Goal: Information Seeking & Learning: Find specific fact

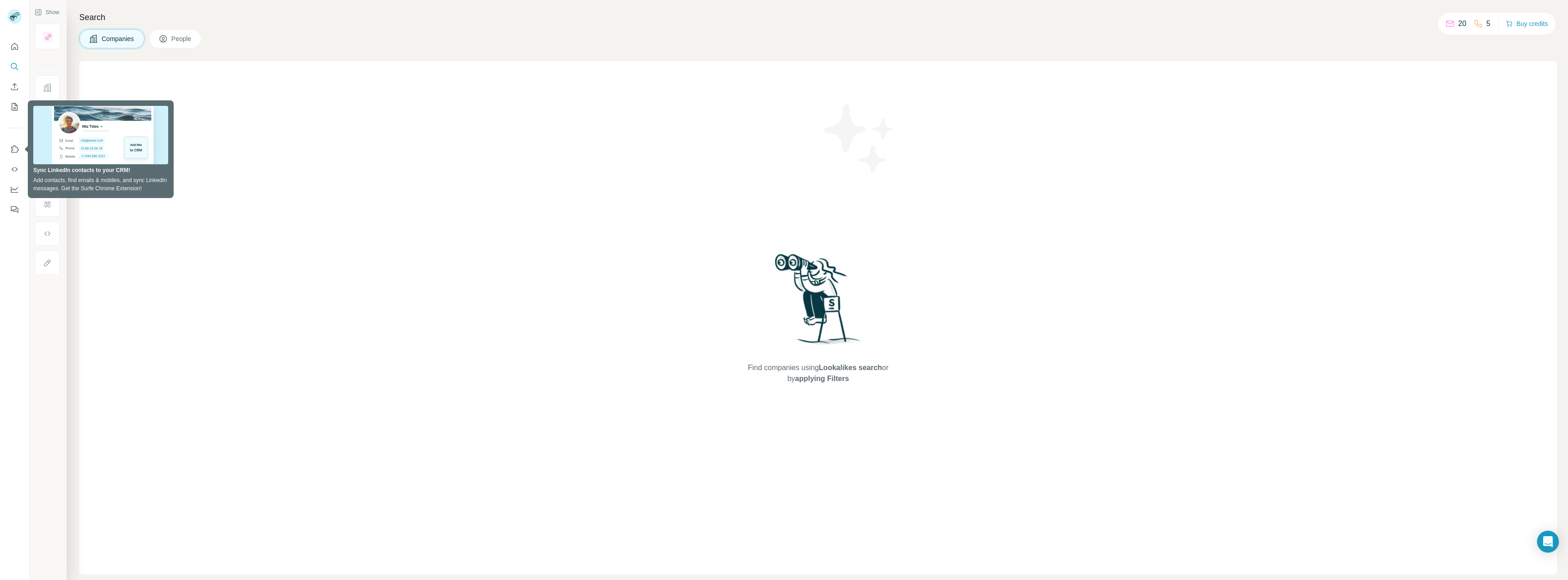
click at [717, 93] on div "Find companies using Lookalikes search or by applying Filters" at bounding box center [818, 317] width 1478 height 513
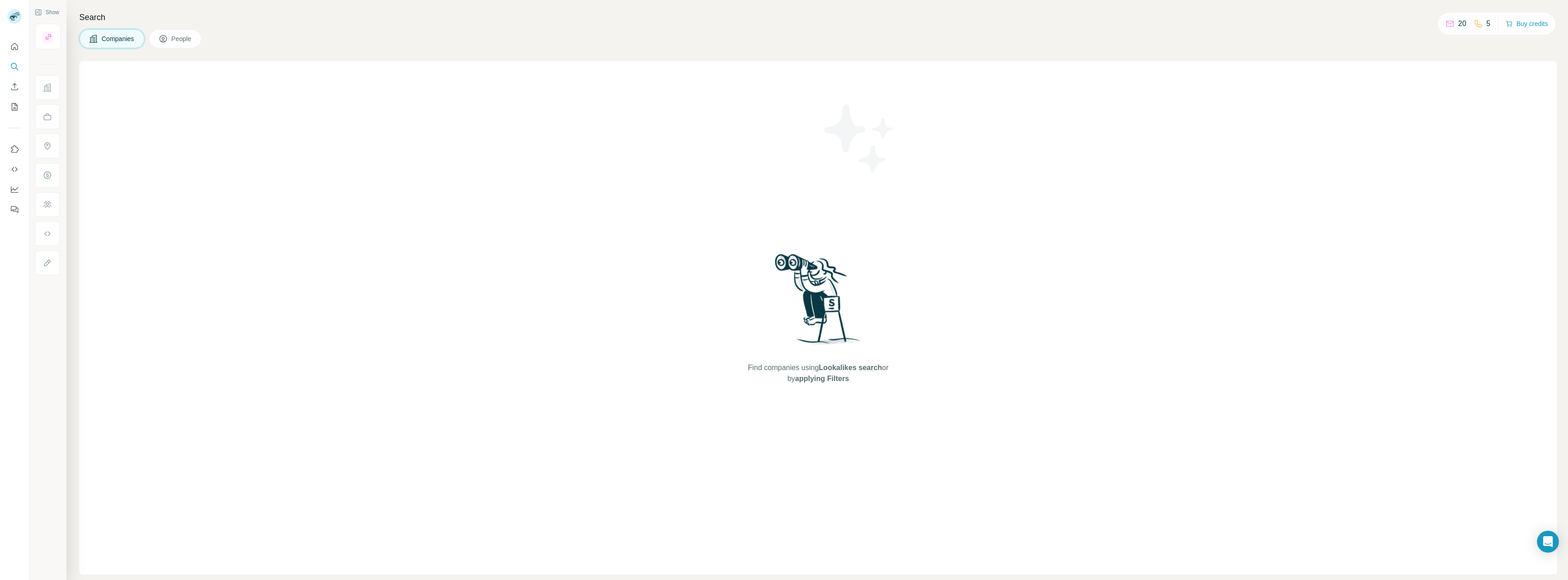
click at [1486, 26] on p "5" at bounding box center [1489, 24] width 4 height 11
click at [1469, 24] on div "20 5" at bounding box center [1468, 23] width 45 height 13
click at [1529, 25] on button "Buy credits" at bounding box center [1527, 23] width 42 height 13
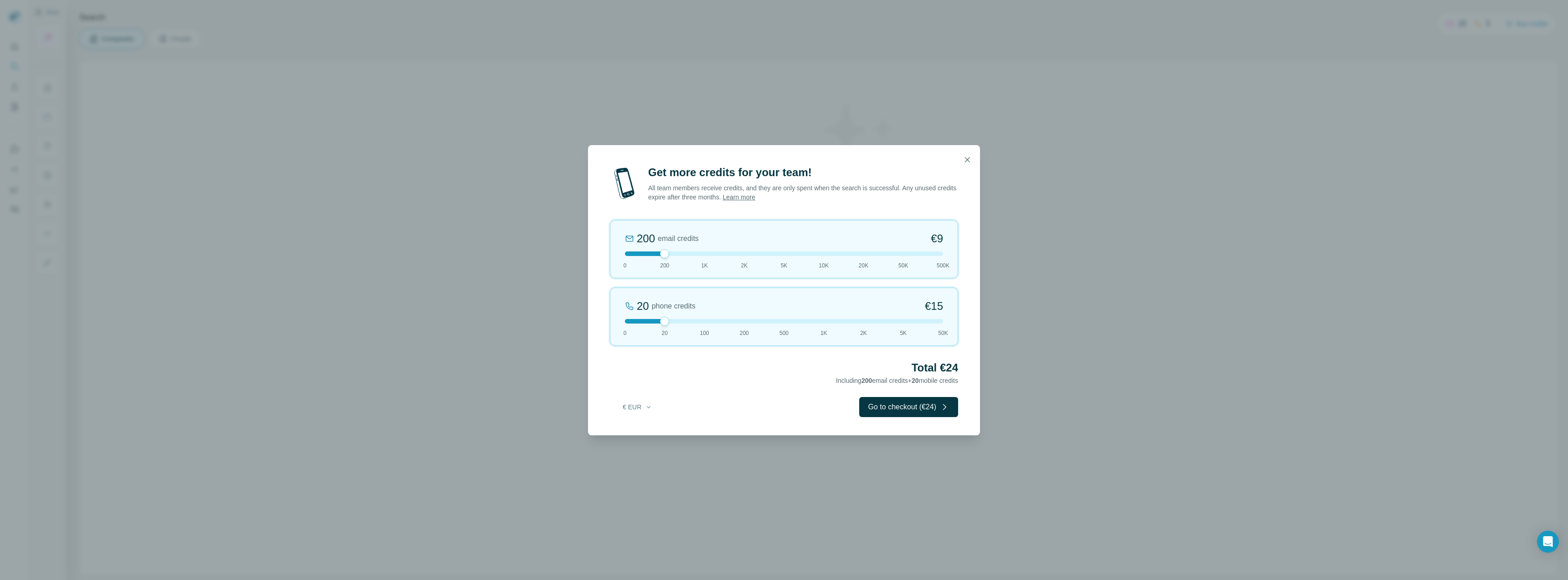
drag, startPoint x: 662, startPoint y: 318, endPoint x: 683, endPoint y: 340, distance: 30.4
click at [683, 340] on div "20 phone credits €[PHONE_NUMBER] 1K 2K 5K 50K" at bounding box center [784, 316] width 348 height 58
click at [628, 410] on button "€ EUR" at bounding box center [638, 407] width 42 height 16
click at [507, 372] on div "Get more credits for your team! All team members receive credits, and they are …" at bounding box center [784, 290] width 1568 height 580
click at [964, 160] on icon "button" at bounding box center [967, 159] width 9 height 9
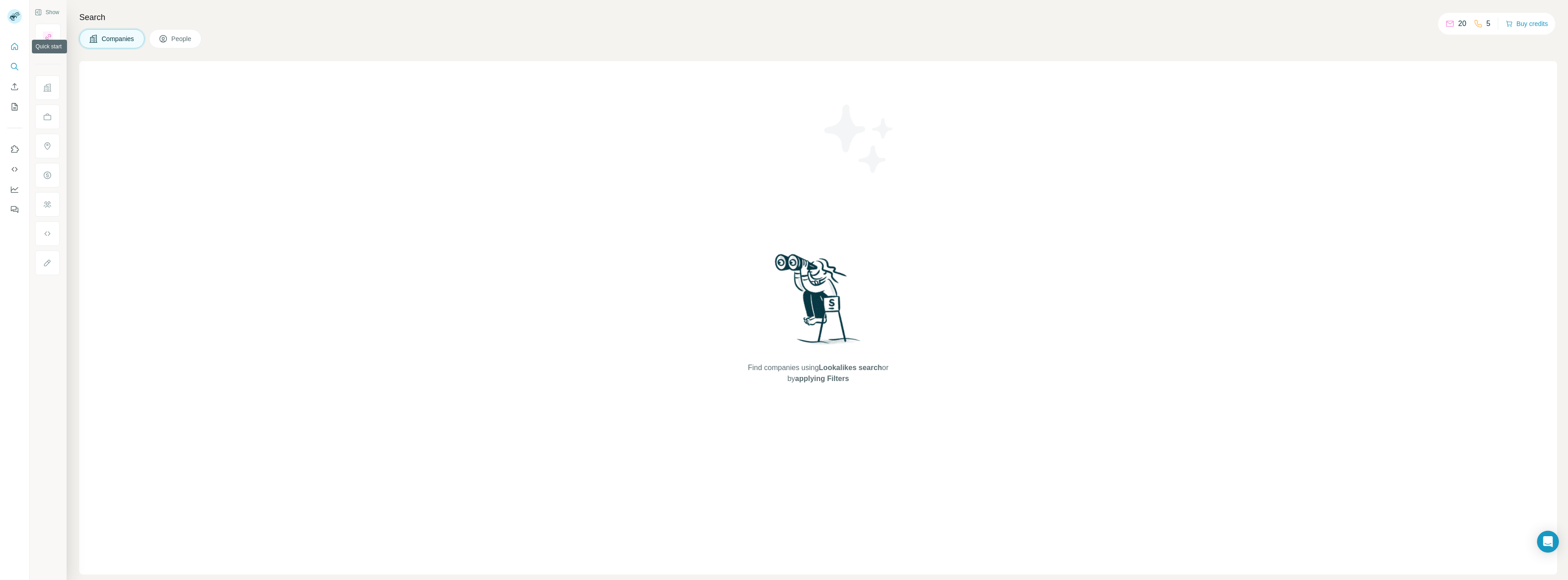
click at [16, 48] on icon "Quick start" at bounding box center [14, 46] width 9 height 9
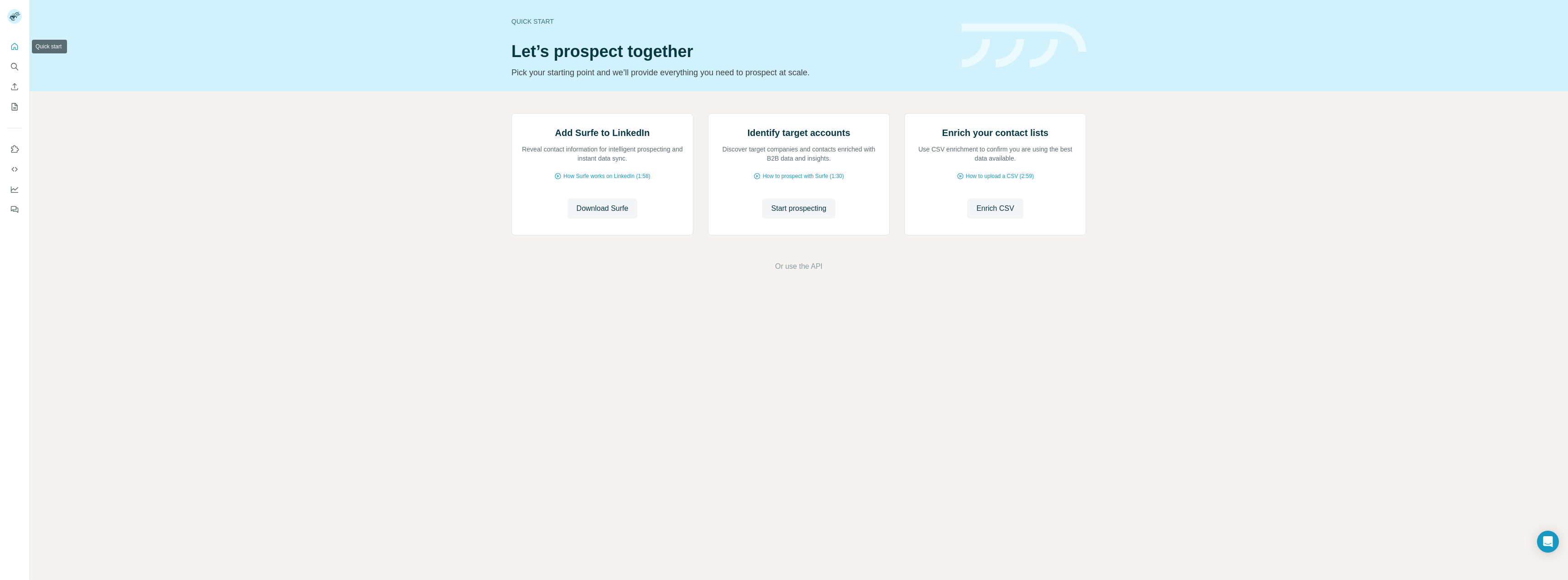
click at [20, 49] on button "Quick start" at bounding box center [14, 47] width 14 height 16
click at [20, 68] on button "Search" at bounding box center [14, 67] width 14 height 16
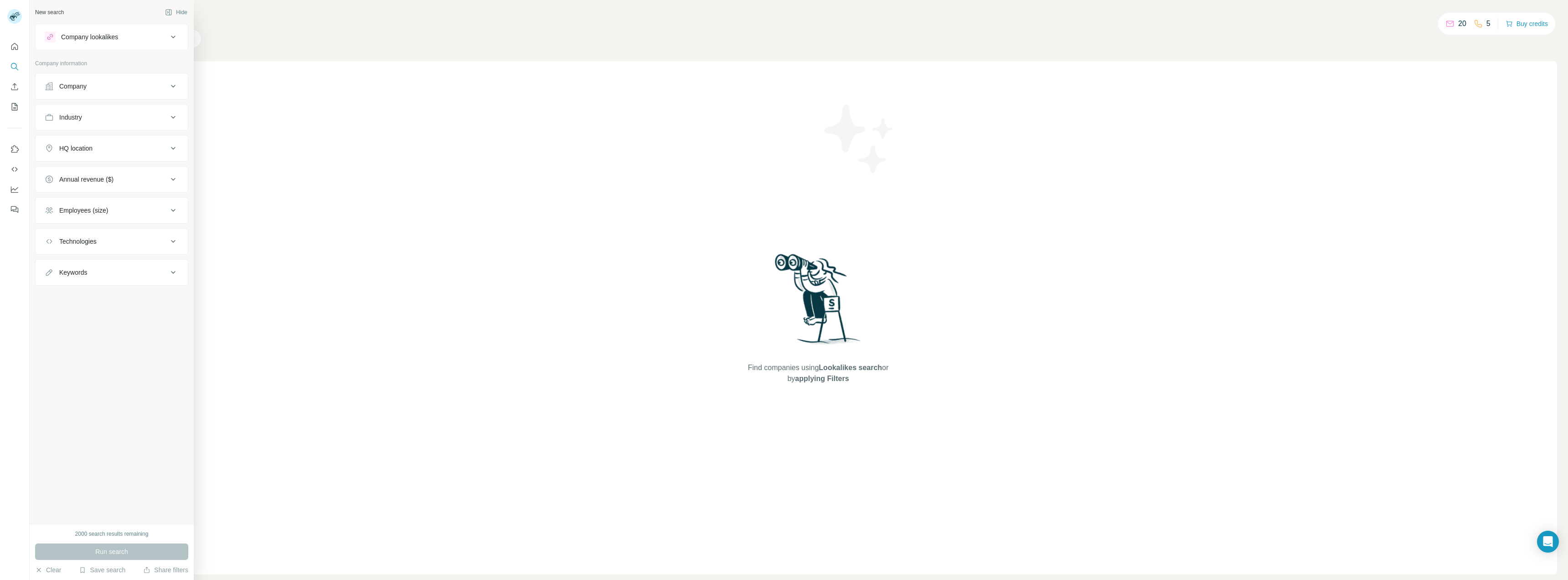
click at [190, 38] on div "New search Hide Company lookalikes Company information Company Industry HQ loca…" at bounding box center [112, 262] width 164 height 524
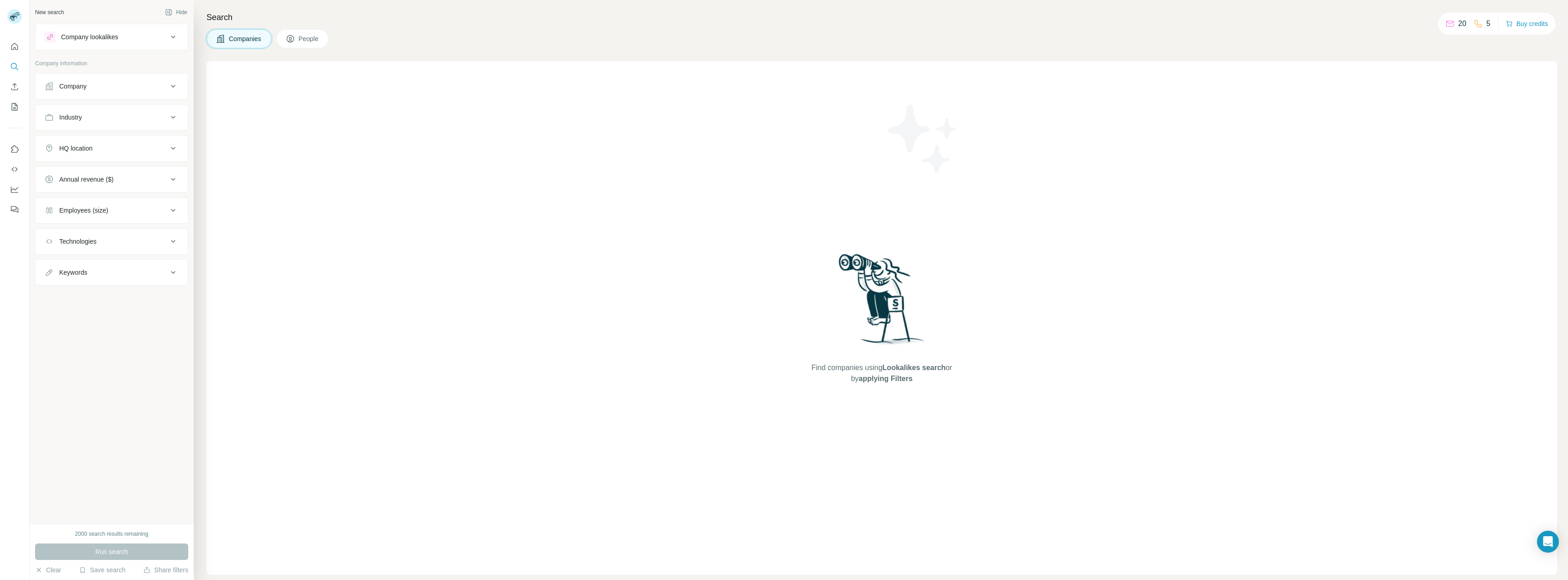
click at [318, 43] on span "People" at bounding box center [309, 38] width 21 height 9
click at [137, 84] on div "Job title" at bounding box center [106, 86] width 123 height 9
click at [114, 290] on div "HQ location" at bounding box center [106, 290] width 123 height 9
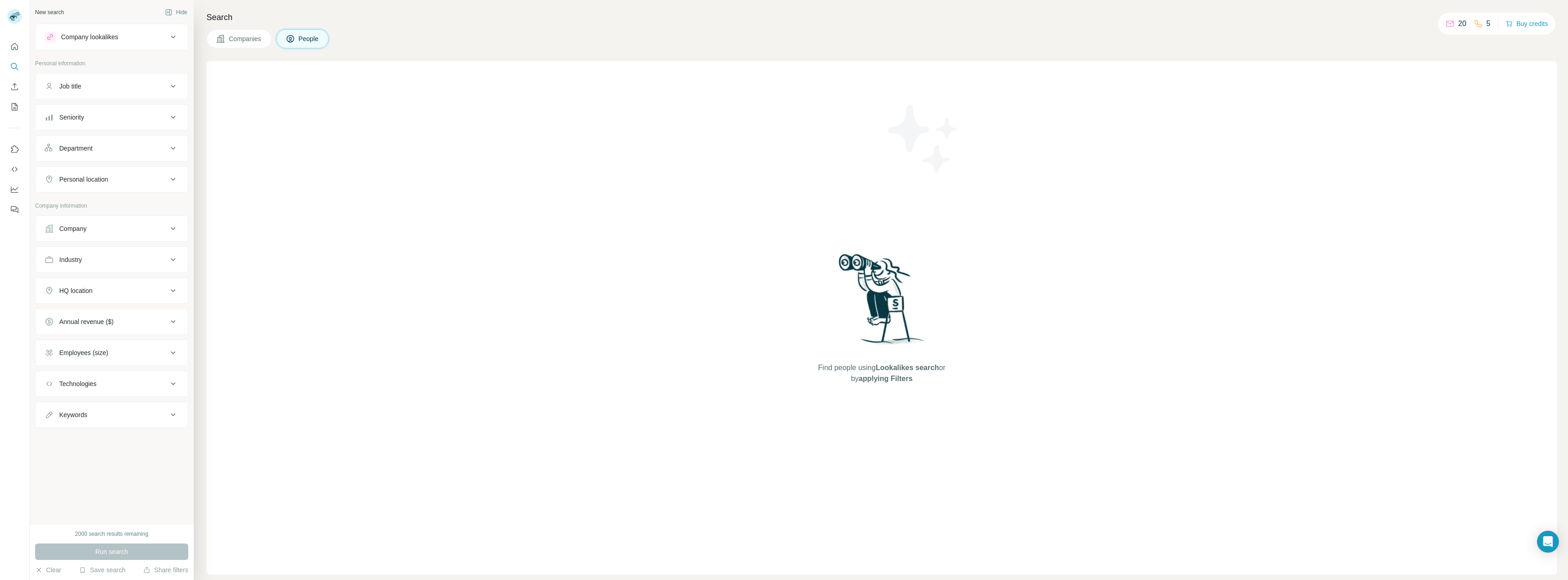
click at [106, 176] on div "Personal location" at bounding box center [84, 179] width 49 height 9
click at [105, 200] on input "text" at bounding box center [112, 202] width 134 height 16
type input "******"
click at [108, 151] on div "Department" at bounding box center [106, 148] width 123 height 9
click at [99, 170] on input at bounding box center [107, 171] width 112 height 10
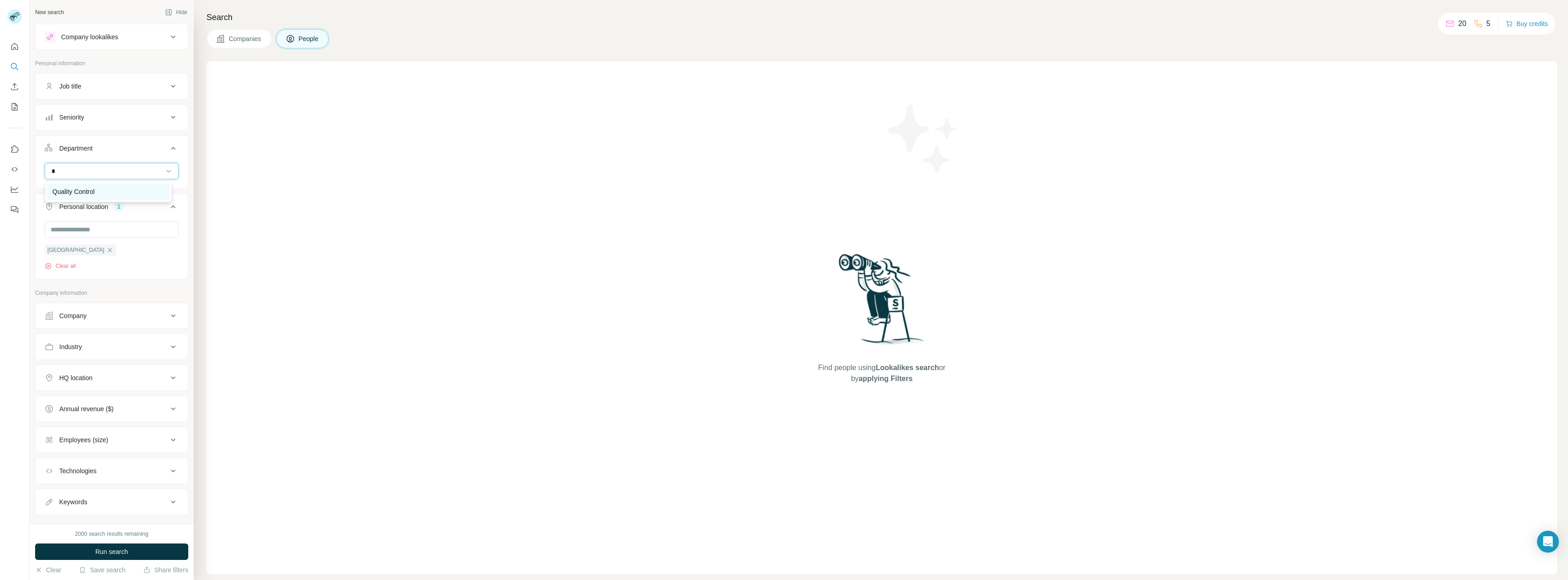
type input "*"
click at [121, 191] on div "Quality Control" at bounding box center [108, 191] width 112 height 9
click at [134, 86] on div "Job title" at bounding box center [106, 86] width 123 height 9
click at [134, 86] on div "Job title" at bounding box center [106, 86] width 123 height 9
click at [134, 38] on div "Company lookalikes" at bounding box center [106, 37] width 123 height 11
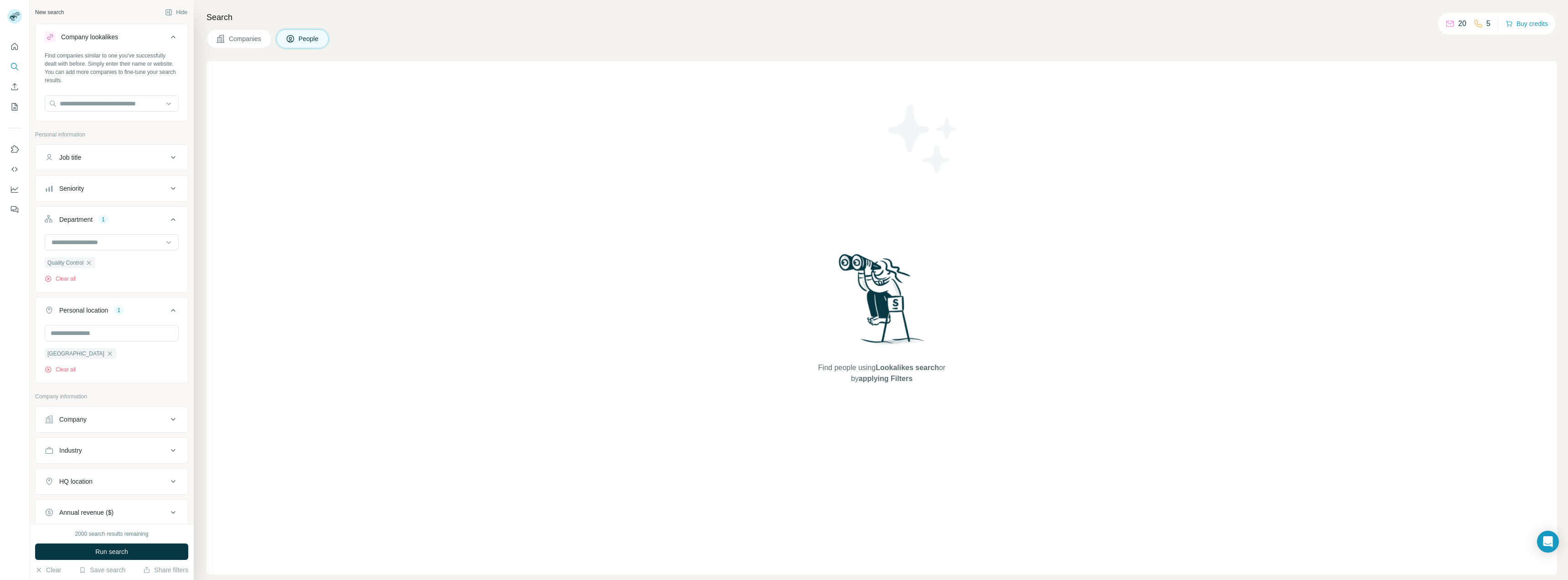
click at [134, 38] on div "Company lookalikes" at bounding box center [106, 37] width 123 height 11
click at [113, 382] on div "Industry" at bounding box center [106, 378] width 123 height 9
click at [109, 398] on input at bounding box center [107, 402] width 112 height 10
click at [144, 323] on p "Company information" at bounding box center [112, 325] width 153 height 8
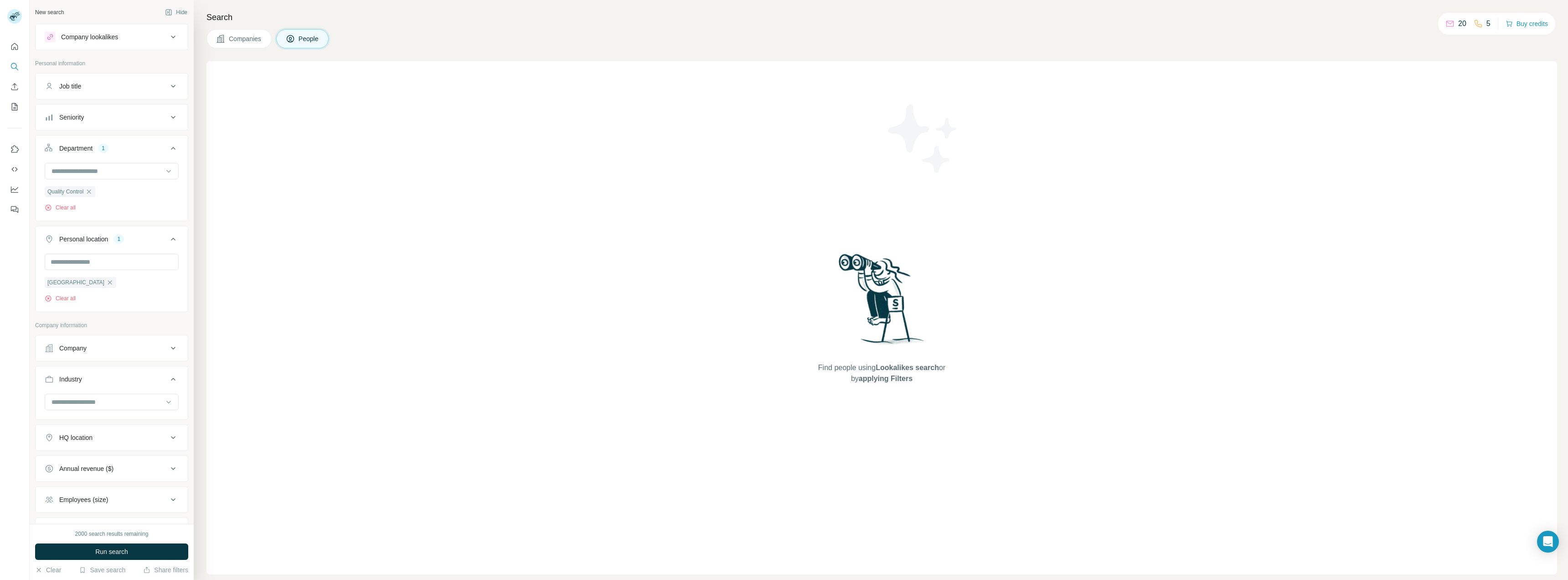
click at [119, 500] on div "Employees (size)" at bounding box center [106, 499] width 123 height 9
click at [61, 429] on ul "0-1 2-10 11-50 [PHONE_NUMBER] 501-1K 1K-5K 5K-10K 10K-50K 50K-100K 100K-500K 50…" at bounding box center [112, 430] width 134 height 197
drag, startPoint x: 53, startPoint y: 455, endPoint x: 53, endPoint y: 474, distance: 19.0
click at [53, 455] on icon at bounding box center [50, 455] width 11 height 11
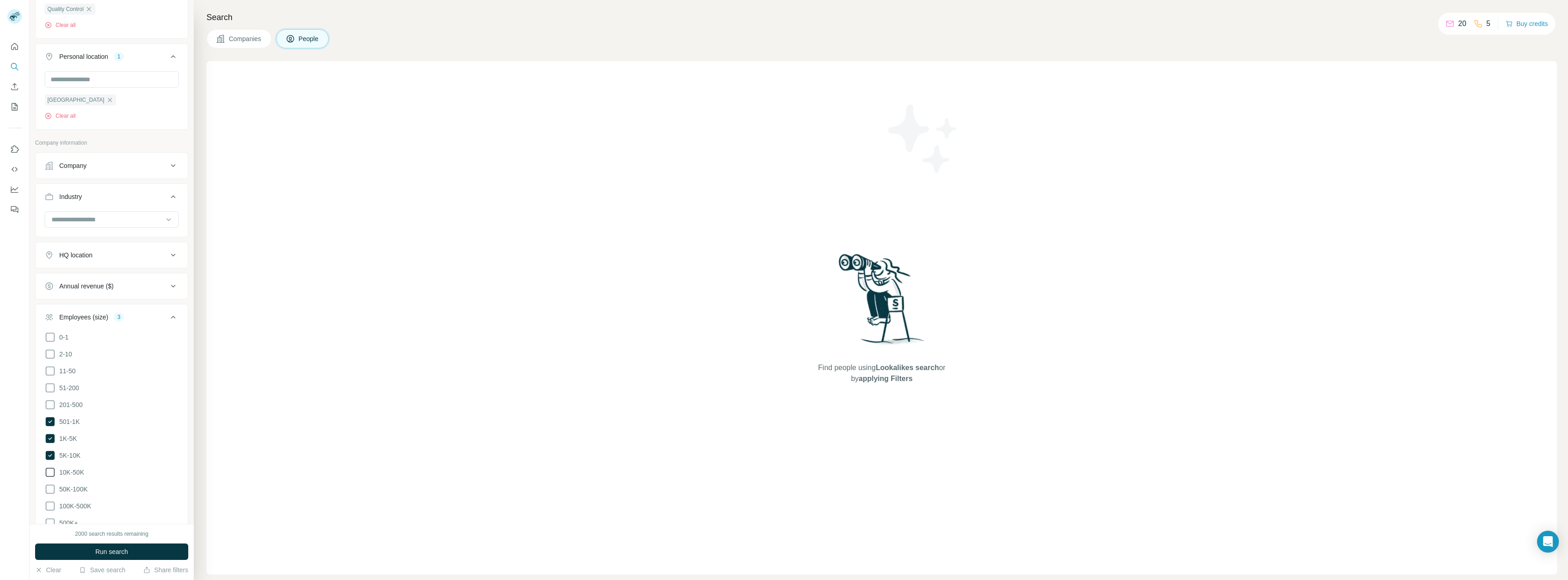
click at [53, 474] on icon at bounding box center [50, 472] width 11 height 11
drag, startPoint x: 51, startPoint y: 491, endPoint x: 51, endPoint y: 507, distance: 16.0
click at [51, 492] on icon at bounding box center [50, 489] width 11 height 11
click at [52, 510] on icon at bounding box center [50, 506] width 11 height 11
drag, startPoint x: 53, startPoint y: 520, endPoint x: 103, endPoint y: 448, distance: 87.7
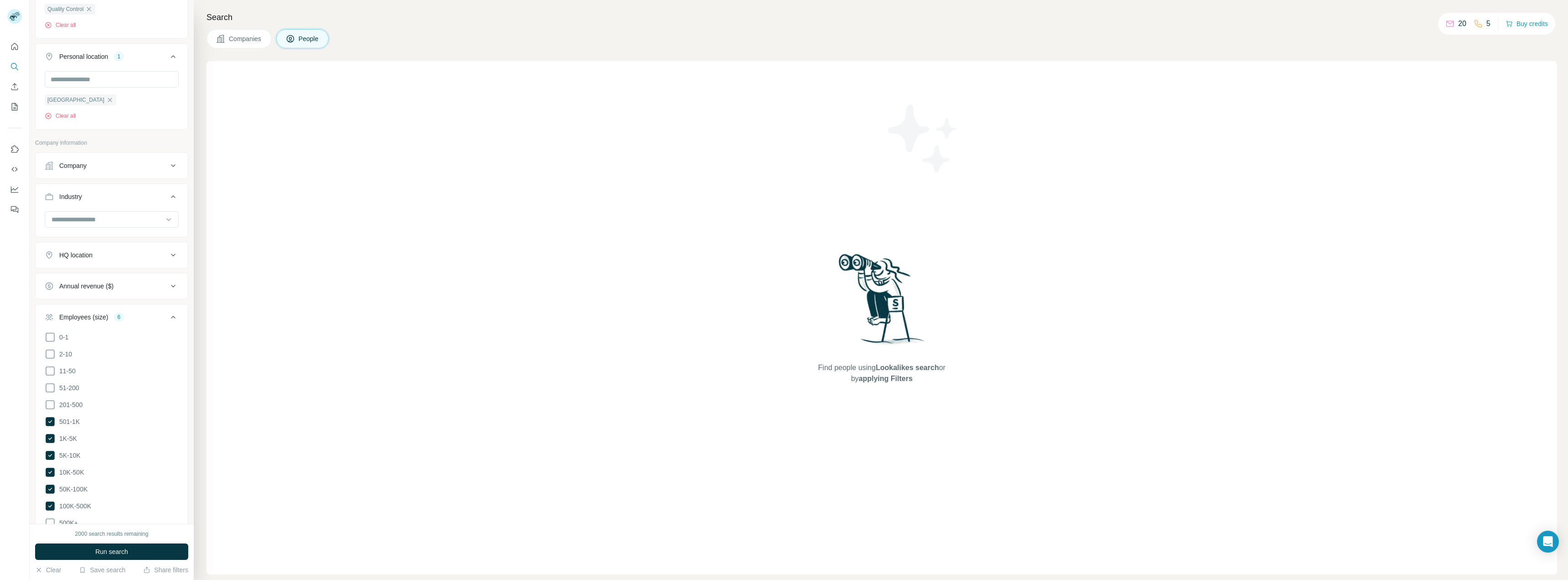
click at [53, 520] on icon at bounding box center [50, 523] width 11 height 11
click at [103, 452] on div "Technologies" at bounding box center [106, 453] width 123 height 9
click at [112, 516] on div "Keywords" at bounding box center [106, 512] width 123 height 9
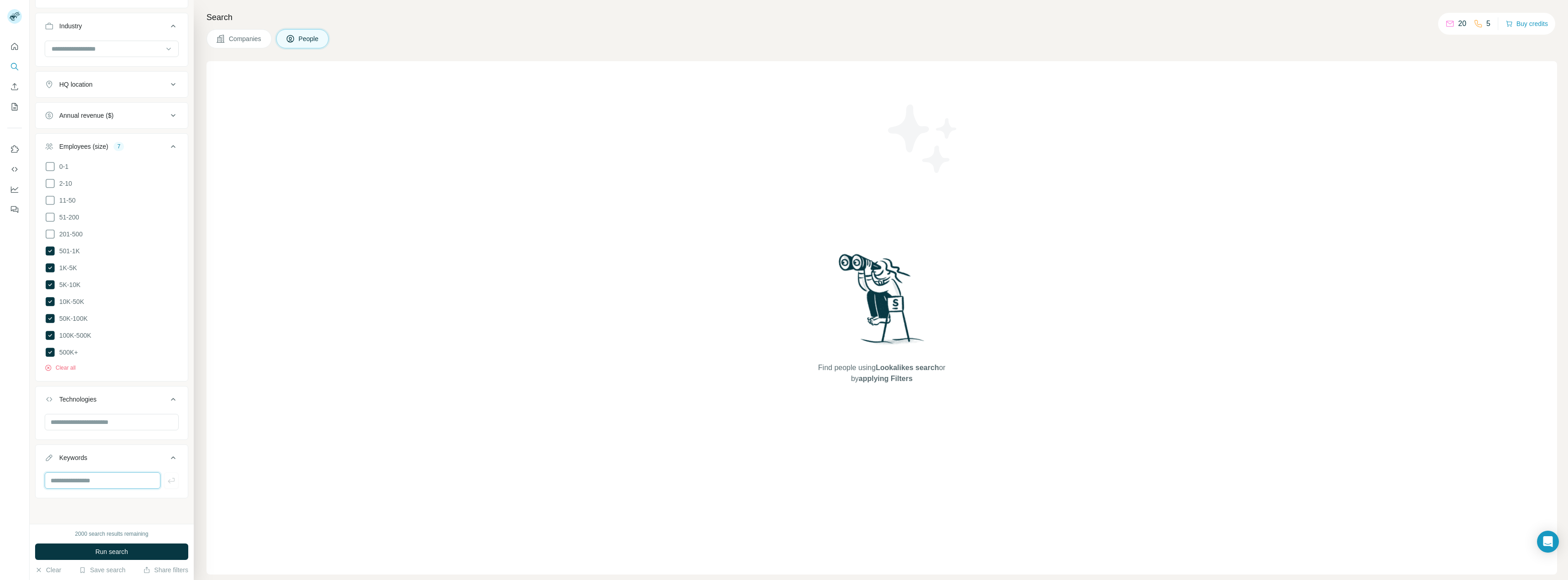
click at [93, 481] on input "text" at bounding box center [102, 481] width 116 height 16
type input "***"
click at [112, 553] on span "Run search" at bounding box center [112, 551] width 33 height 9
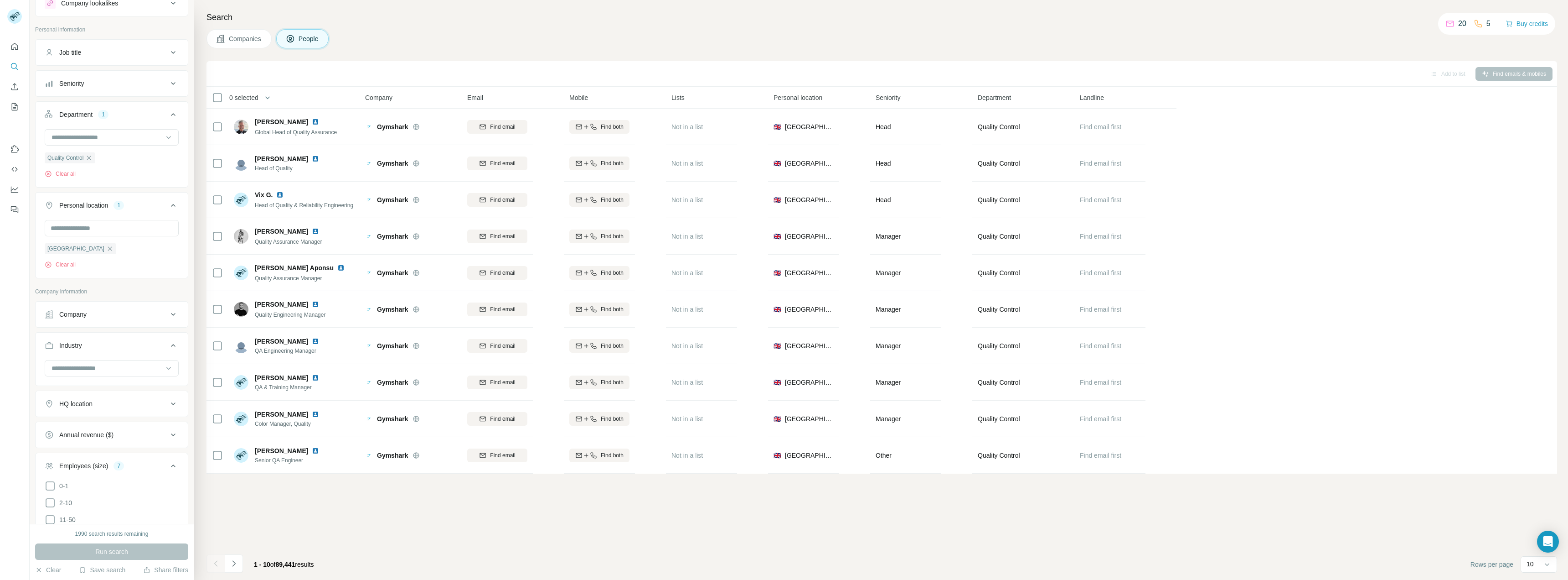
scroll to position [0, 0]
click at [108, 118] on div "Seniority" at bounding box center [106, 117] width 123 height 9
click at [108, 226] on button "Industry" at bounding box center [112, 234] width 152 height 25
click at [123, 221] on div "Industry" at bounding box center [112, 233] width 153 height 27
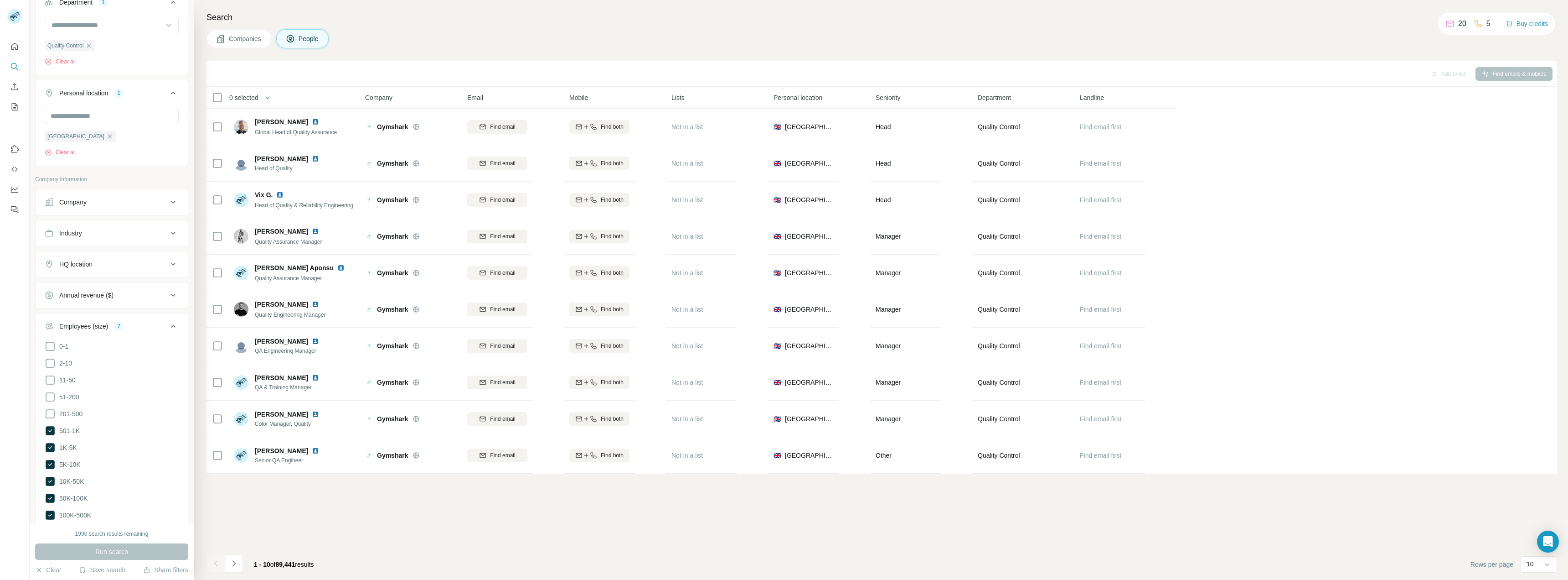
click at [124, 233] on div "Industry" at bounding box center [106, 232] width 123 height 9
click at [127, 257] on input at bounding box center [107, 256] width 112 height 10
type input "****"
click at [90, 289] on p "Manufacturing" at bounding box center [73, 293] width 40 height 9
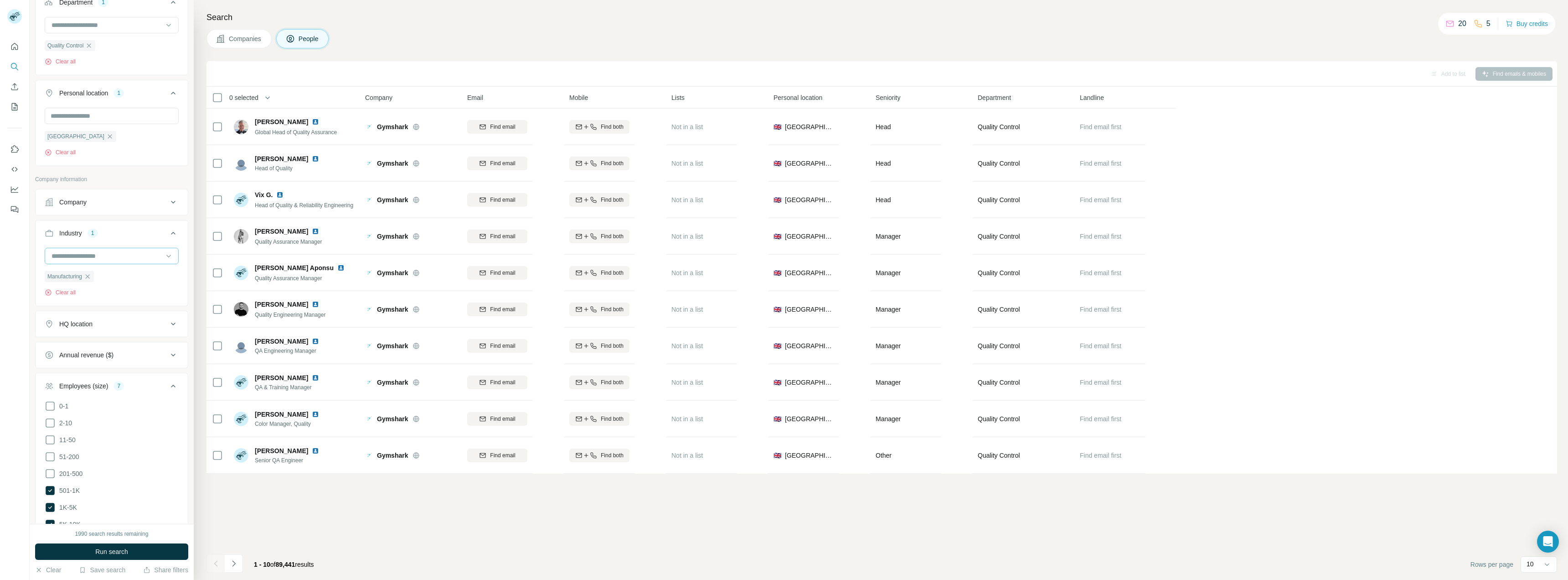
click at [121, 262] on div at bounding box center [107, 256] width 112 height 16
type input "*****"
click at [104, 289] on p "Supply Chain Management" at bounding box center [91, 293] width 77 height 9
click at [98, 260] on input at bounding box center [107, 256] width 112 height 10
type input "******"
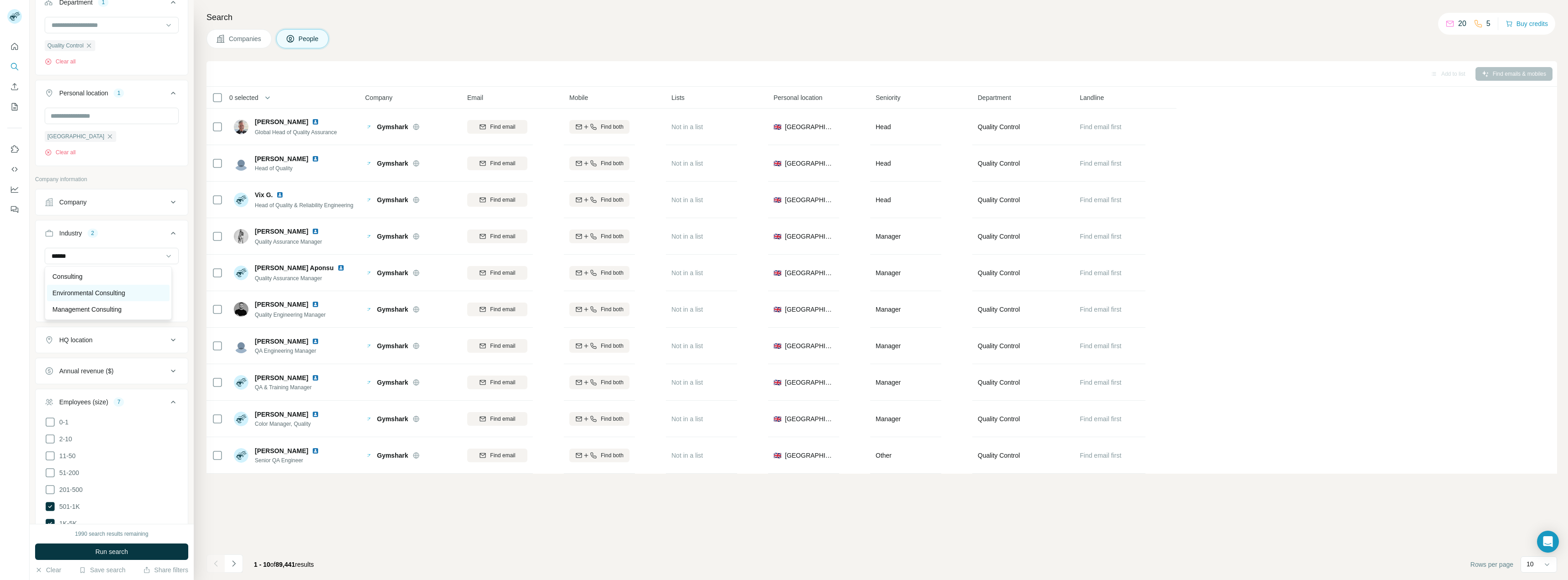
click at [91, 289] on p "Environmental Consulting" at bounding box center [89, 293] width 73 height 9
click at [91, 260] on input at bounding box center [107, 256] width 112 height 10
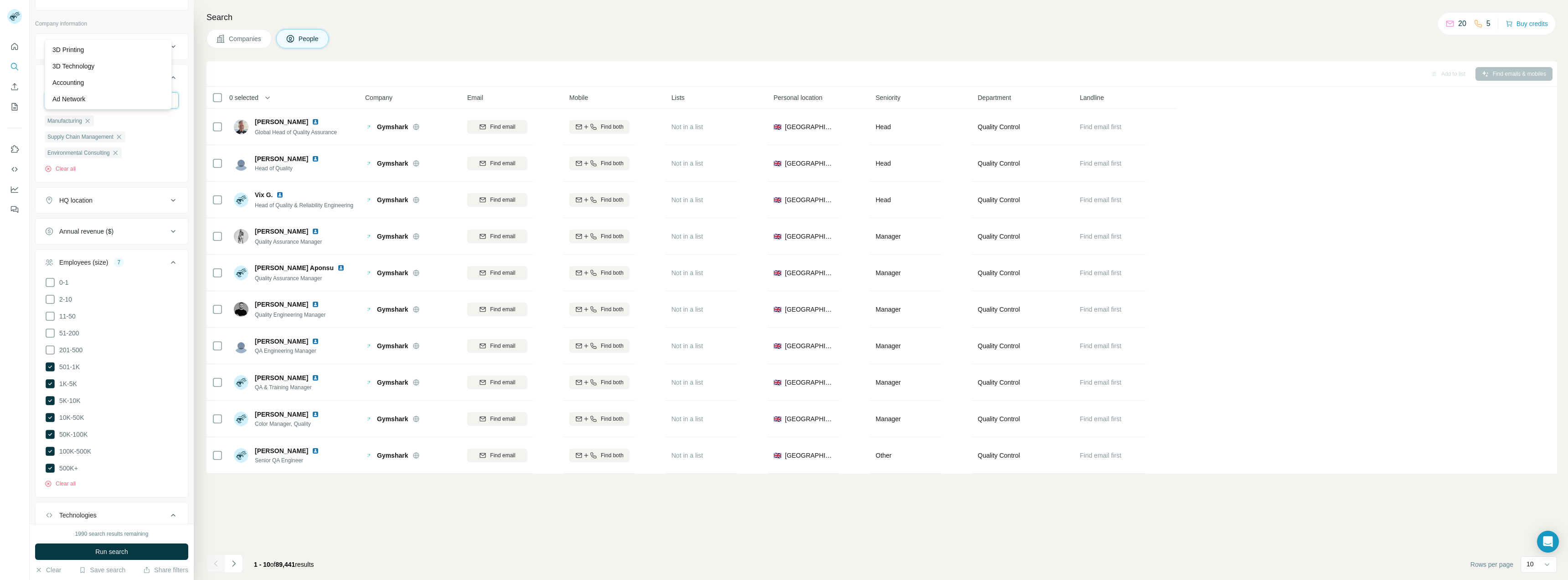
scroll to position [547, 0]
click at [90, 552] on button "Run search" at bounding box center [112, 551] width 153 height 16
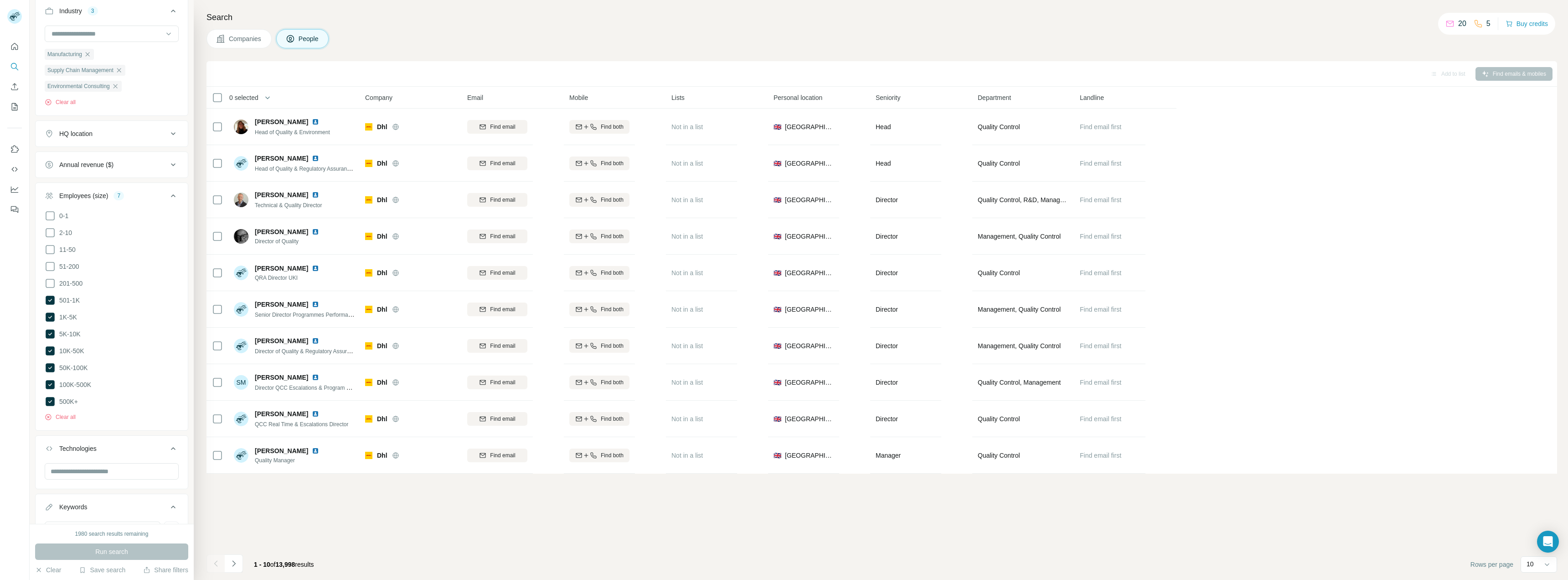
scroll to position [591, 0]
drag, startPoint x: 81, startPoint y: 481, endPoint x: 77, endPoint y: 483, distance: 4.5
click at [49, 484] on input "***" at bounding box center [102, 481] width 116 height 16
click at [95, 483] on input "***" at bounding box center [102, 481] width 116 height 16
click at [167, 479] on icon "button" at bounding box center [171, 480] width 9 height 9
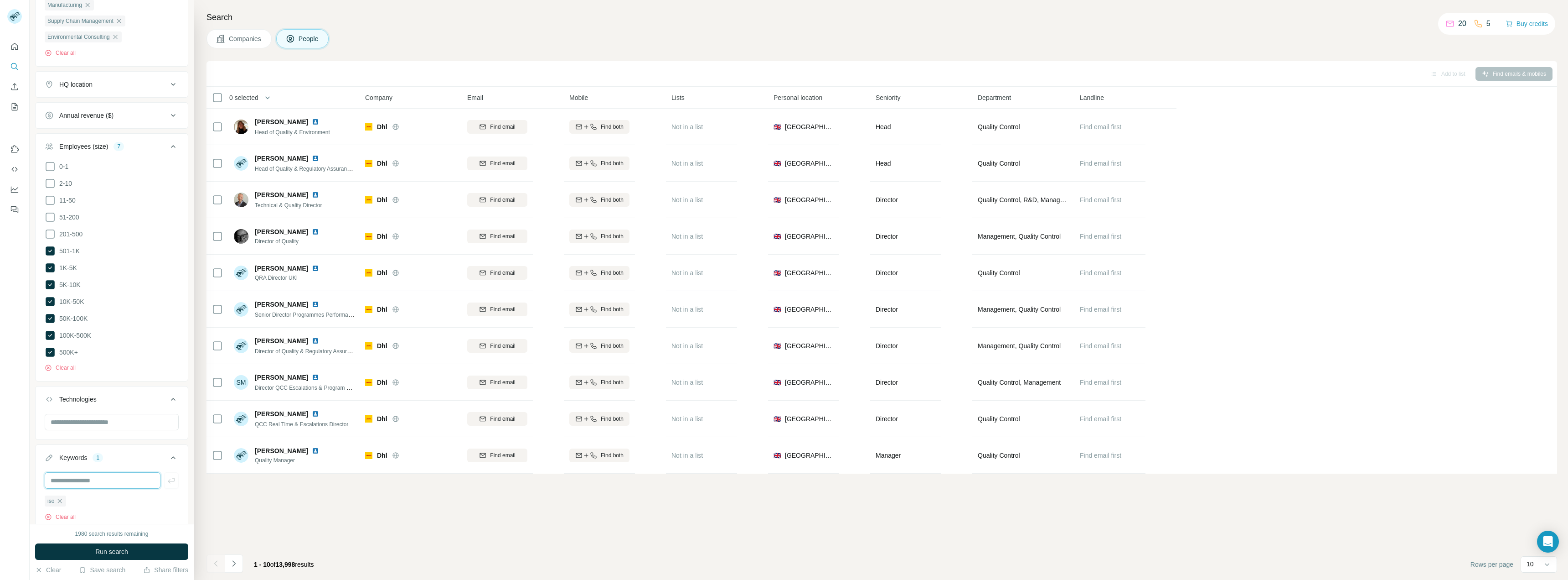
click at [115, 483] on input "text" at bounding box center [102, 481] width 116 height 16
type input "****"
drag, startPoint x: 164, startPoint y: 481, endPoint x: 108, endPoint y: 479, distance: 56.0
click at [168, 481] on icon "button" at bounding box center [171, 481] width 7 height 5
click at [108, 479] on input "text" at bounding box center [102, 481] width 116 height 16
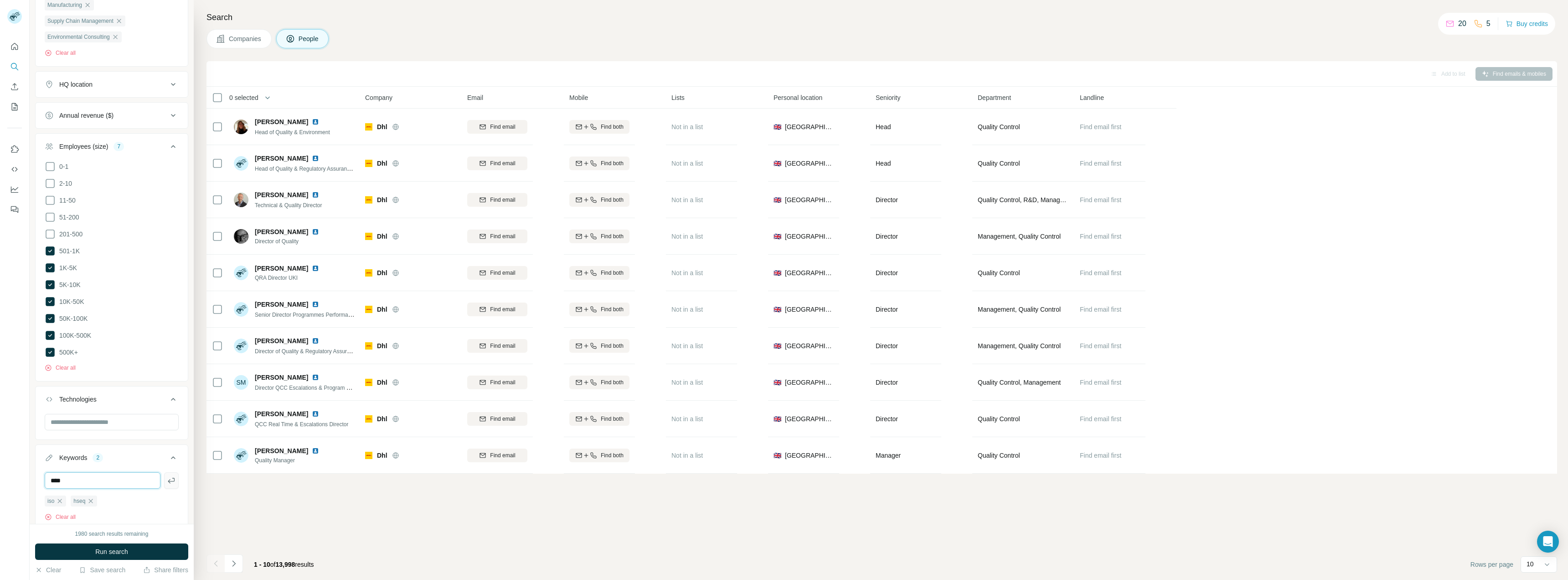
type input "****"
click at [164, 476] on button "button" at bounding box center [171, 481] width 14 height 16
click at [115, 481] on input "text" at bounding box center [102, 481] width 116 height 16
type input "***"
click at [167, 478] on icon "button" at bounding box center [171, 480] width 9 height 9
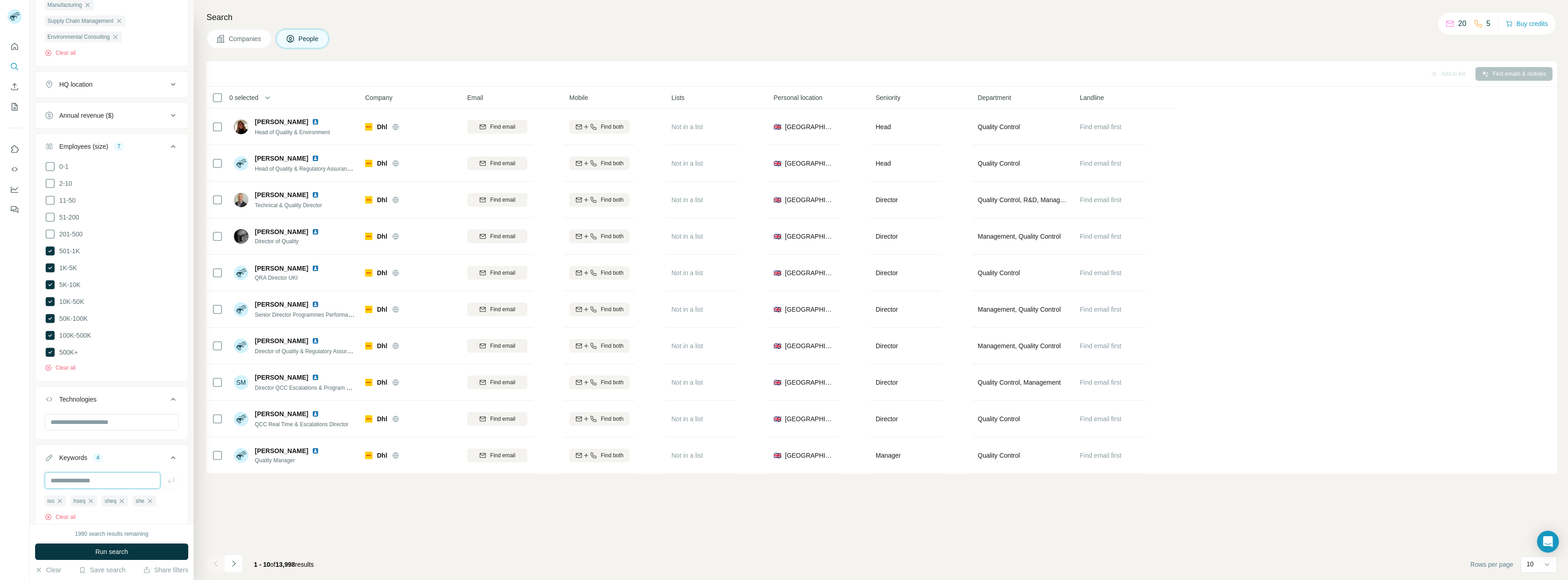
click at [106, 477] on input "text" at bounding box center [102, 481] width 116 height 16
type input "*"
type input "******"
click at [168, 481] on icon "button" at bounding box center [171, 480] width 9 height 9
click at [129, 482] on input "text" at bounding box center [102, 481] width 116 height 16
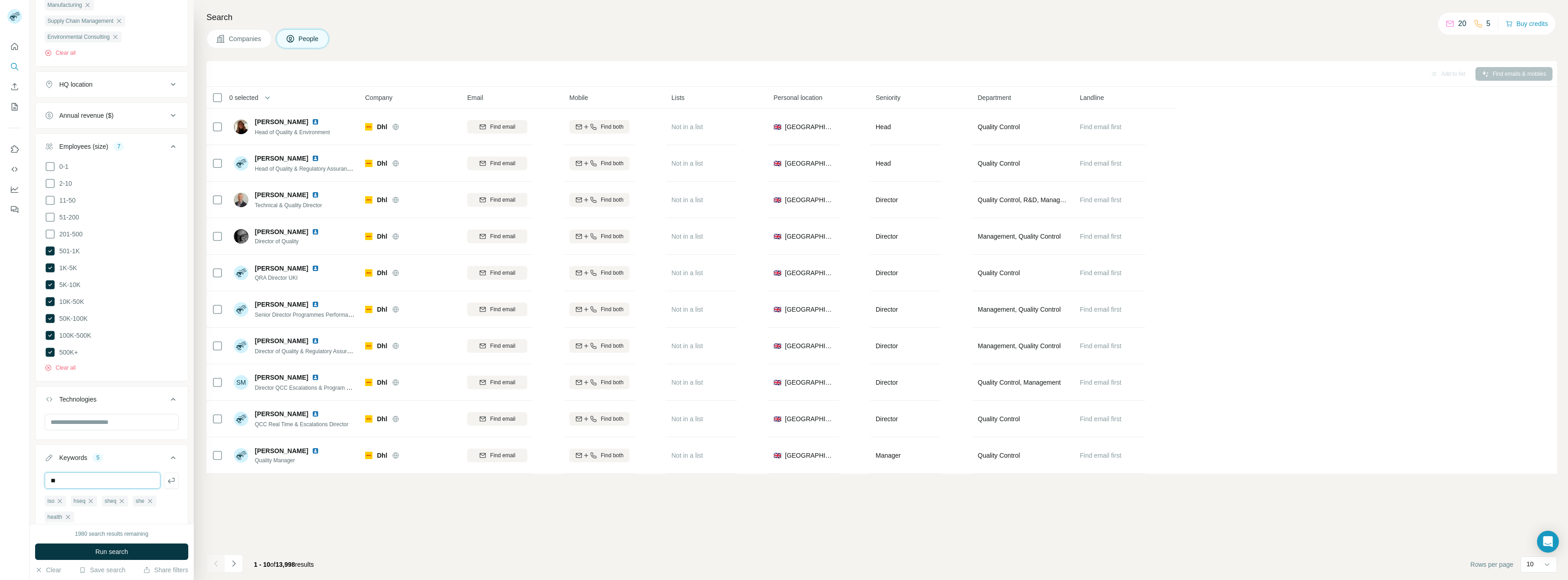
type input "*"
click at [67, 515] on icon "button" at bounding box center [68, 517] width 8 height 8
click at [82, 474] on input "text" at bounding box center [102, 481] width 116 height 16
type input "**********"
click at [169, 481] on icon "button" at bounding box center [171, 480] width 9 height 9
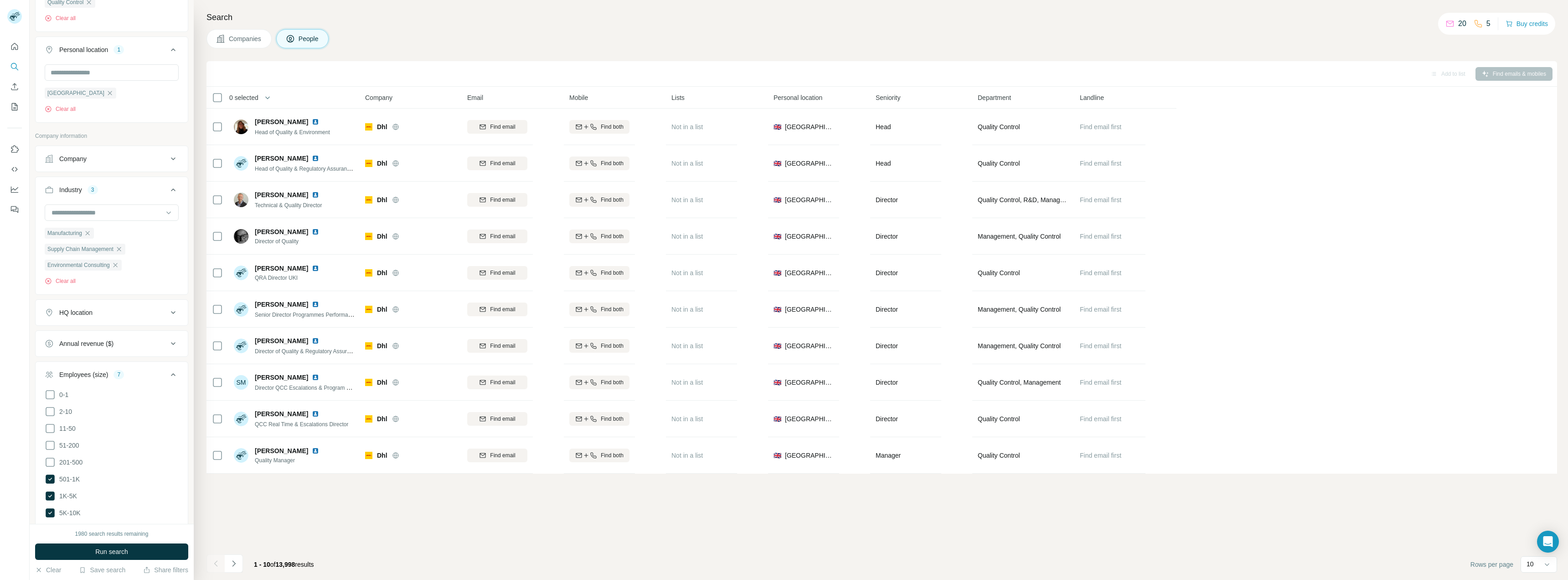
scroll to position [317, 0]
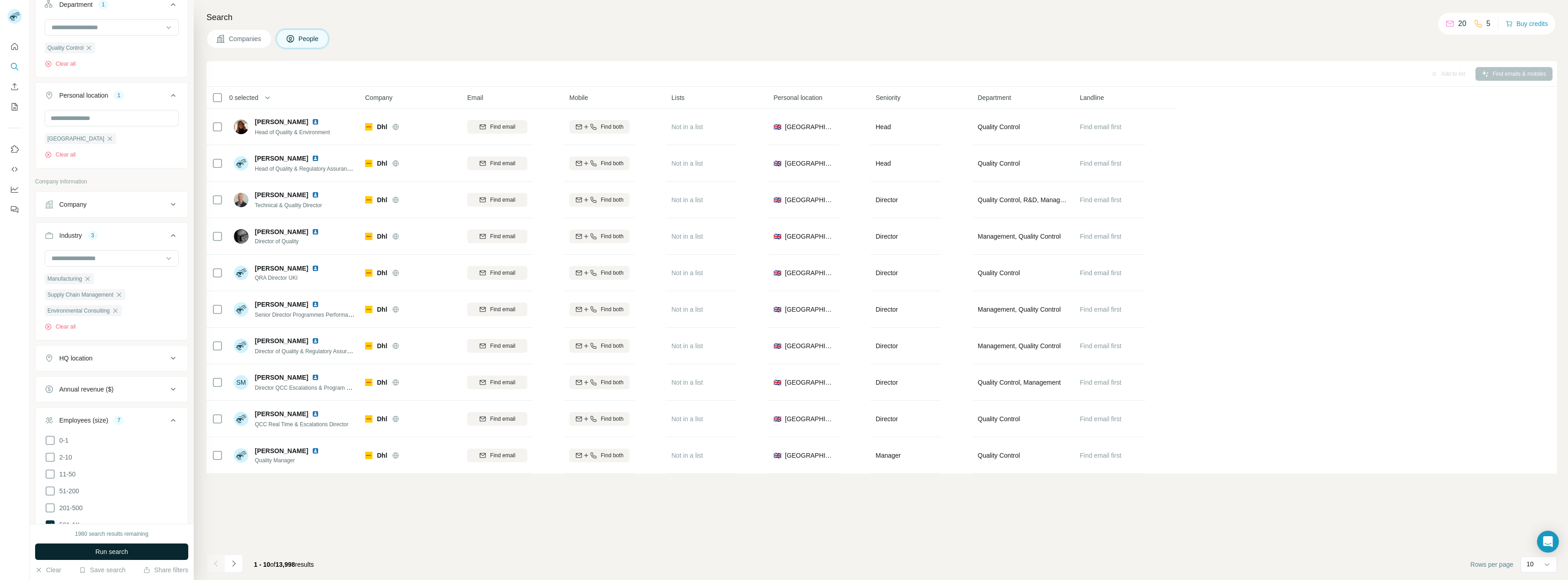
click at [125, 547] on span "Run search" at bounding box center [112, 551] width 33 height 9
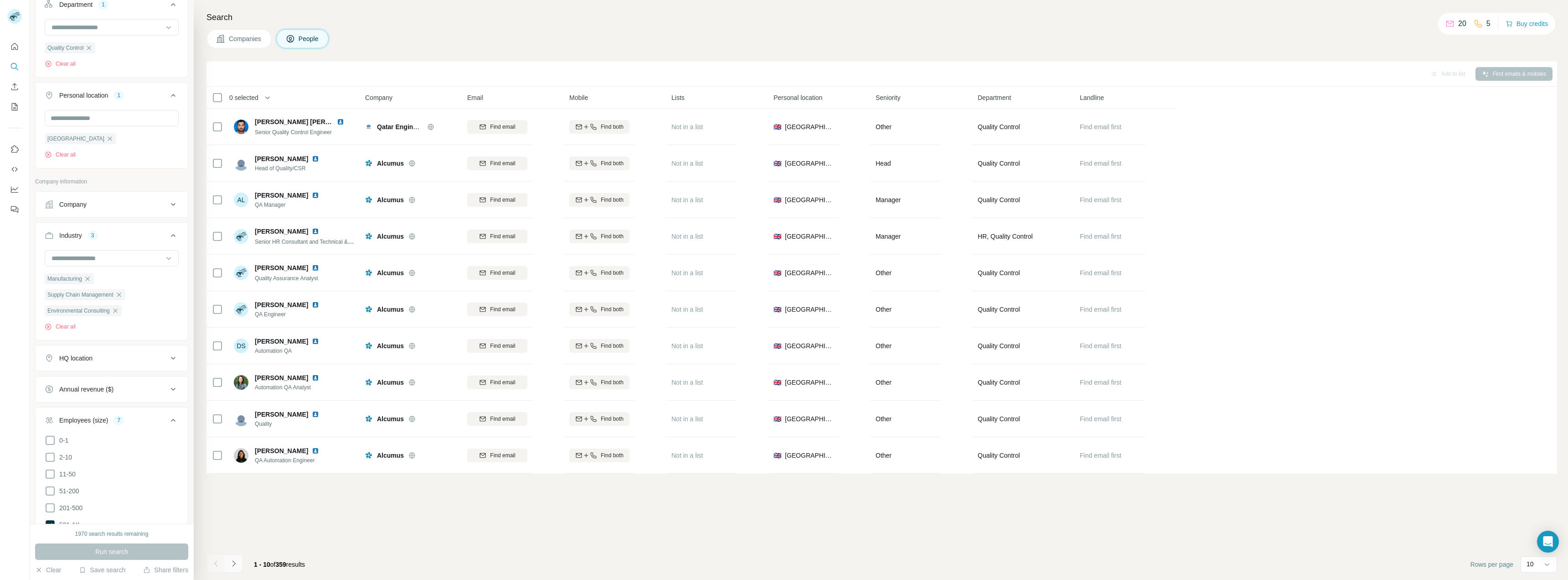
click at [236, 559] on icon "Navigate to next page" at bounding box center [234, 563] width 9 height 9
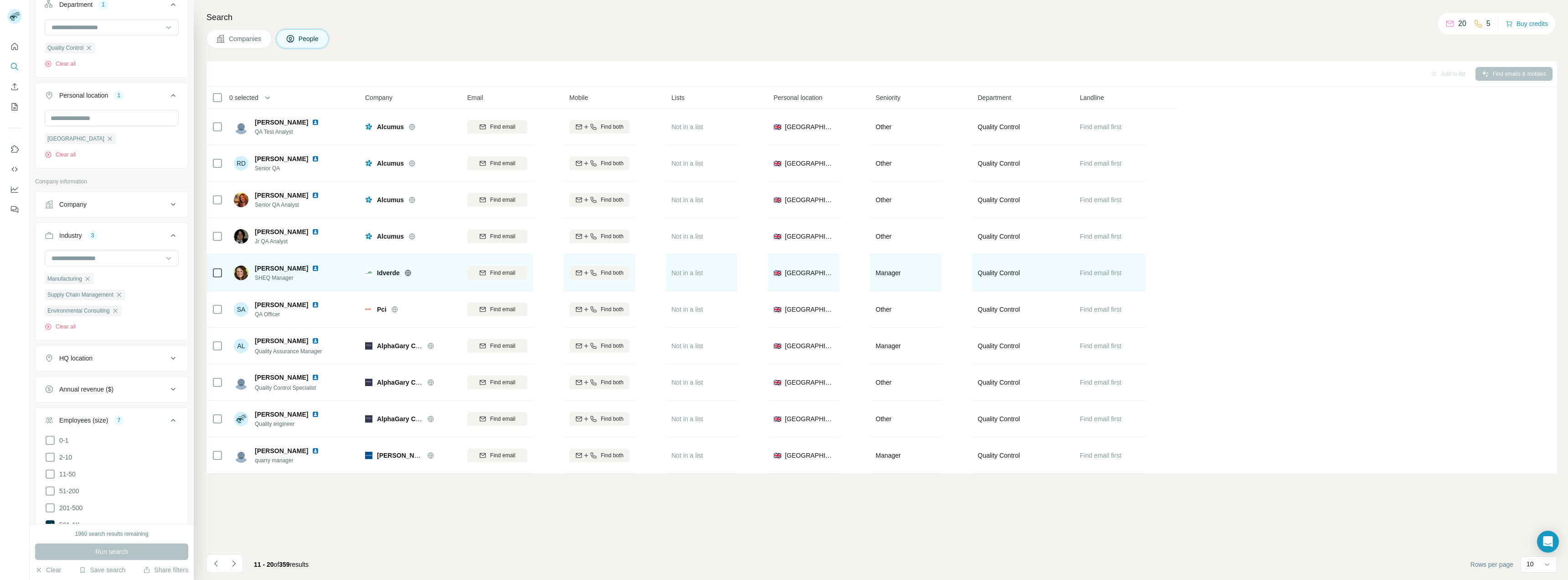
click at [407, 273] on icon at bounding box center [408, 272] width 6 height 1
click at [1111, 271] on span "Find email first" at bounding box center [1100, 273] width 42 height 8
click at [590, 274] on icon "button" at bounding box center [593, 273] width 8 height 8
click at [312, 267] on img at bounding box center [315, 268] width 8 height 8
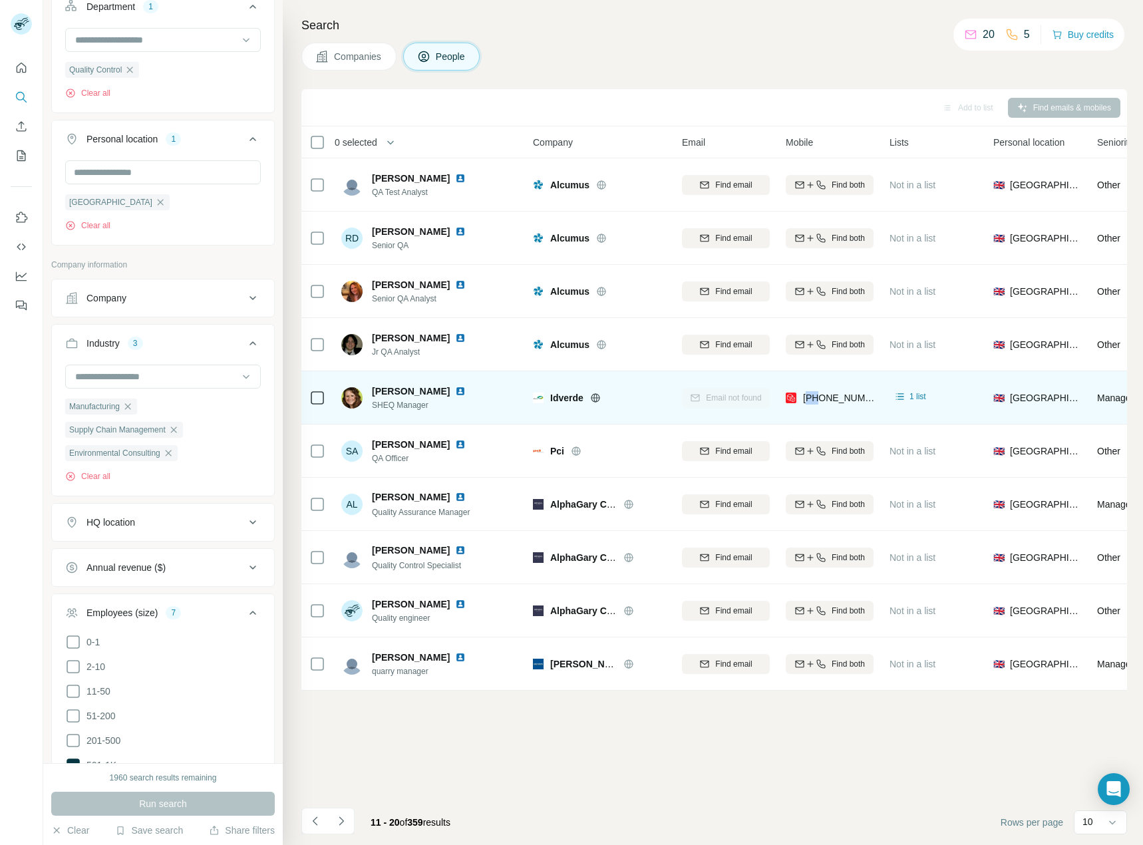
drag, startPoint x: 860, startPoint y: 397, endPoint x: 818, endPoint y: 383, distance: 43.3
click at [818, 383] on div "+447753351581" at bounding box center [830, 397] width 88 height 37
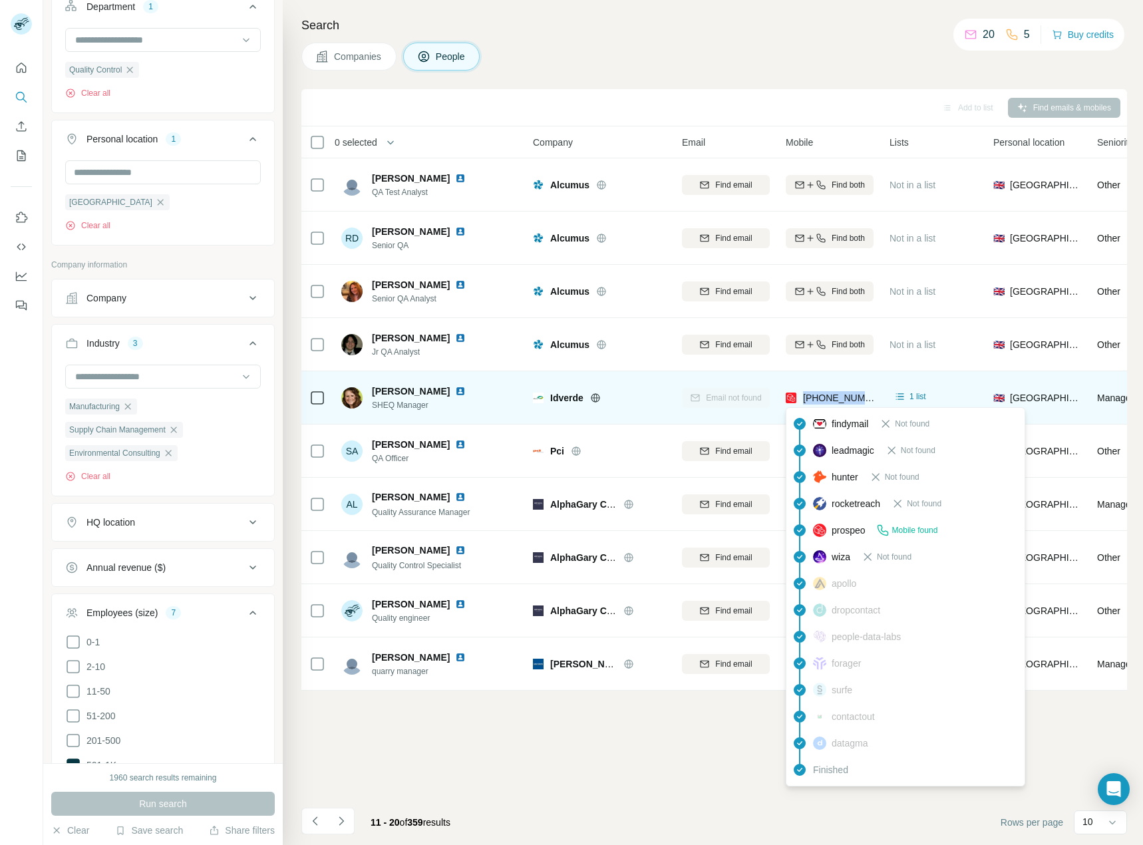
drag, startPoint x: 872, startPoint y: 394, endPoint x: 800, endPoint y: 399, distance: 72.1
click at [800, 399] on div "+447753351581" at bounding box center [830, 397] width 88 height 37
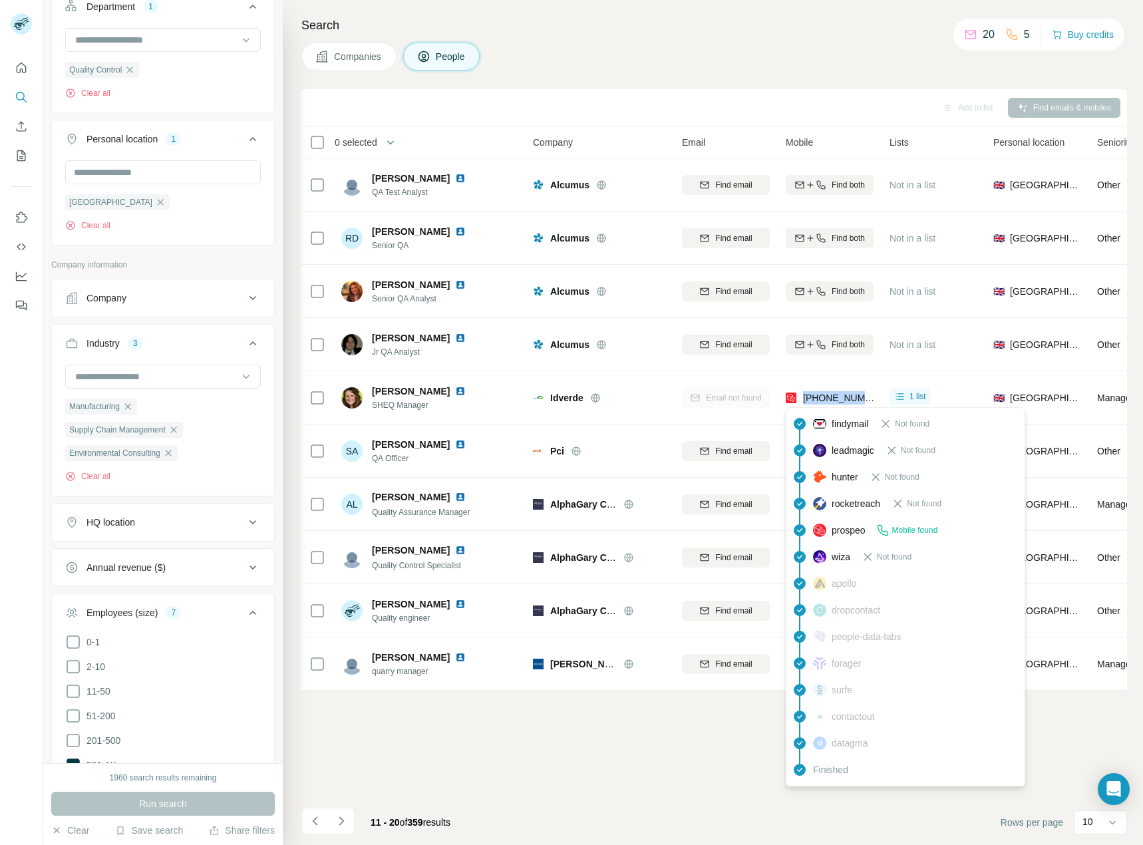
copy span "+447753351581"
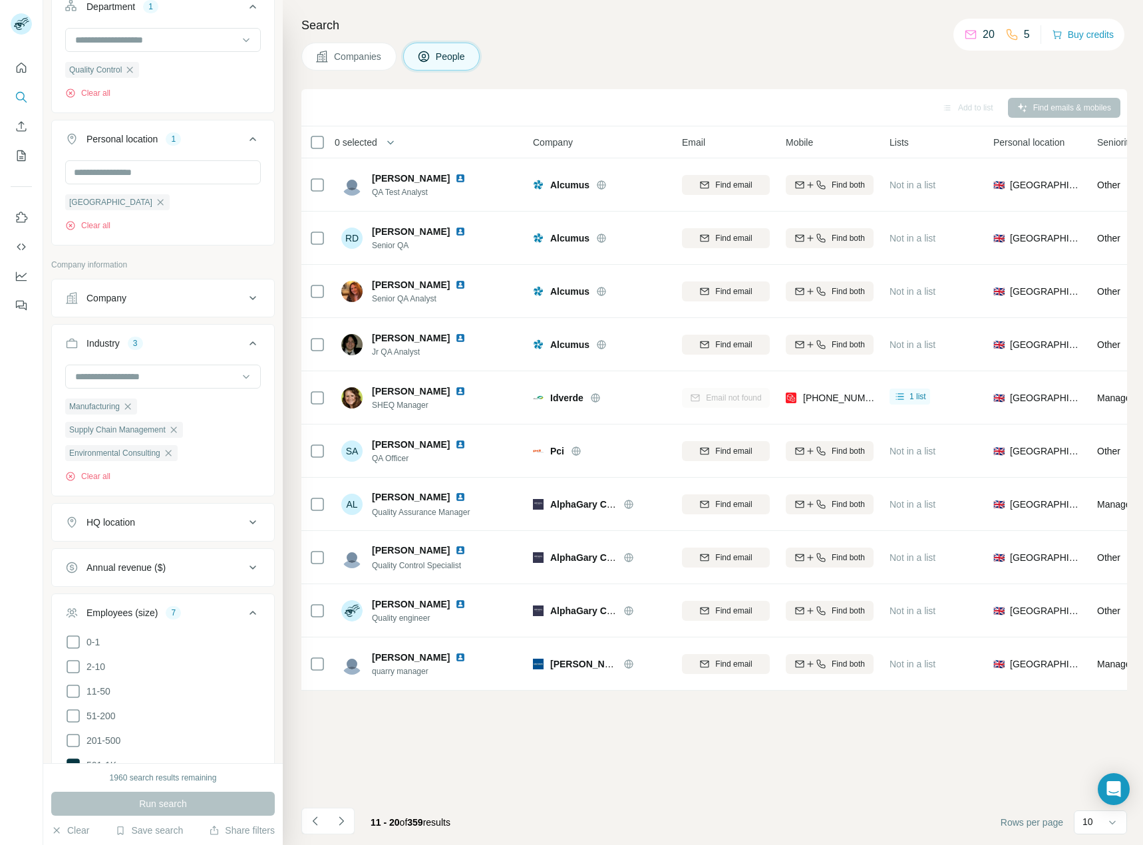
click at [707, 715] on div "Add to list Find emails & mobiles 0 selected People Company Email Mobile Lists …" at bounding box center [714, 467] width 826 height 756
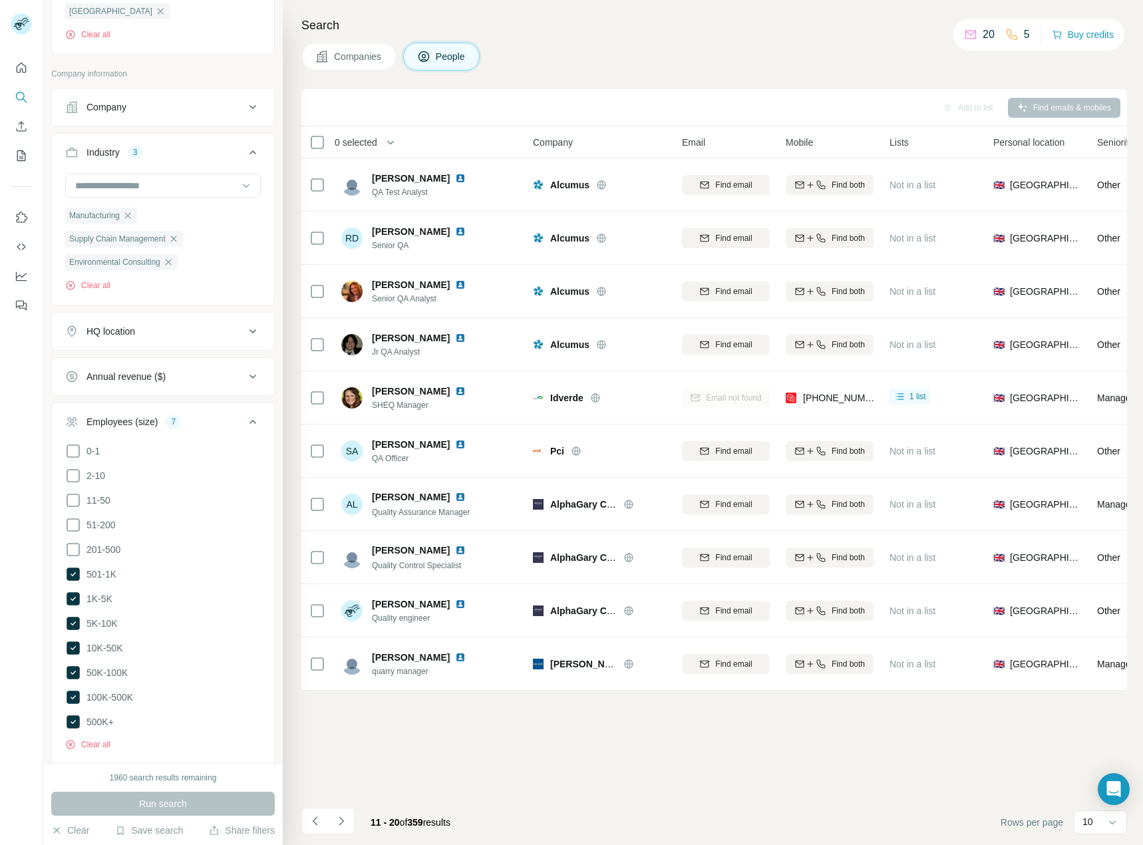
scroll to position [662, 0]
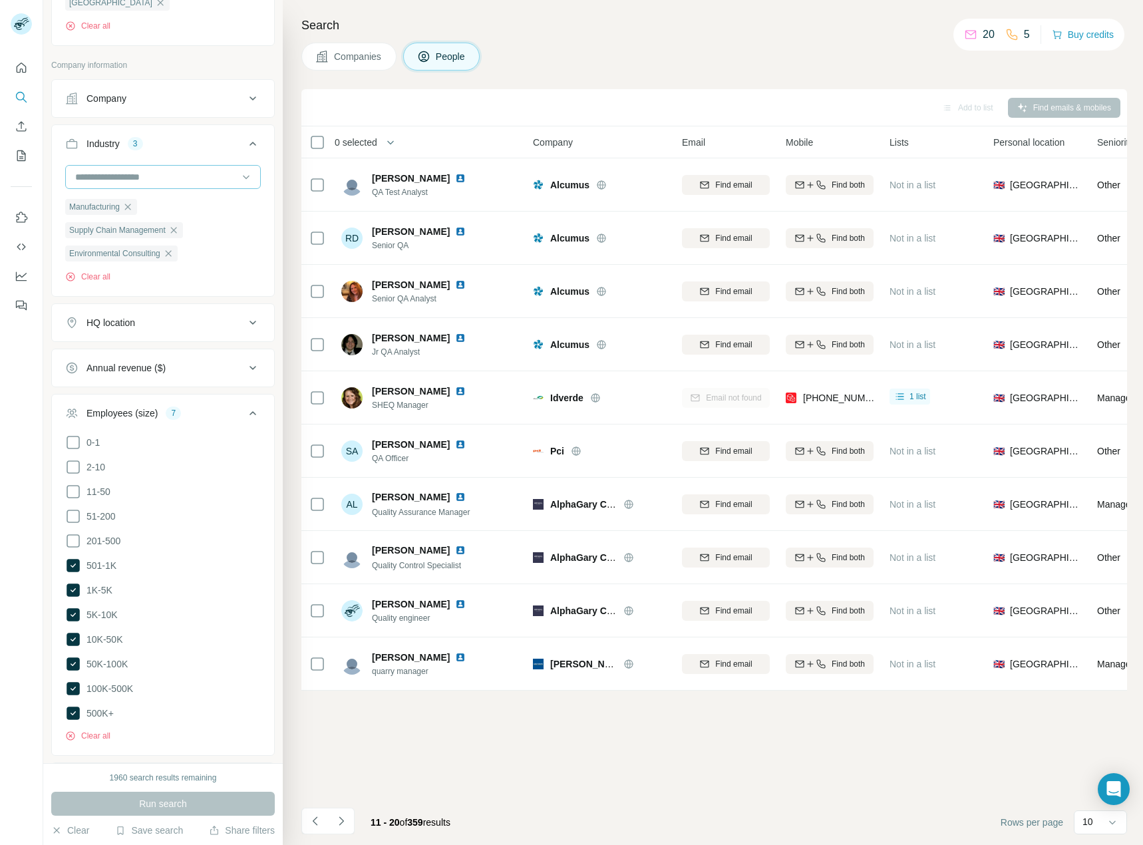
click at [174, 176] on input at bounding box center [156, 177] width 164 height 15
click at [161, 224] on div "Advanced Materials" at bounding box center [158, 220] width 163 height 13
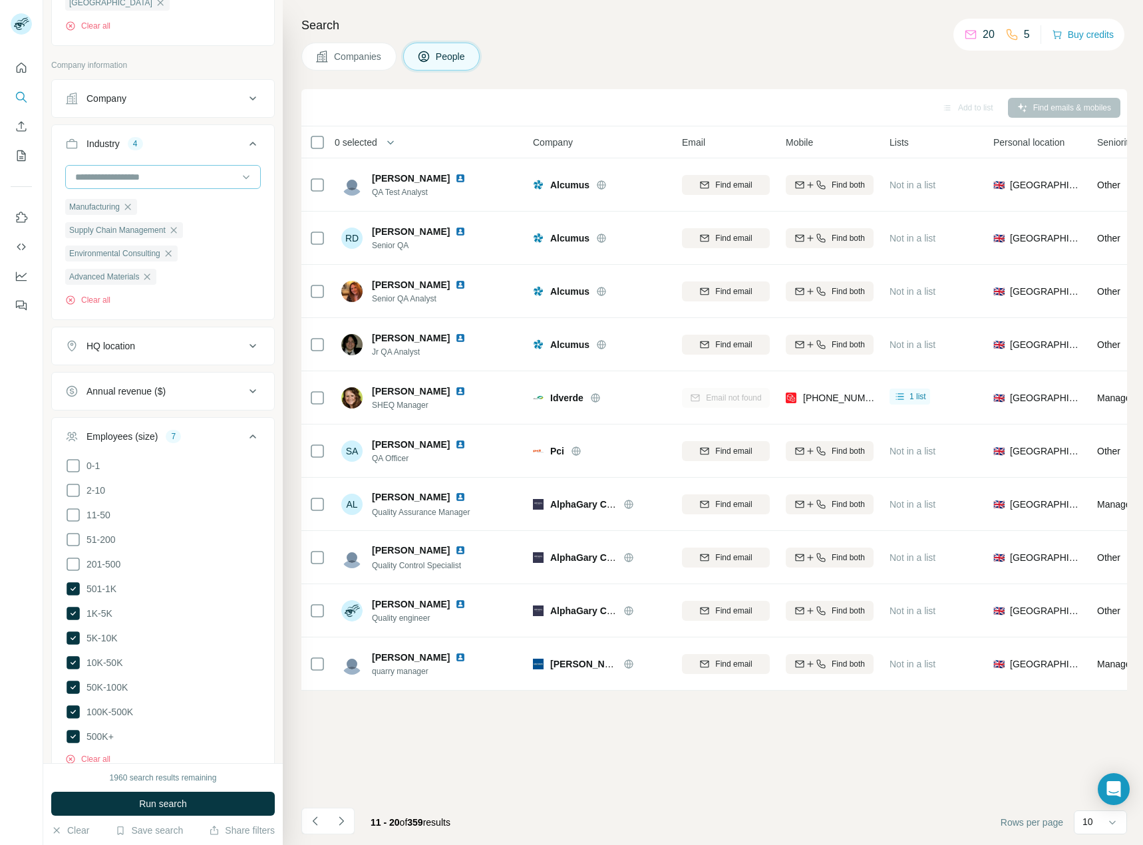
click at [180, 176] on input at bounding box center [156, 177] width 164 height 15
click at [166, 179] on input at bounding box center [156, 177] width 164 height 15
click at [166, 173] on input at bounding box center [156, 177] width 164 height 15
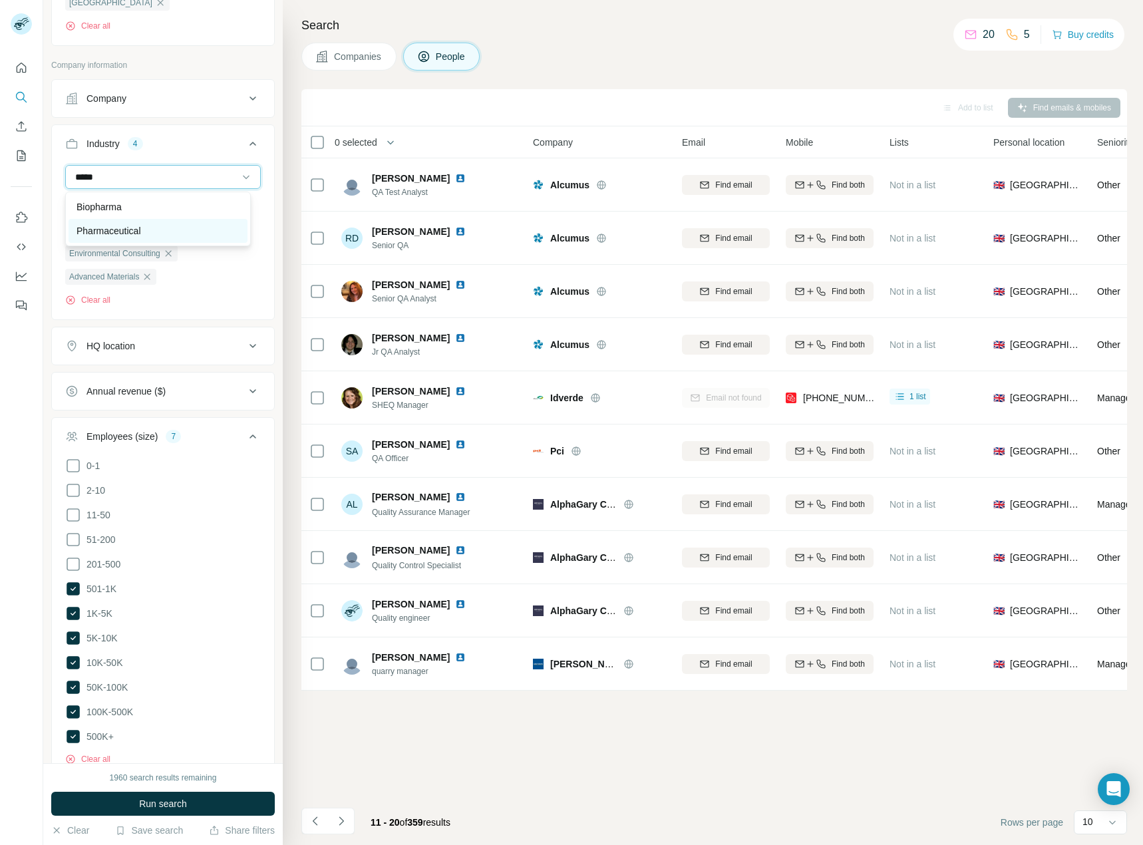
type input "*****"
click at [142, 224] on div "Pharmaceutical" at bounding box center [158, 231] width 179 height 24
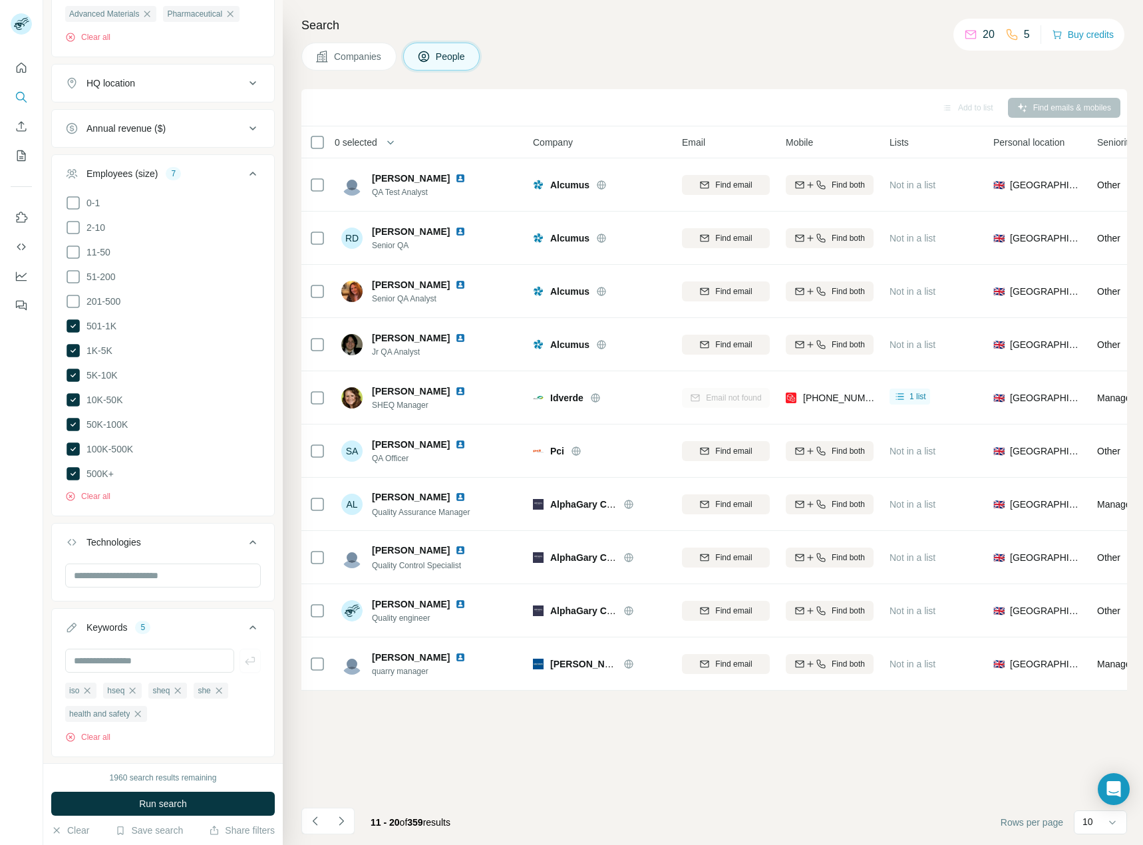
scroll to position [928, 0]
click at [74, 468] on icon at bounding box center [73, 470] width 13 height 13
click at [70, 445] on icon at bounding box center [73, 445] width 13 height 13
click at [71, 423] on icon at bounding box center [73, 421] width 13 height 13
click at [194, 790] on div "1960 search results remaining Run search Clear Save search Share filters" at bounding box center [163, 804] width 240 height 82
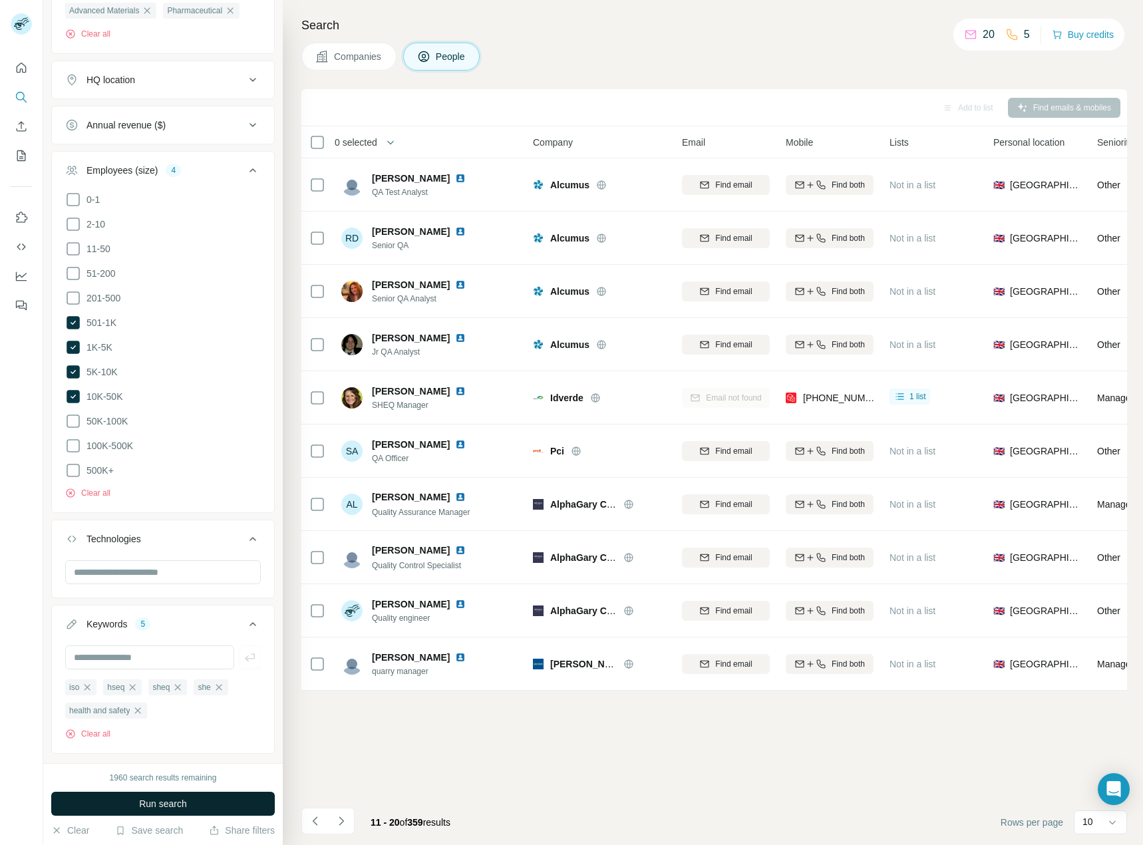
click at [190, 796] on button "Run search" at bounding box center [163, 804] width 224 height 24
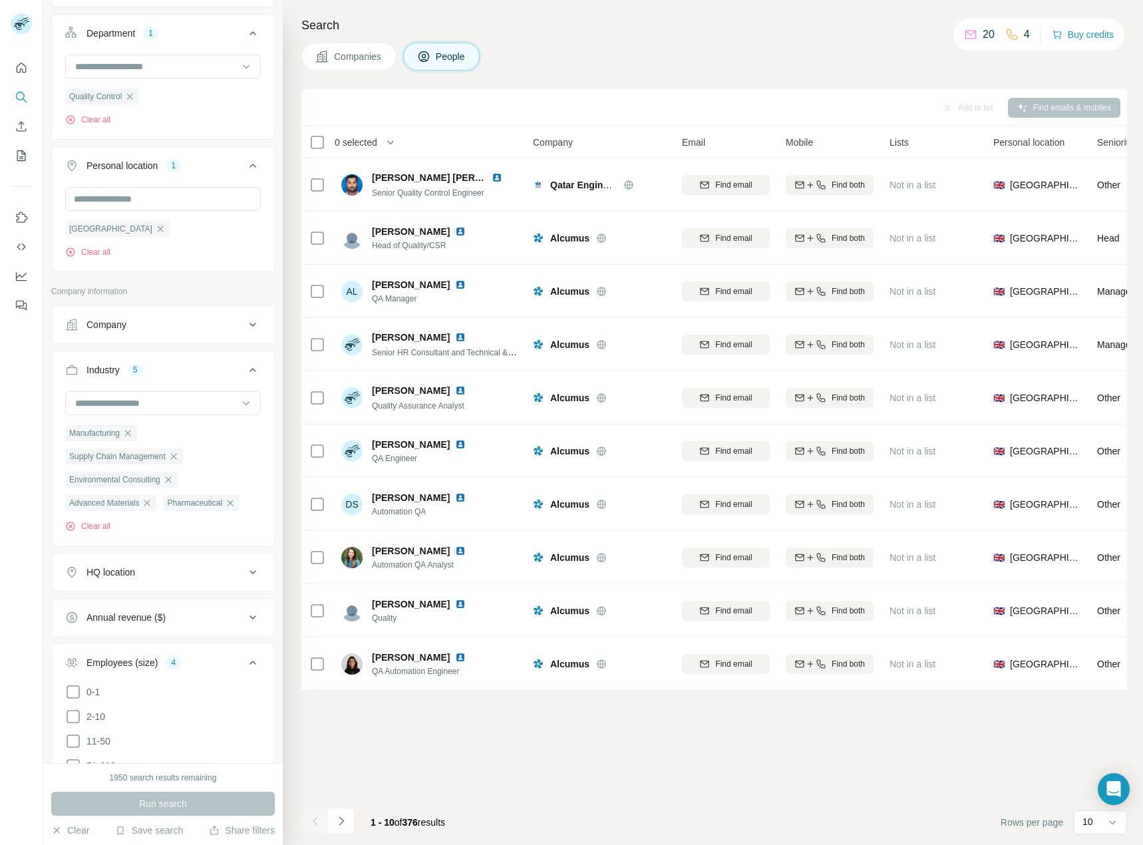
scroll to position [396, 0]
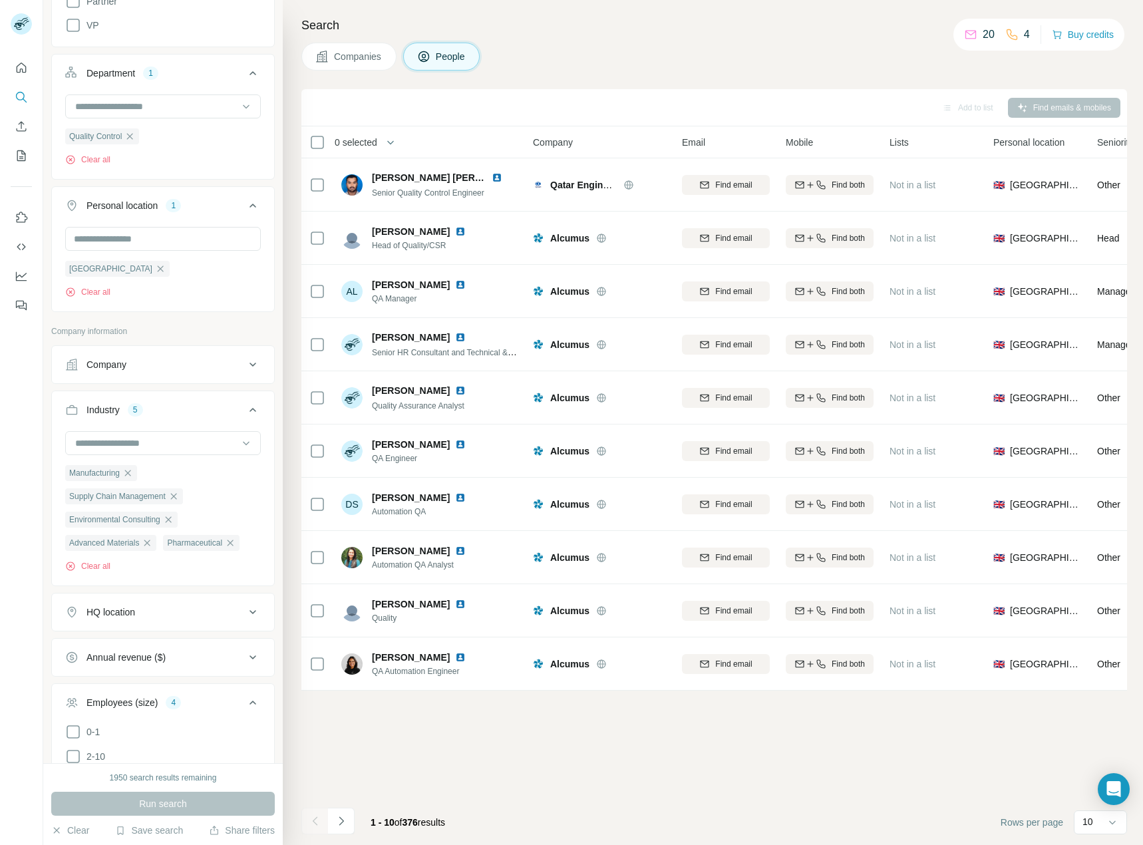
drag, startPoint x: 125, startPoint y: 132, endPoint x: 129, endPoint y: 147, distance: 15.2
click at [125, 132] on icon "button" at bounding box center [129, 136] width 11 height 11
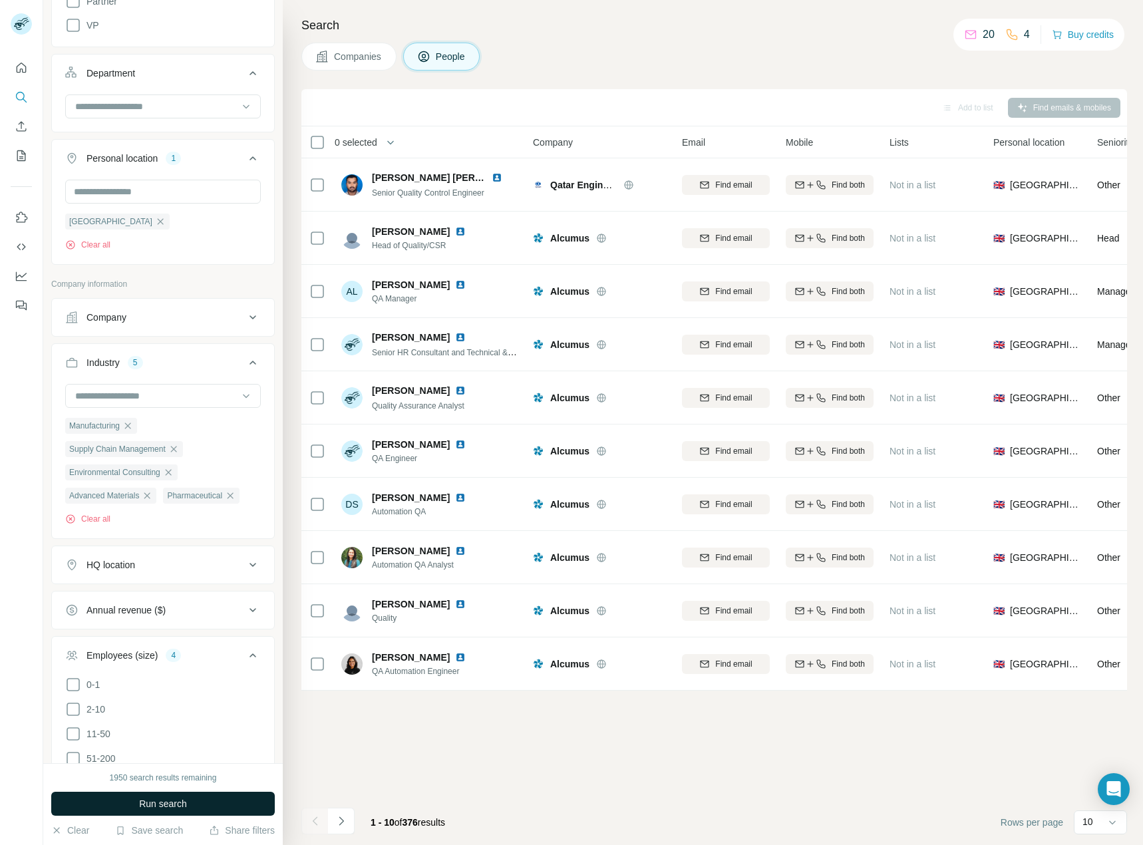
click at [156, 800] on span "Run search" at bounding box center [163, 803] width 48 height 13
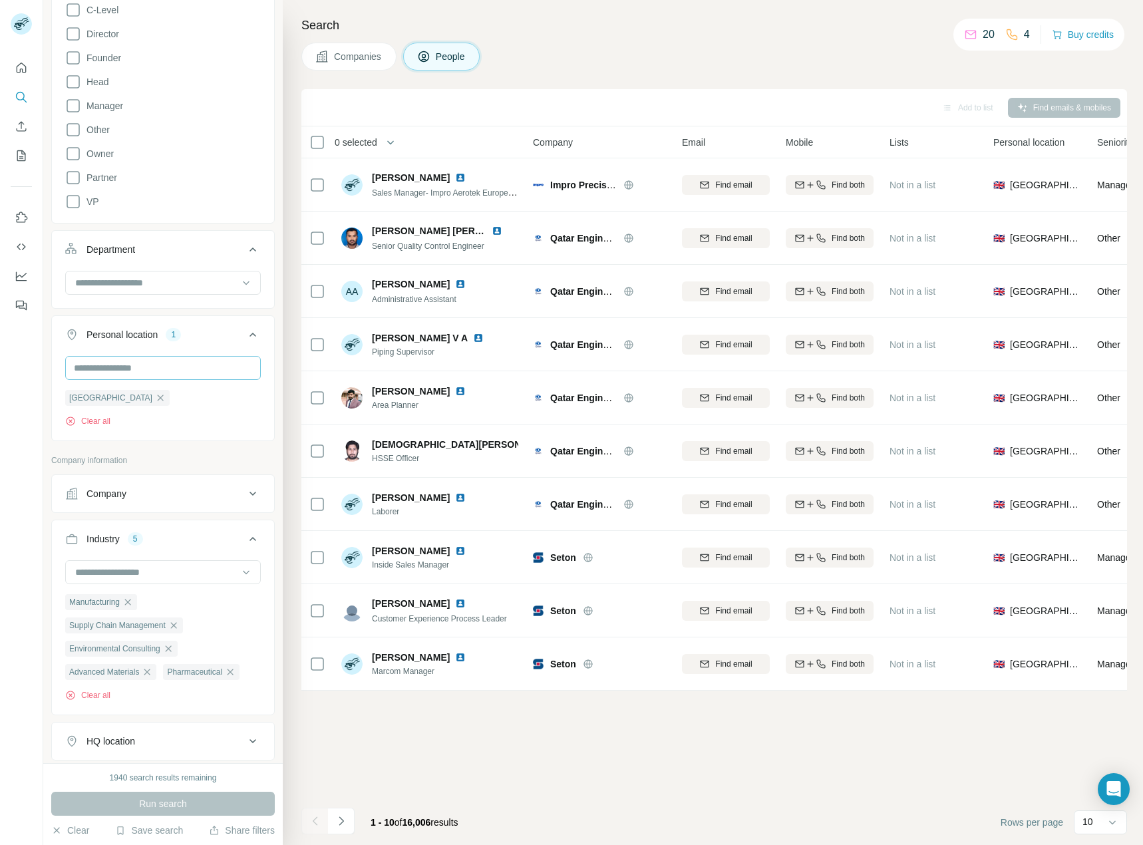
scroll to position [177, 0]
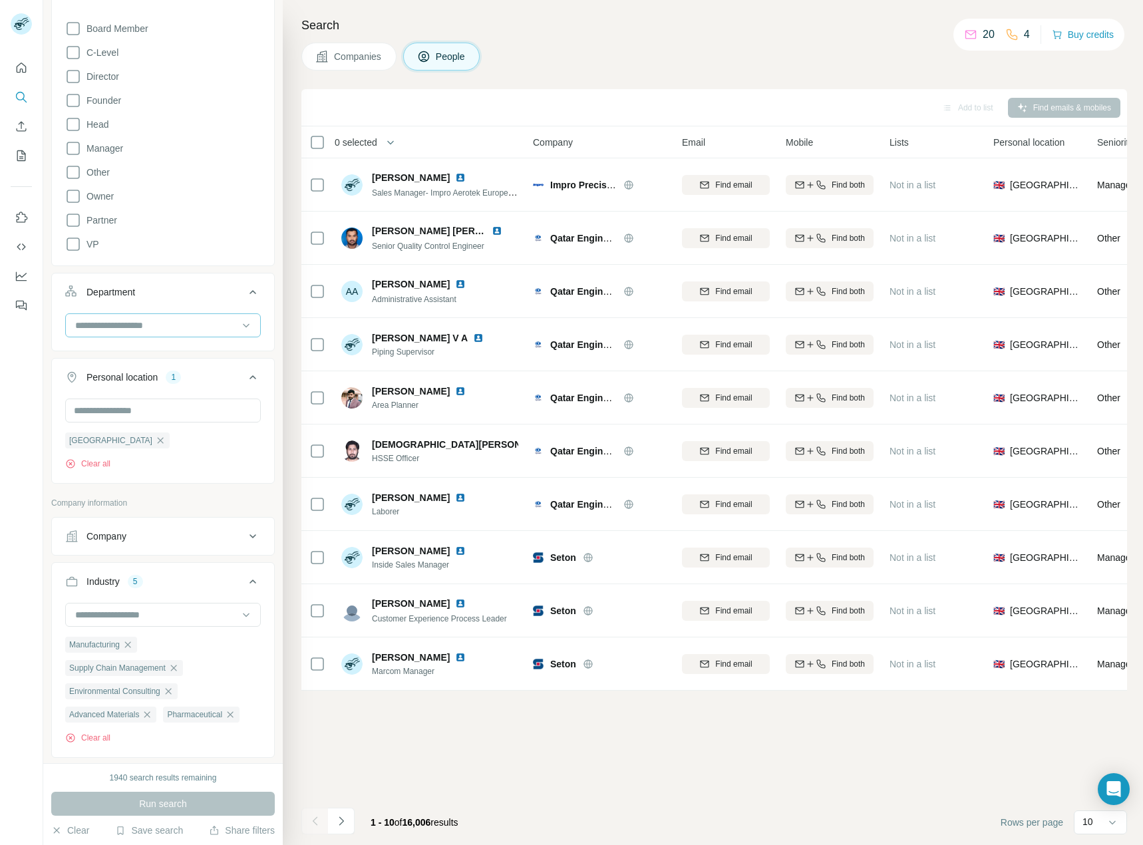
click at [140, 328] on input at bounding box center [156, 325] width 164 height 15
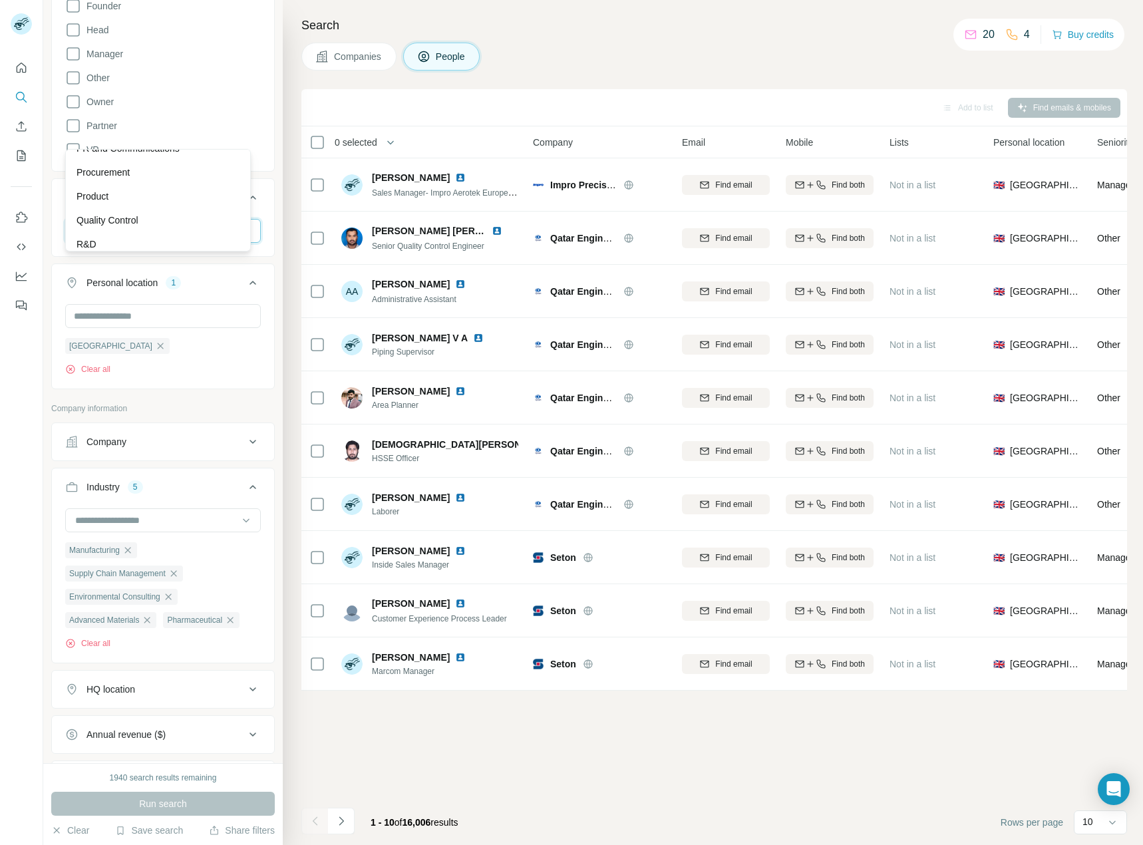
scroll to position [377, 0]
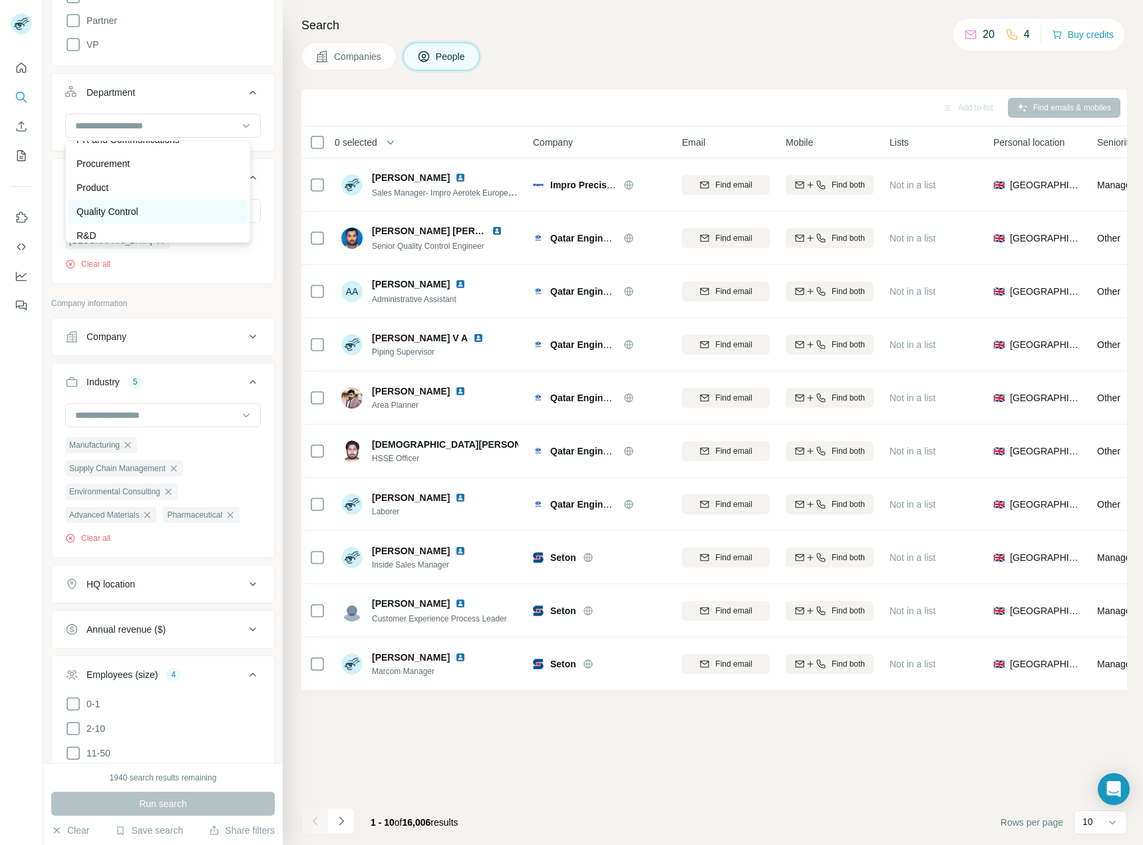
click at [144, 212] on div "Quality Control" at bounding box center [158, 211] width 163 height 13
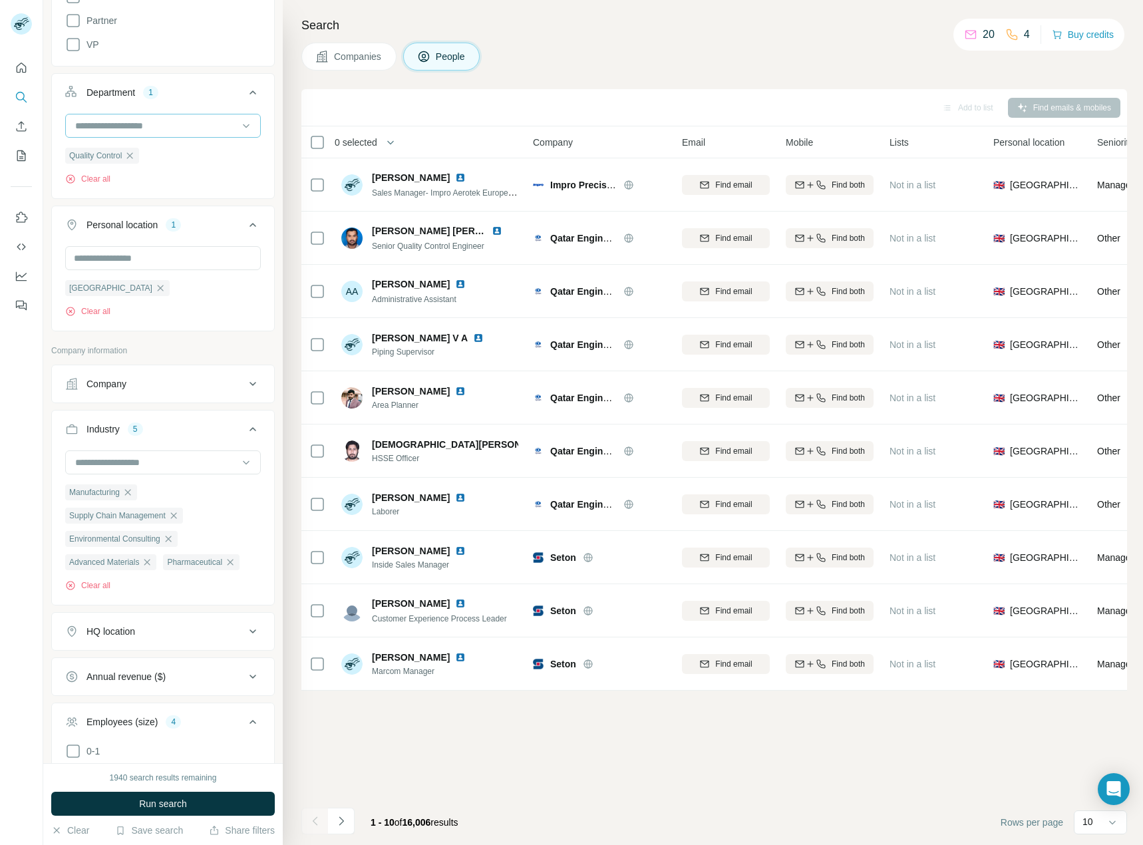
click at [144, 129] on input at bounding box center [156, 125] width 164 height 15
click at [176, 181] on div "Procurement" at bounding box center [158, 190] width 179 height 24
click at [177, 126] on input at bounding box center [156, 125] width 164 height 15
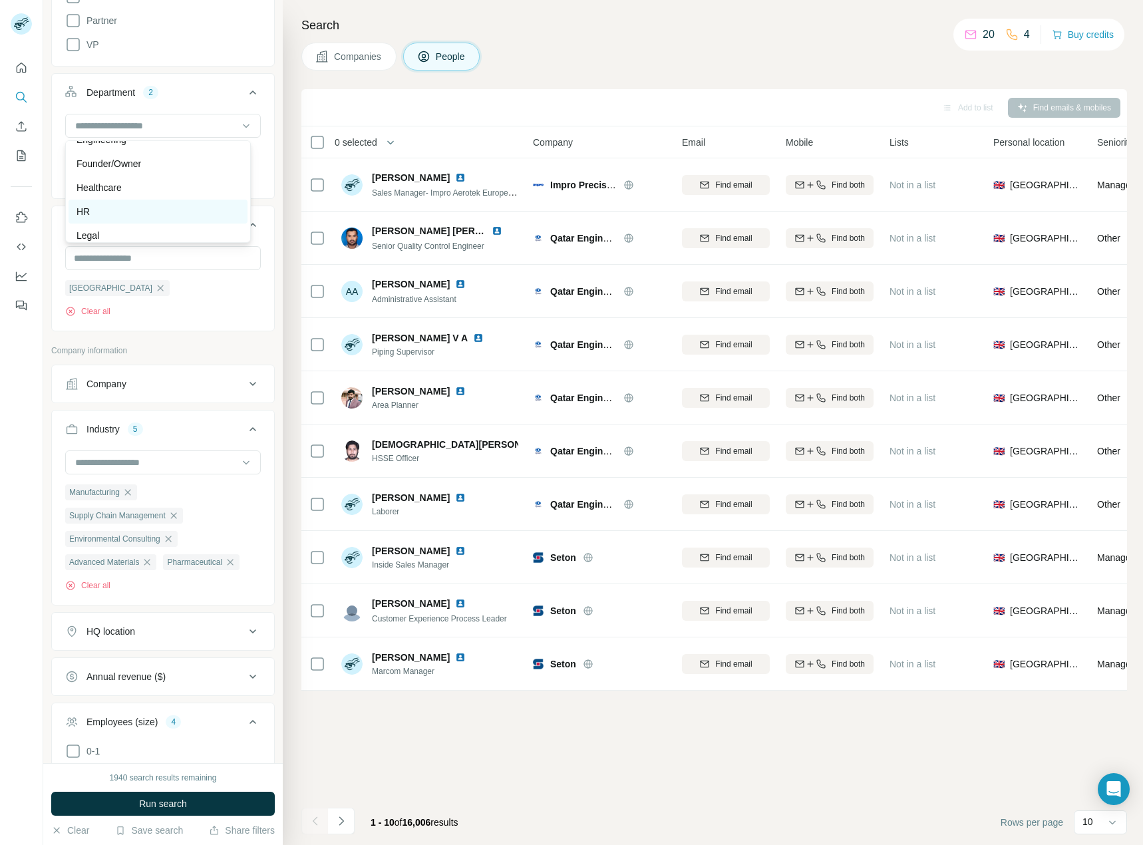
click at [148, 213] on div "HR" at bounding box center [158, 211] width 163 height 13
click at [172, 126] on input at bounding box center [156, 125] width 164 height 15
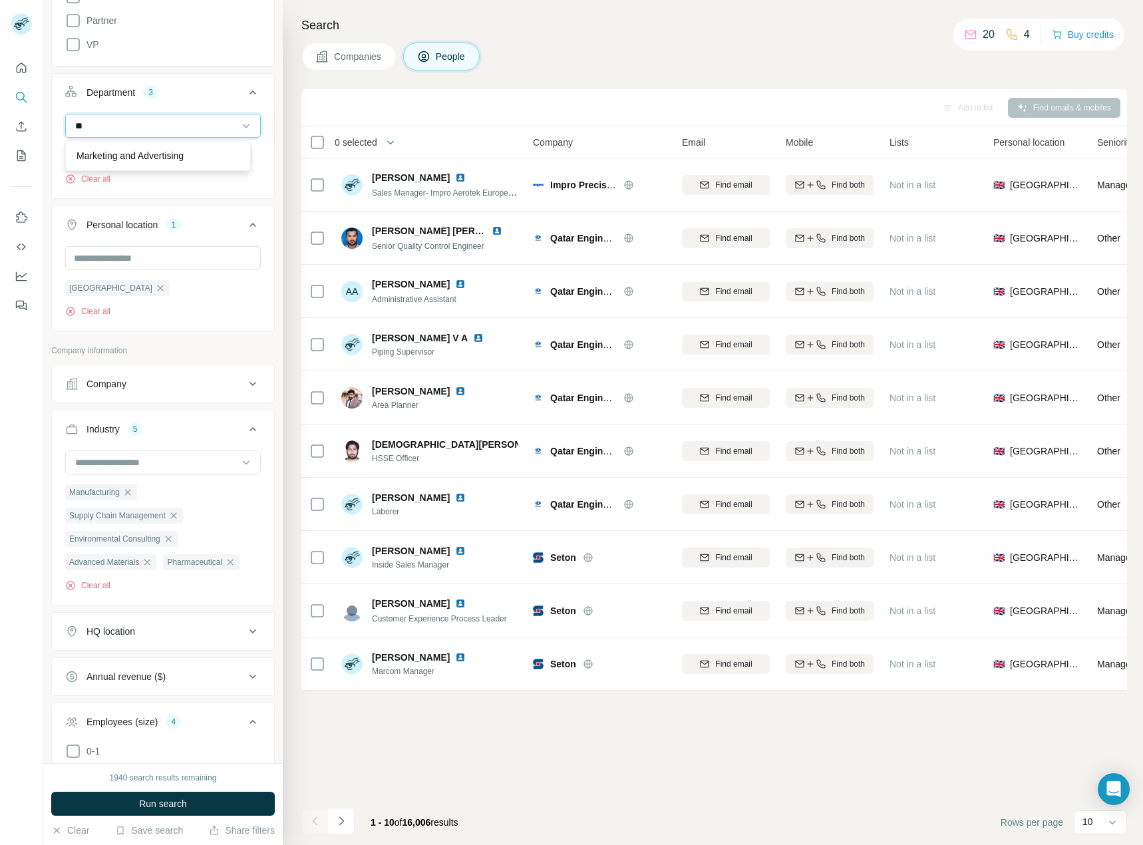
type input "*"
type input "*****"
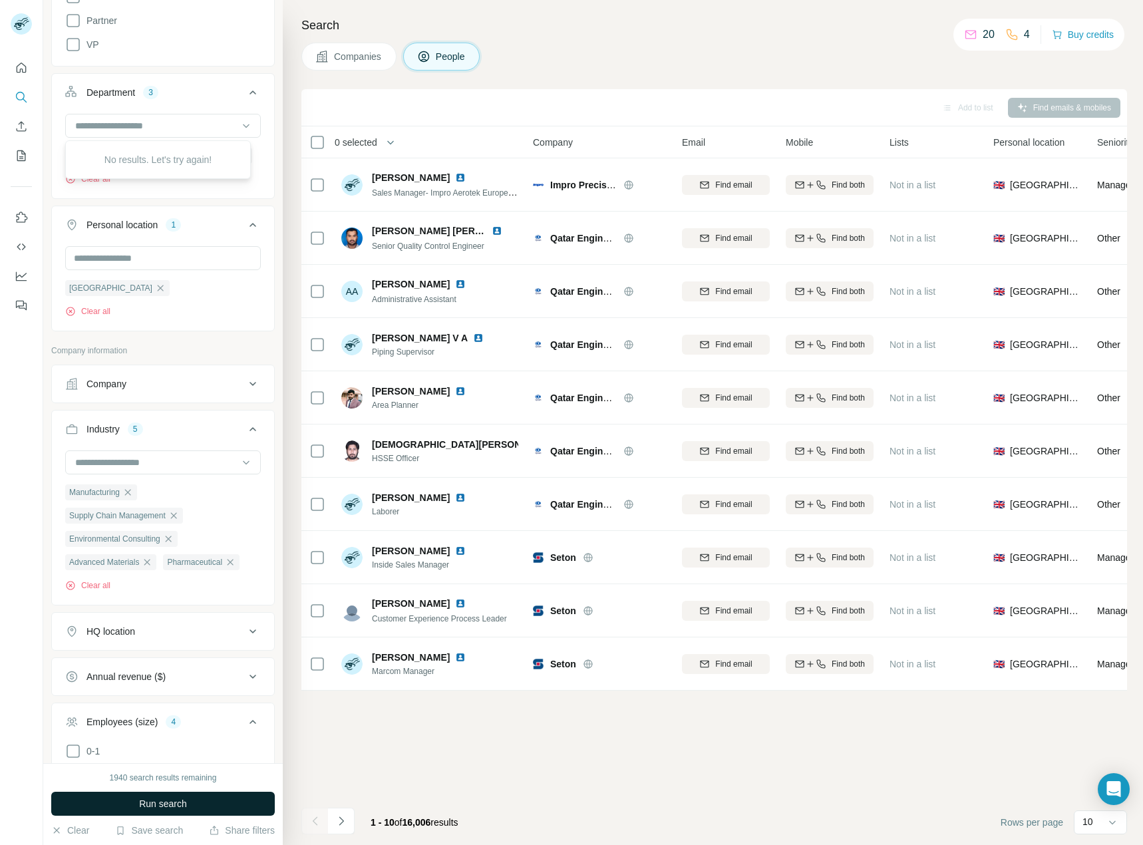
click at [202, 807] on button "Run search" at bounding box center [163, 804] width 224 height 24
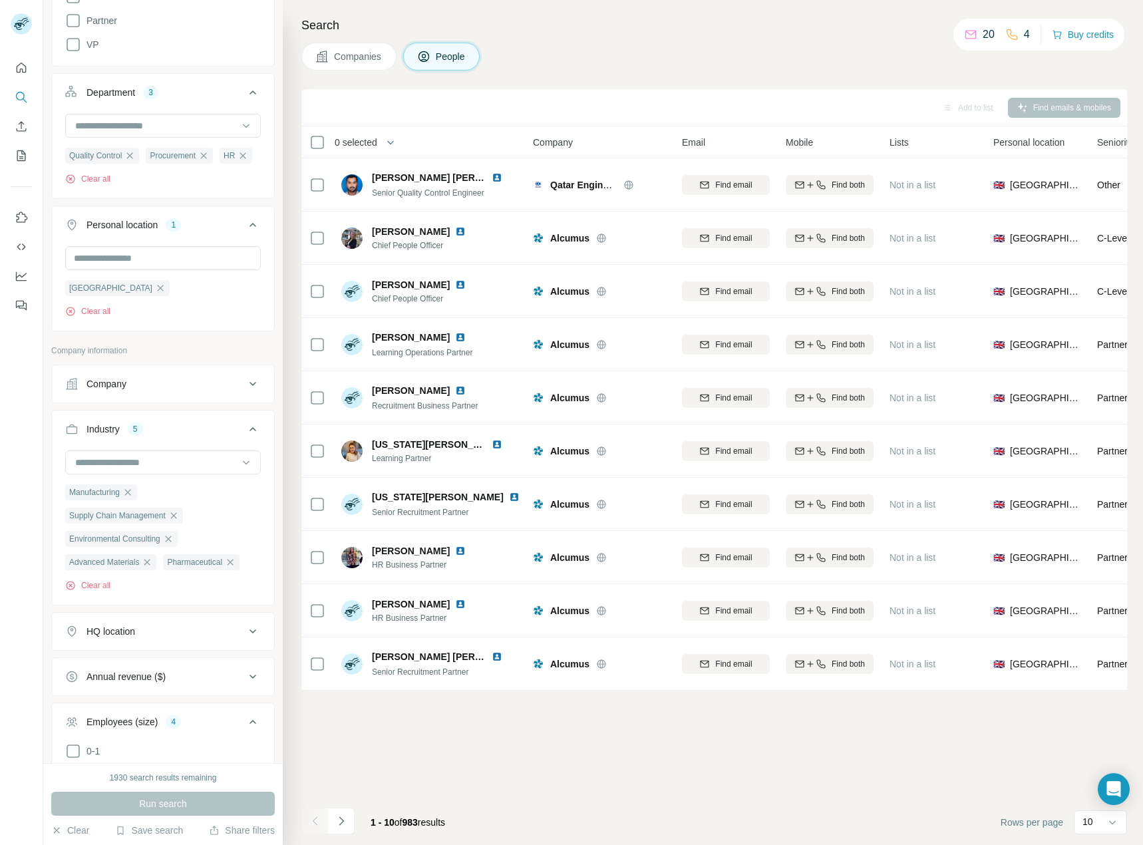
click at [343, 825] on icon "Navigate to next page" at bounding box center [341, 820] width 13 height 13
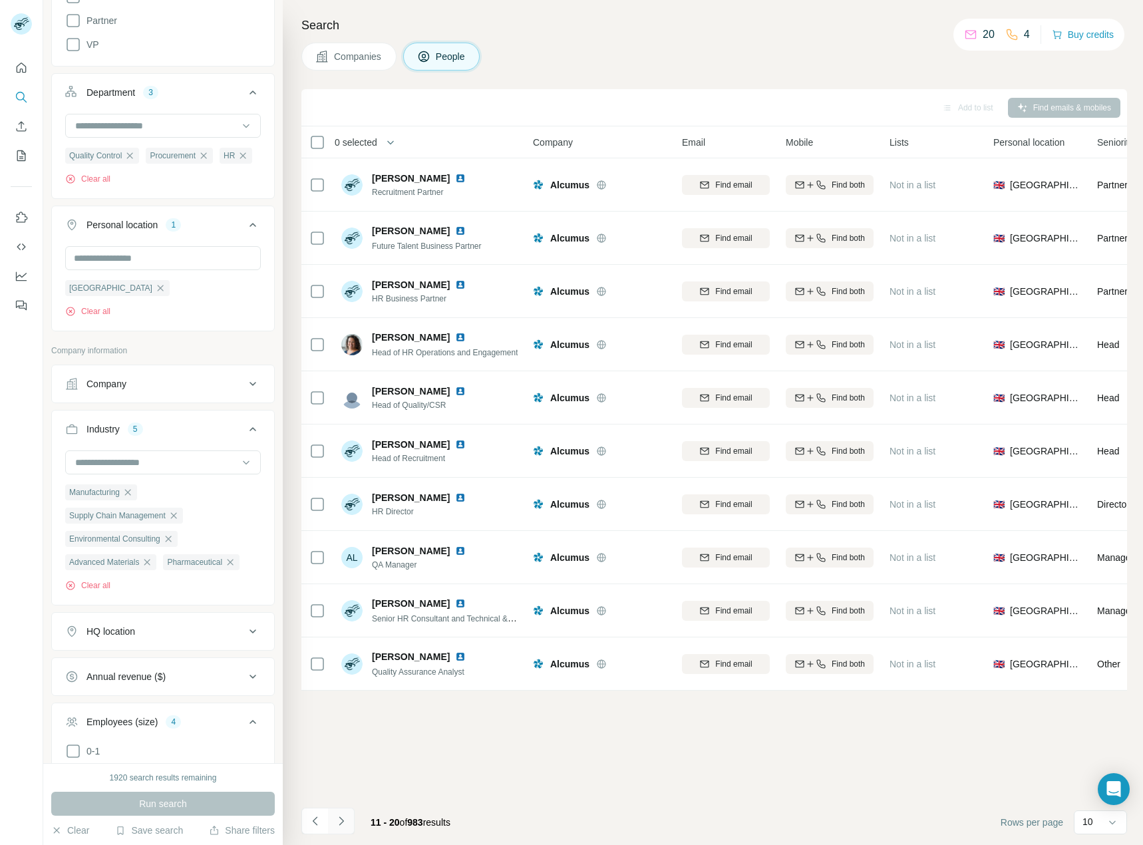
click at [341, 826] on icon "Navigate to next page" at bounding box center [341, 820] width 13 height 13
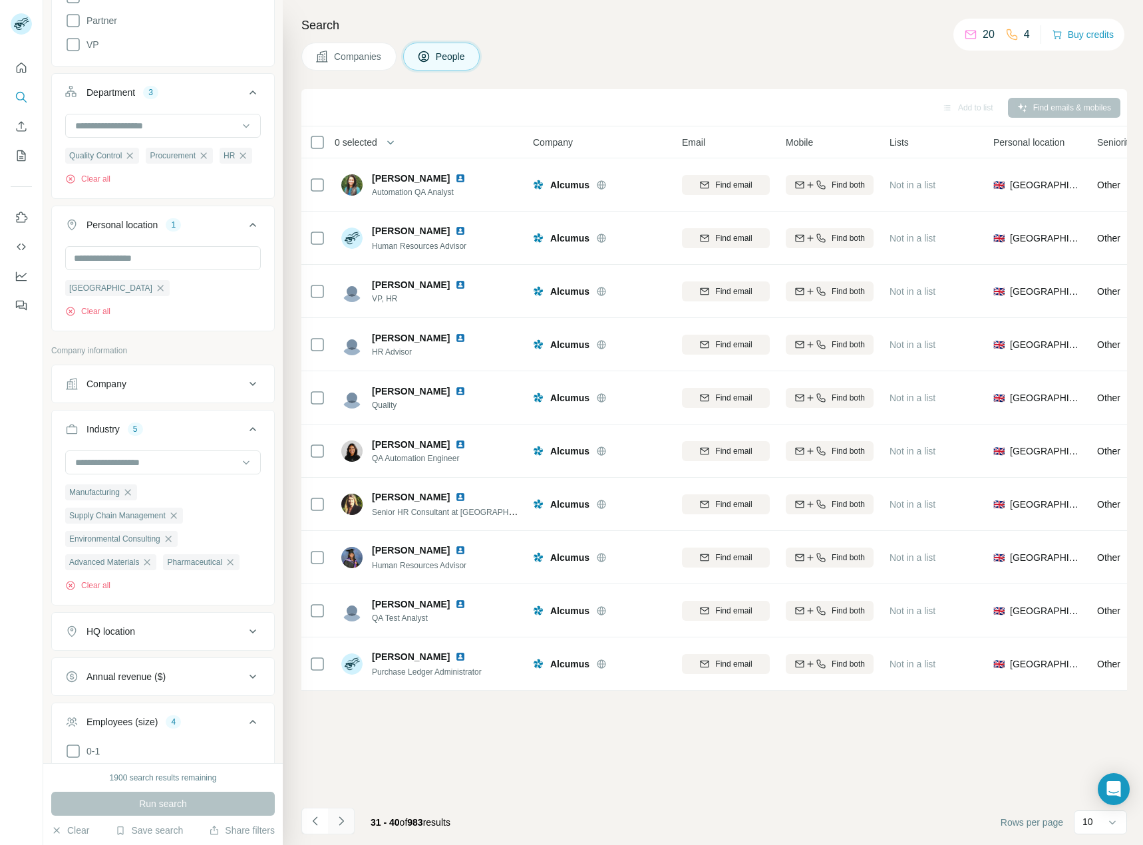
click at [341, 826] on icon "Navigate to next page" at bounding box center [341, 820] width 13 height 13
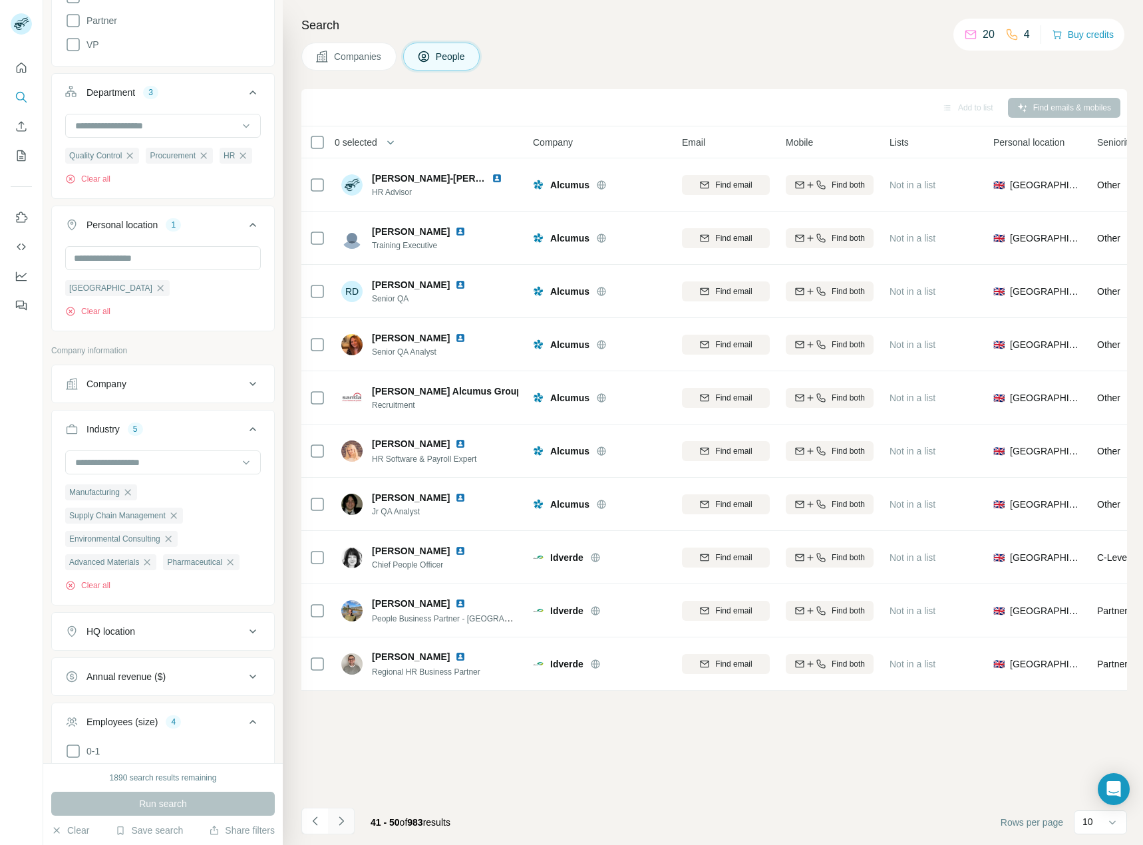
click at [341, 826] on icon "Navigate to next page" at bounding box center [341, 820] width 13 height 13
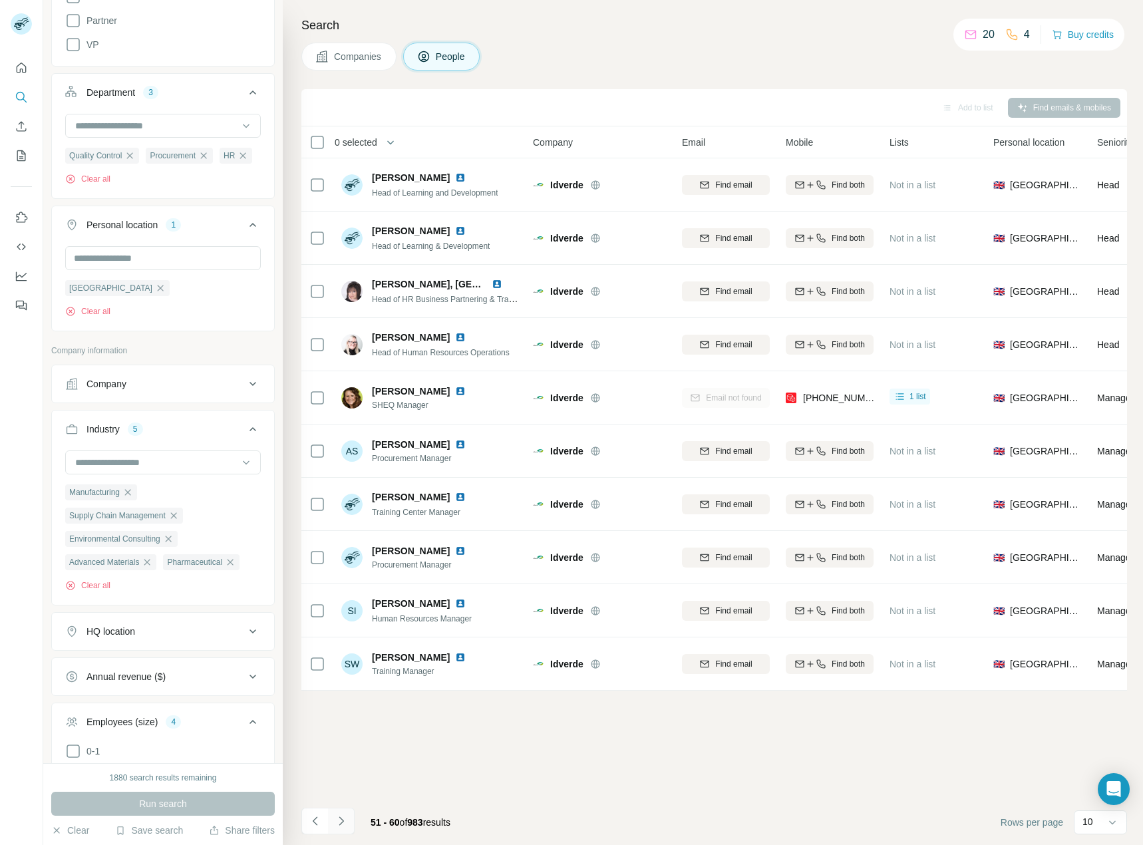
click at [341, 826] on icon "Navigate to next page" at bounding box center [341, 820] width 13 height 13
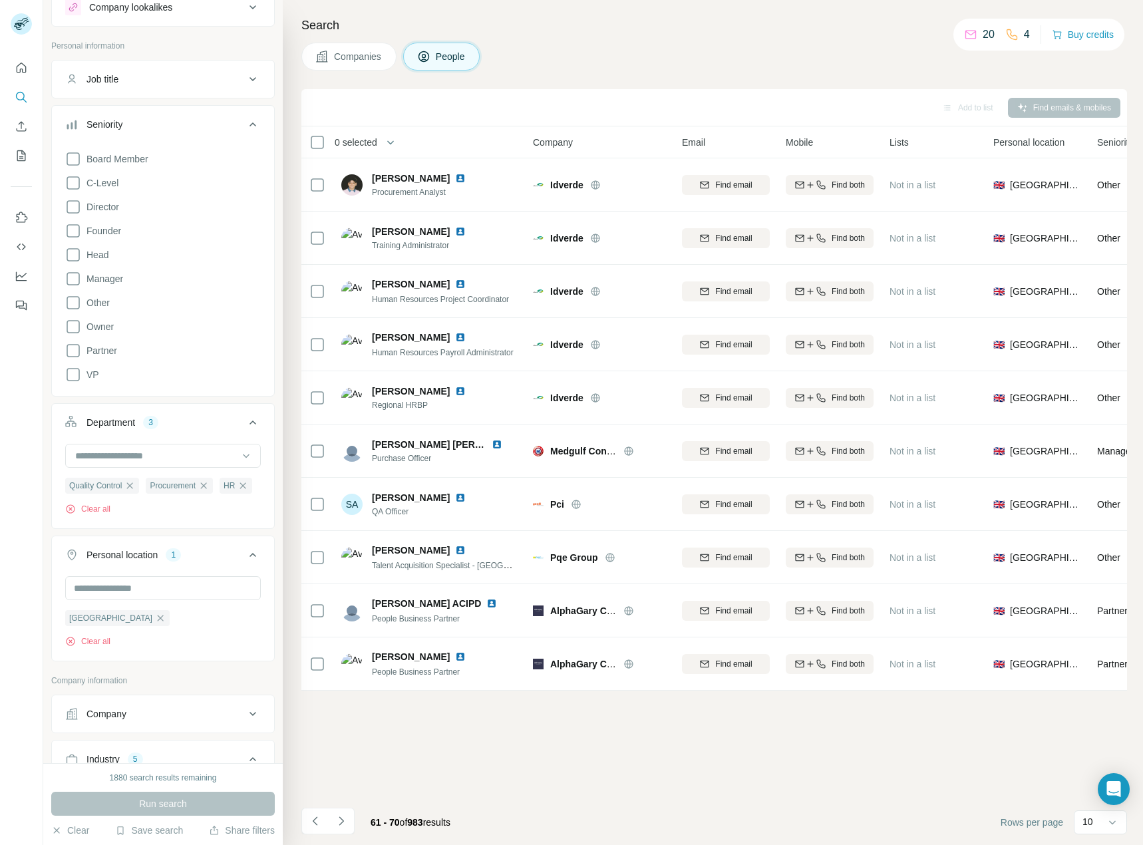
scroll to position [44, 0]
click at [240, 491] on icon "button" at bounding box center [243, 488] width 6 height 6
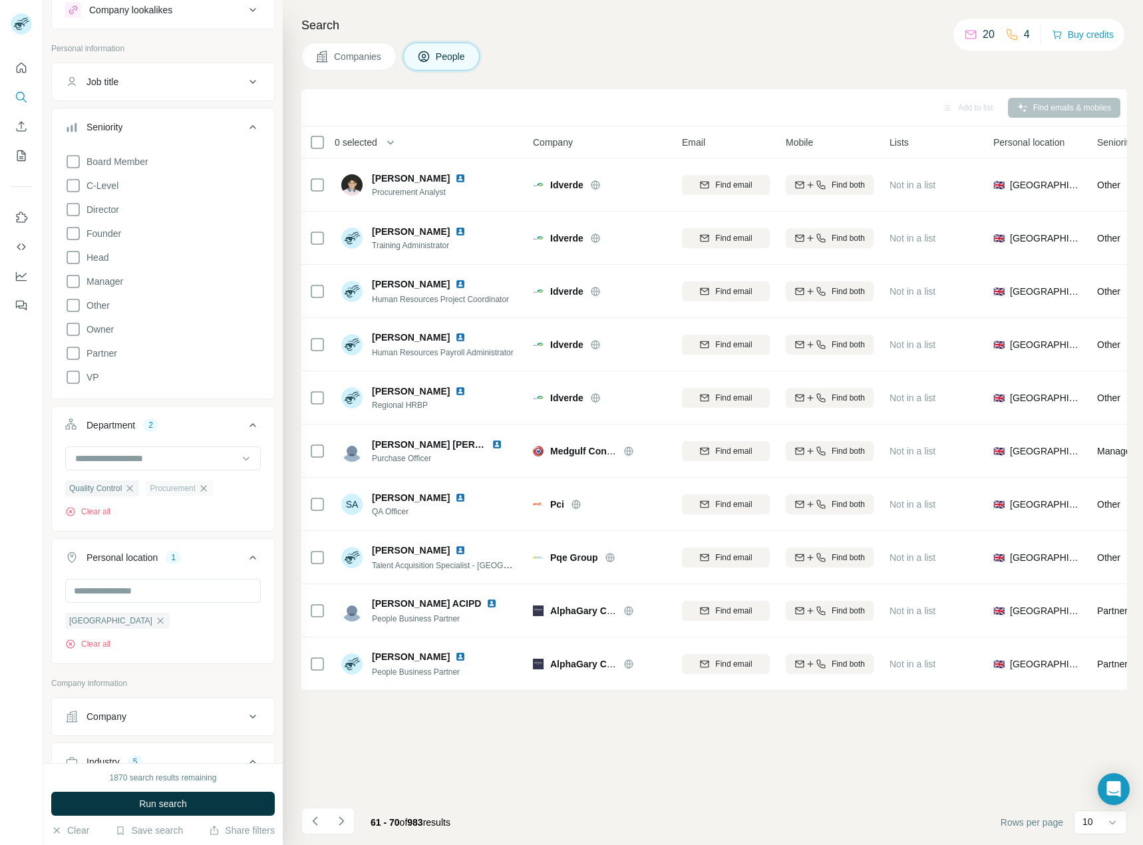
click at [202, 488] on icon "button" at bounding box center [203, 488] width 11 height 11
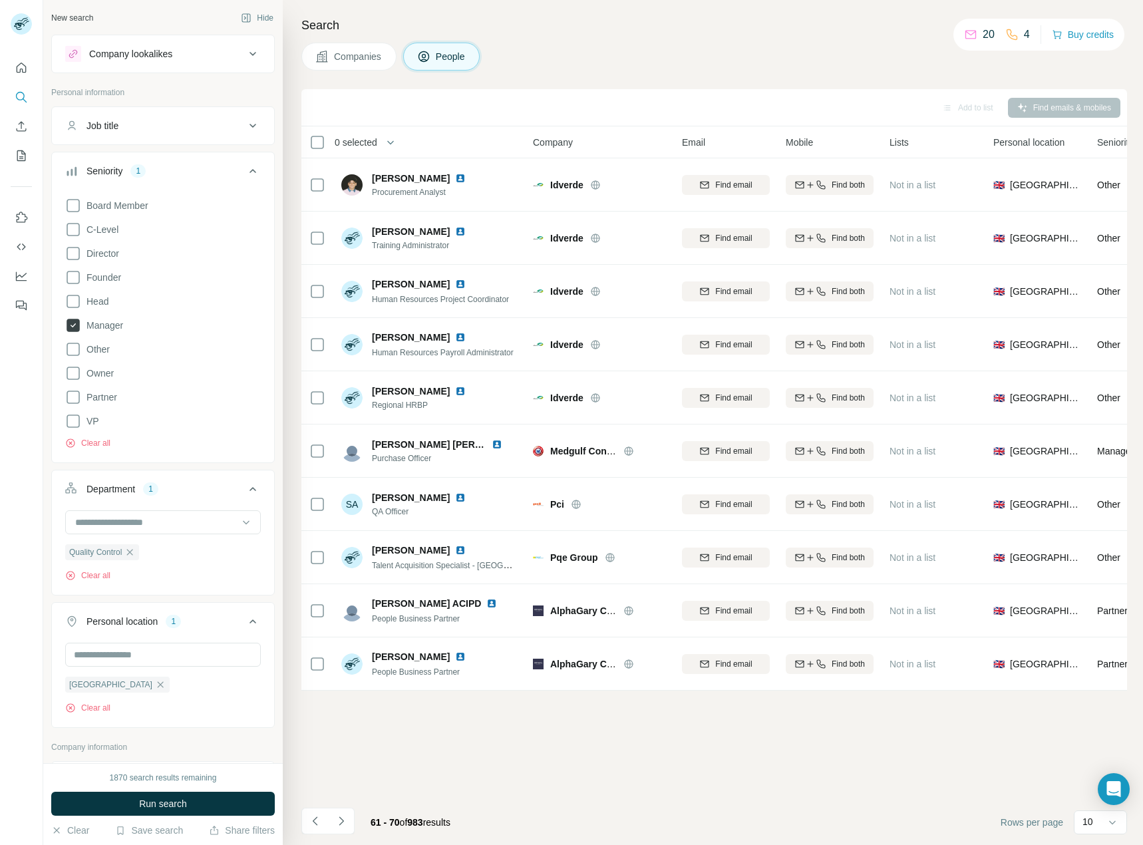
click at [70, 331] on icon at bounding box center [73, 325] width 13 height 13
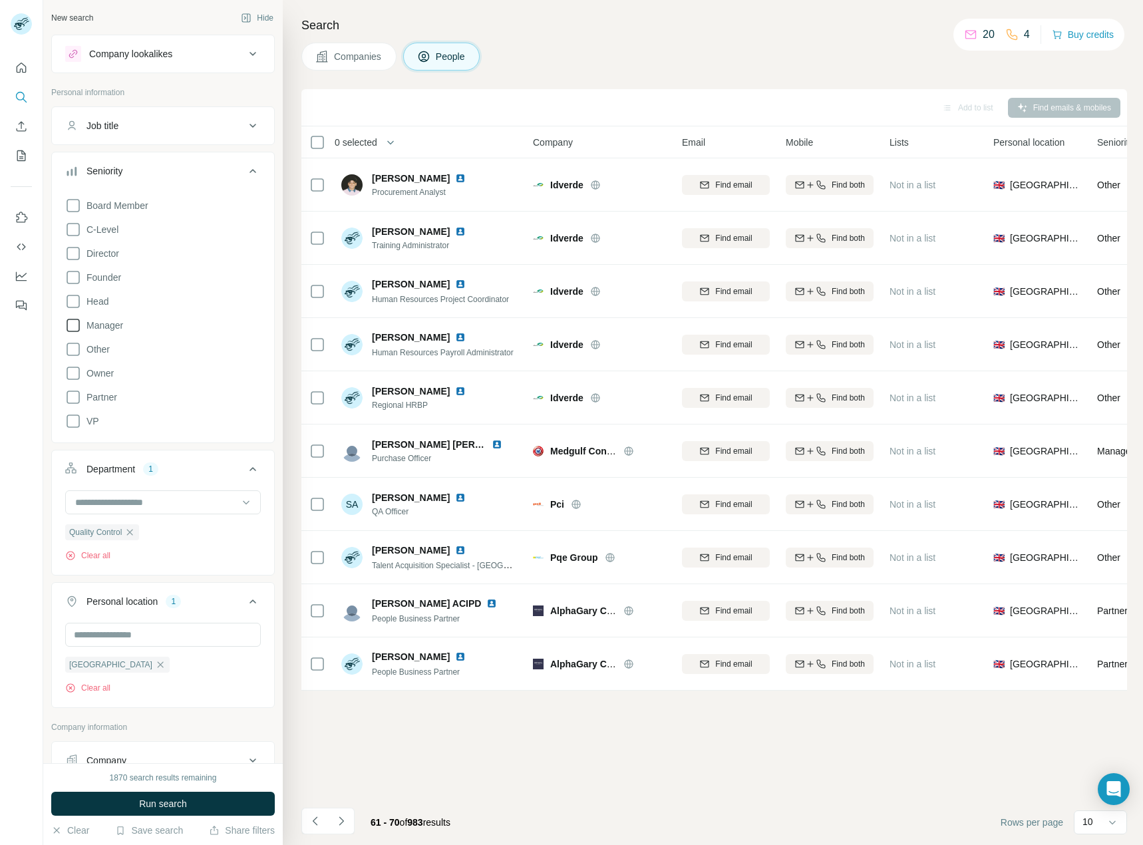
click at [73, 327] on icon at bounding box center [73, 325] width 16 height 16
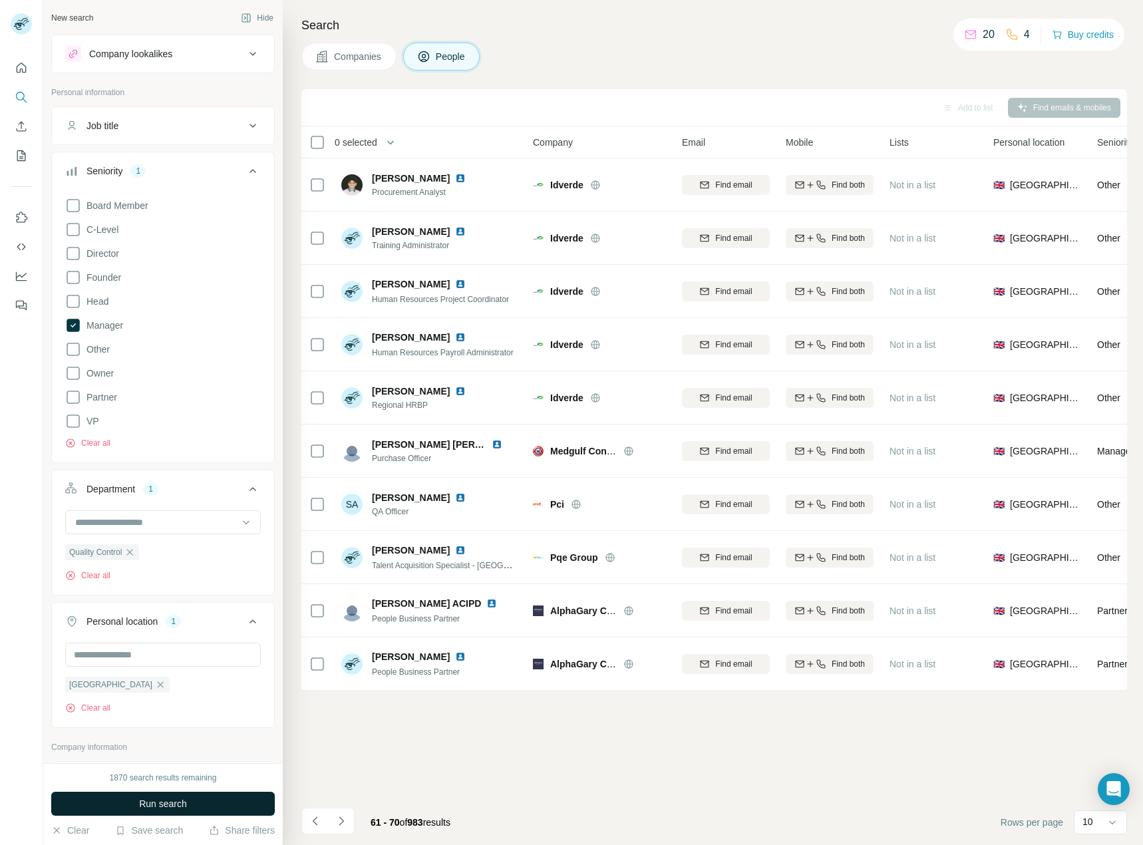
click at [179, 794] on button "Run search" at bounding box center [163, 804] width 224 height 24
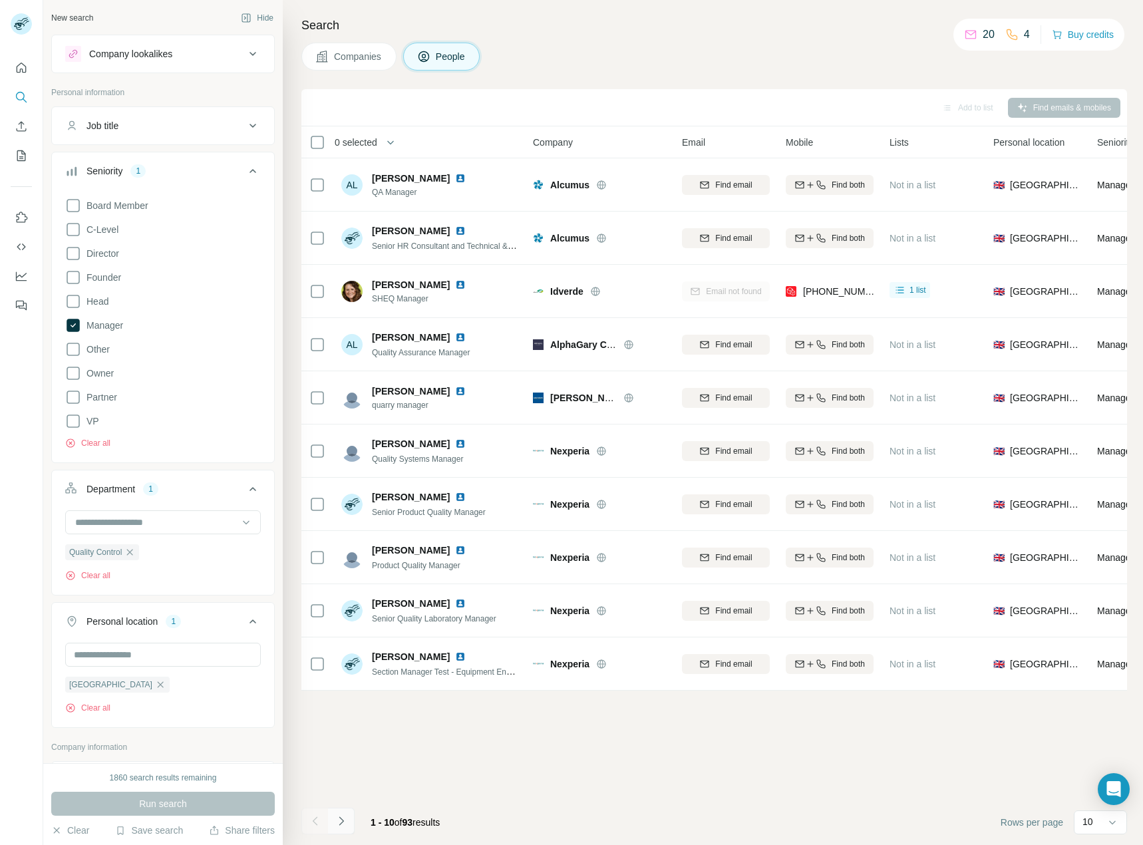
click at [343, 824] on icon "Navigate to next page" at bounding box center [341, 820] width 13 height 13
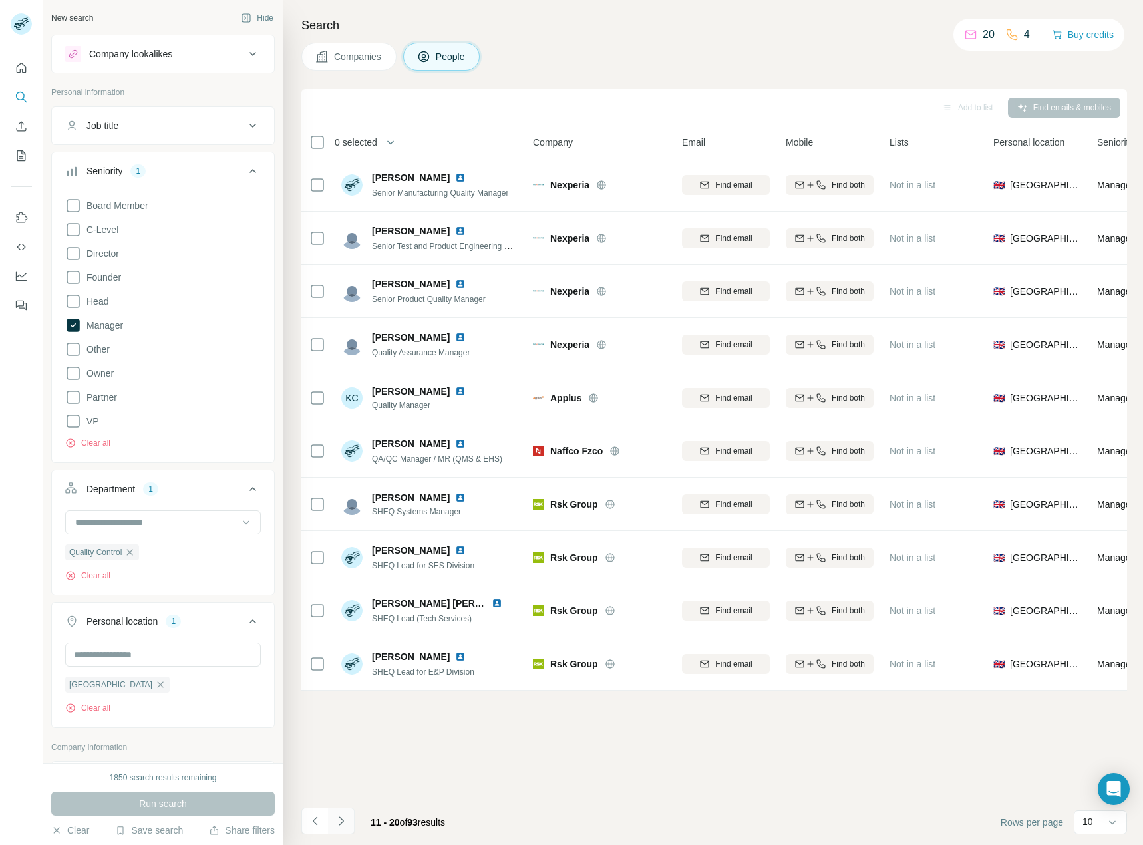
click at [347, 816] on icon "Navigate to next page" at bounding box center [341, 820] width 13 height 13
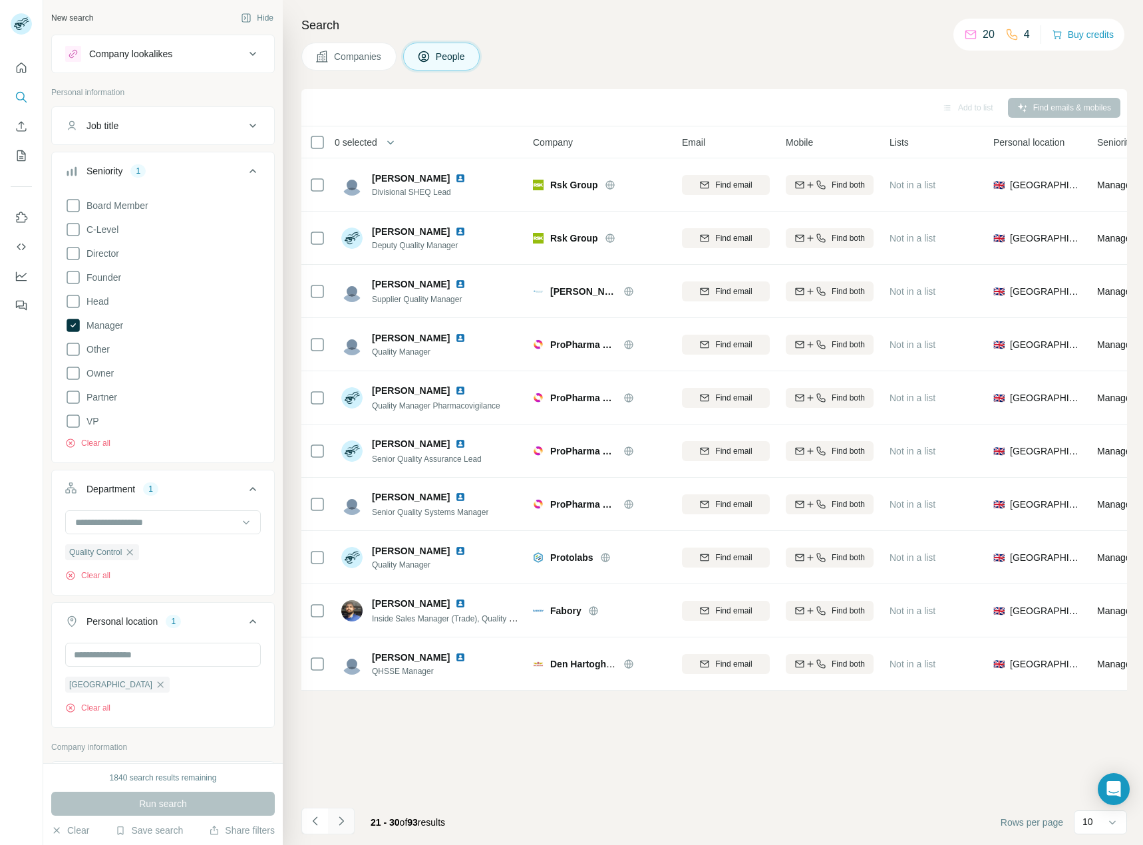
click at [349, 812] on button "Navigate to next page" at bounding box center [341, 821] width 27 height 27
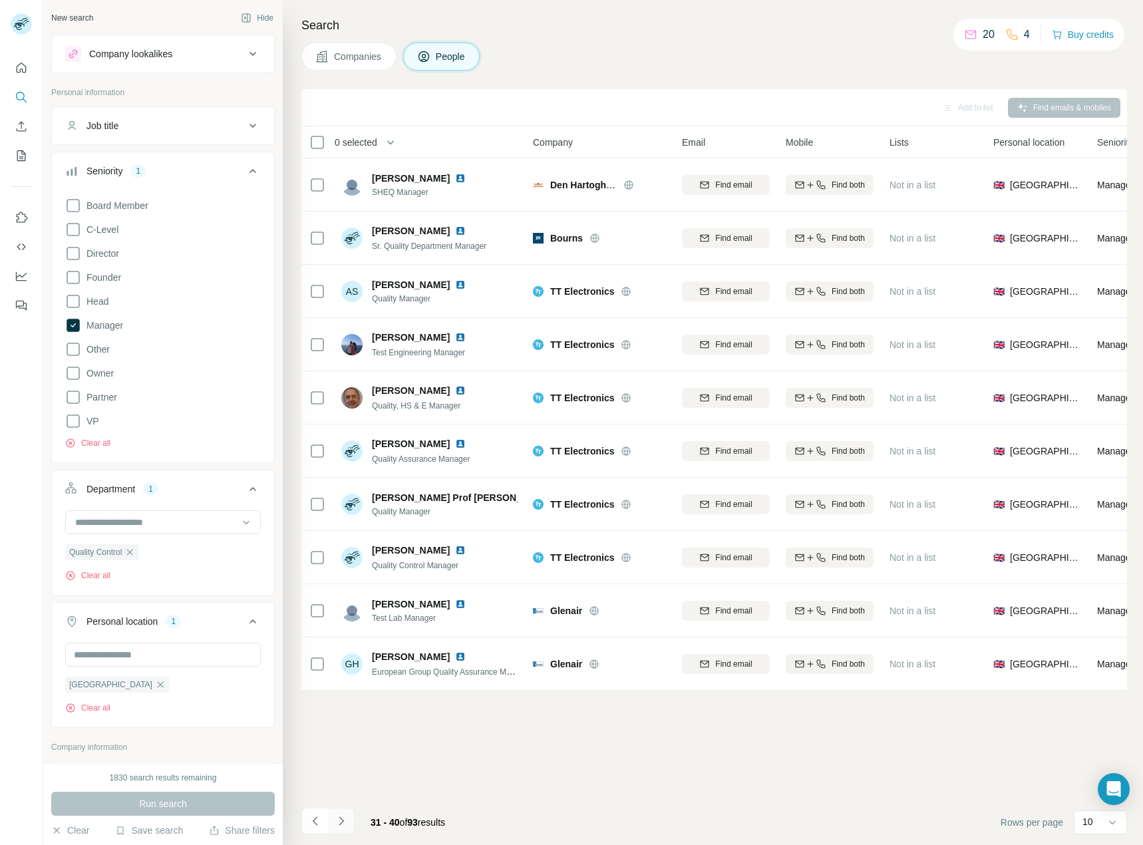
click at [345, 817] on icon "Navigate to next page" at bounding box center [341, 820] width 13 height 13
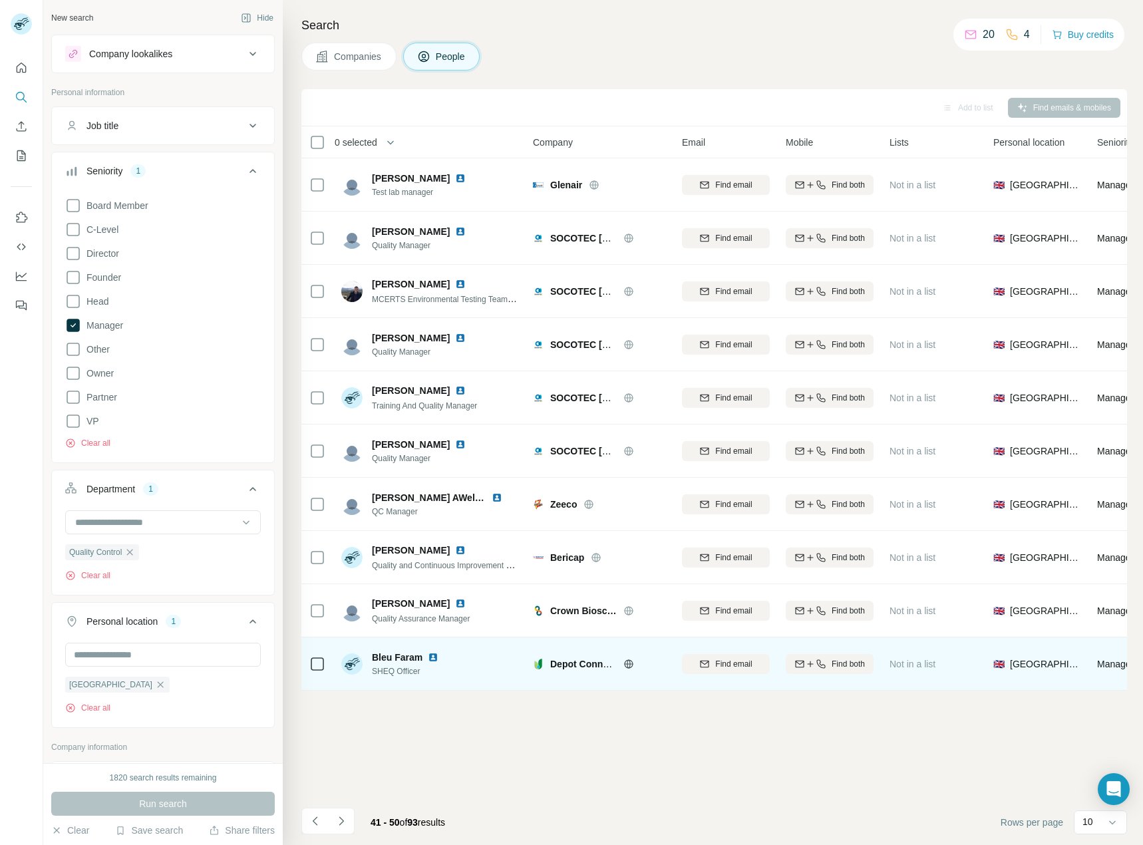
click at [626, 666] on icon at bounding box center [628, 664] width 11 height 11
click at [435, 657] on img at bounding box center [433, 657] width 11 height 11
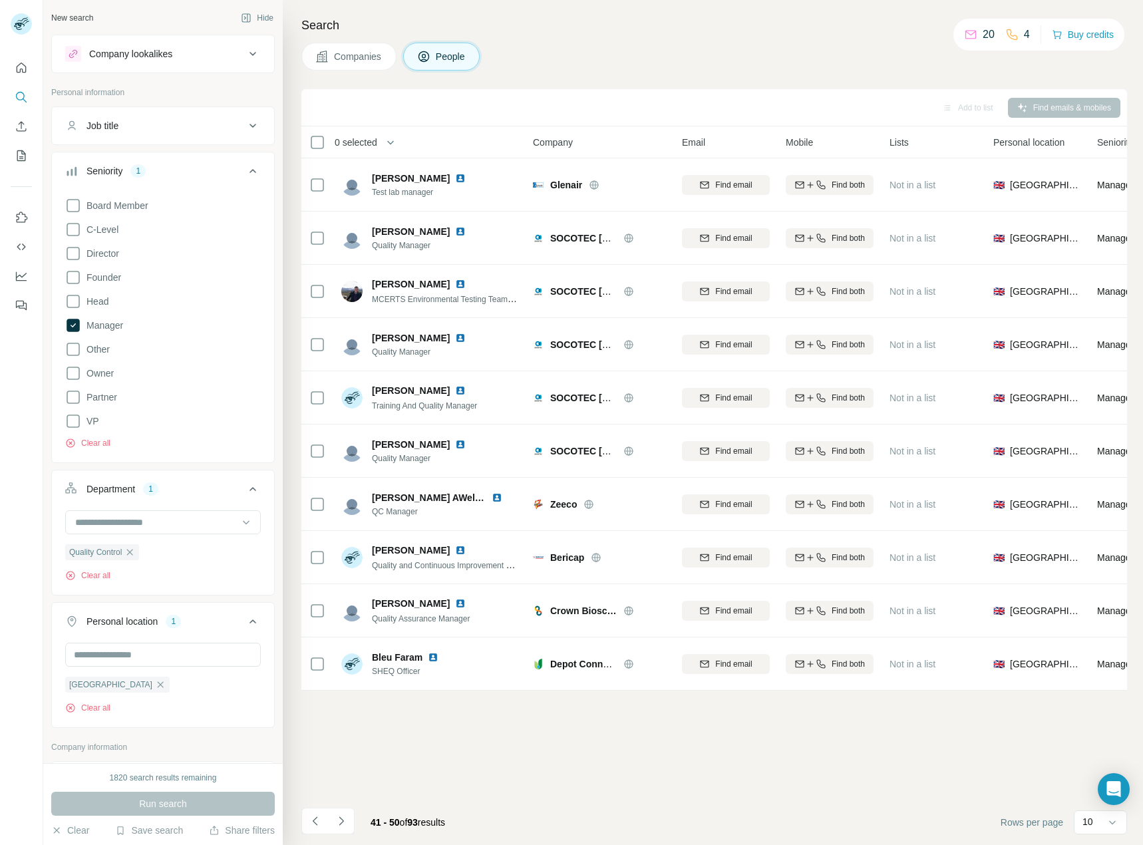
click at [345, 819] on icon "Navigate to next page" at bounding box center [341, 820] width 13 height 13
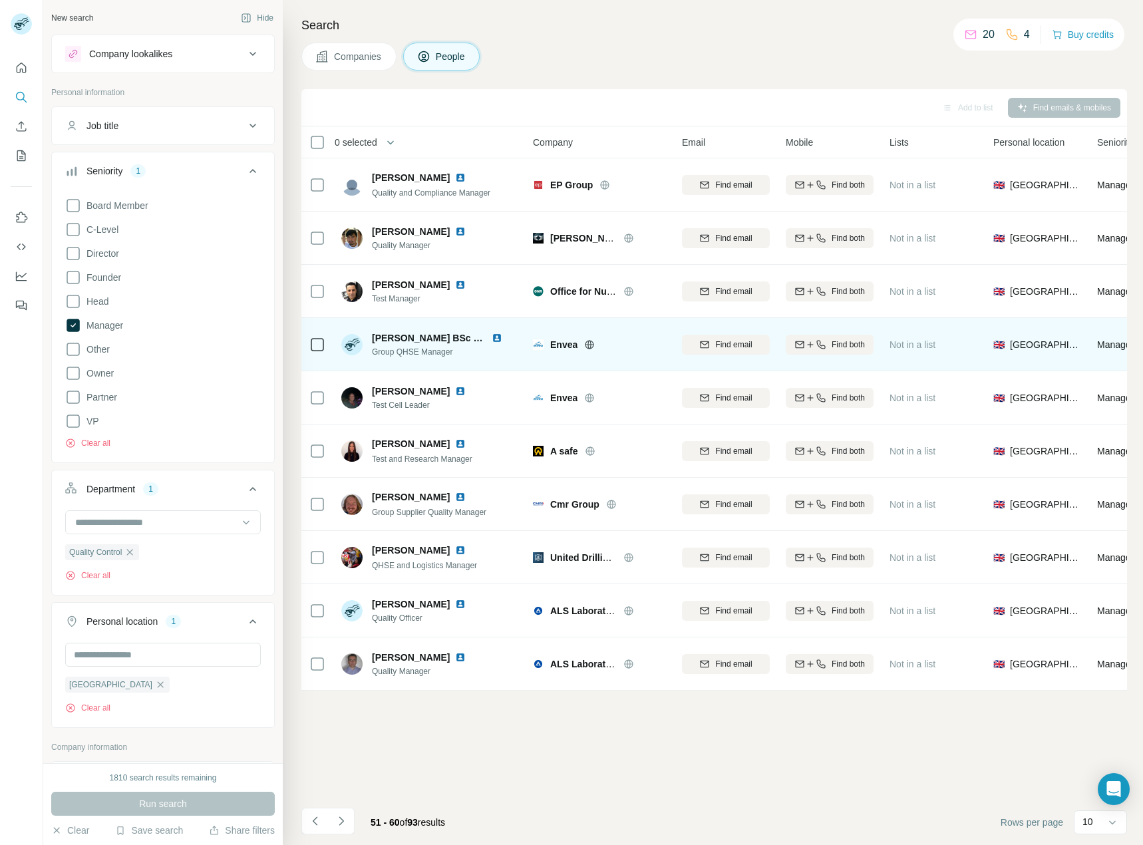
click at [498, 339] on img at bounding box center [497, 338] width 11 height 11
click at [828, 342] on div "Find both" at bounding box center [830, 345] width 88 height 12
click at [343, 814] on button "Navigate to next page" at bounding box center [341, 821] width 27 height 27
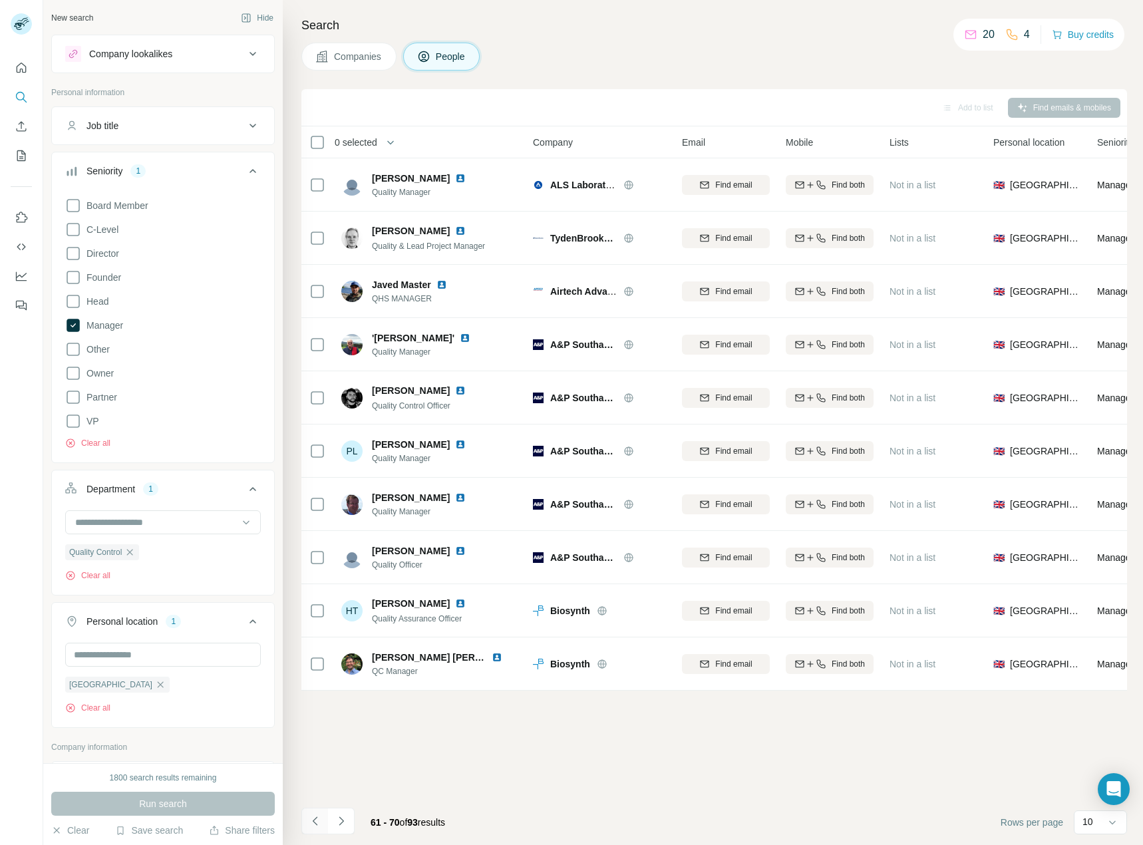
click at [317, 810] on button "Navigate to previous page" at bounding box center [314, 821] width 27 height 27
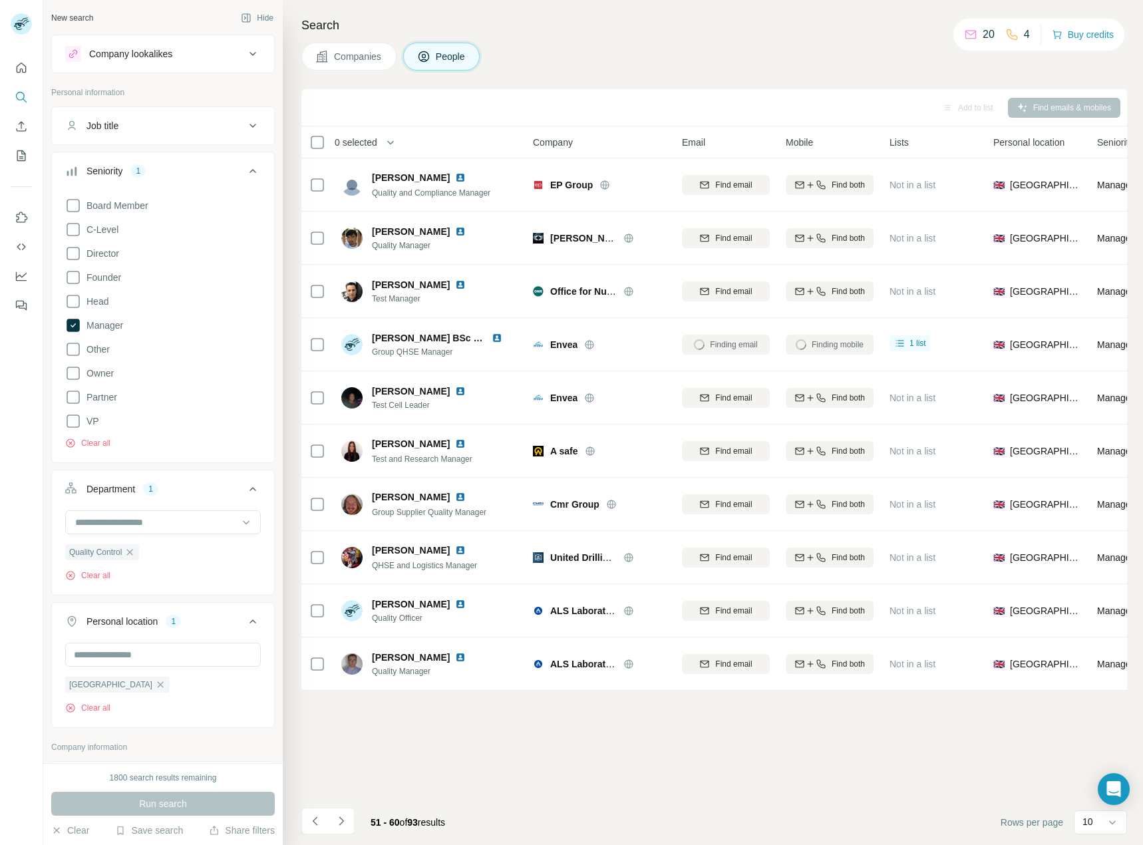
click at [842, 72] on div "Search Companies People Add to list Find emails & mobiles 0 selected People Com…" at bounding box center [713, 422] width 860 height 845
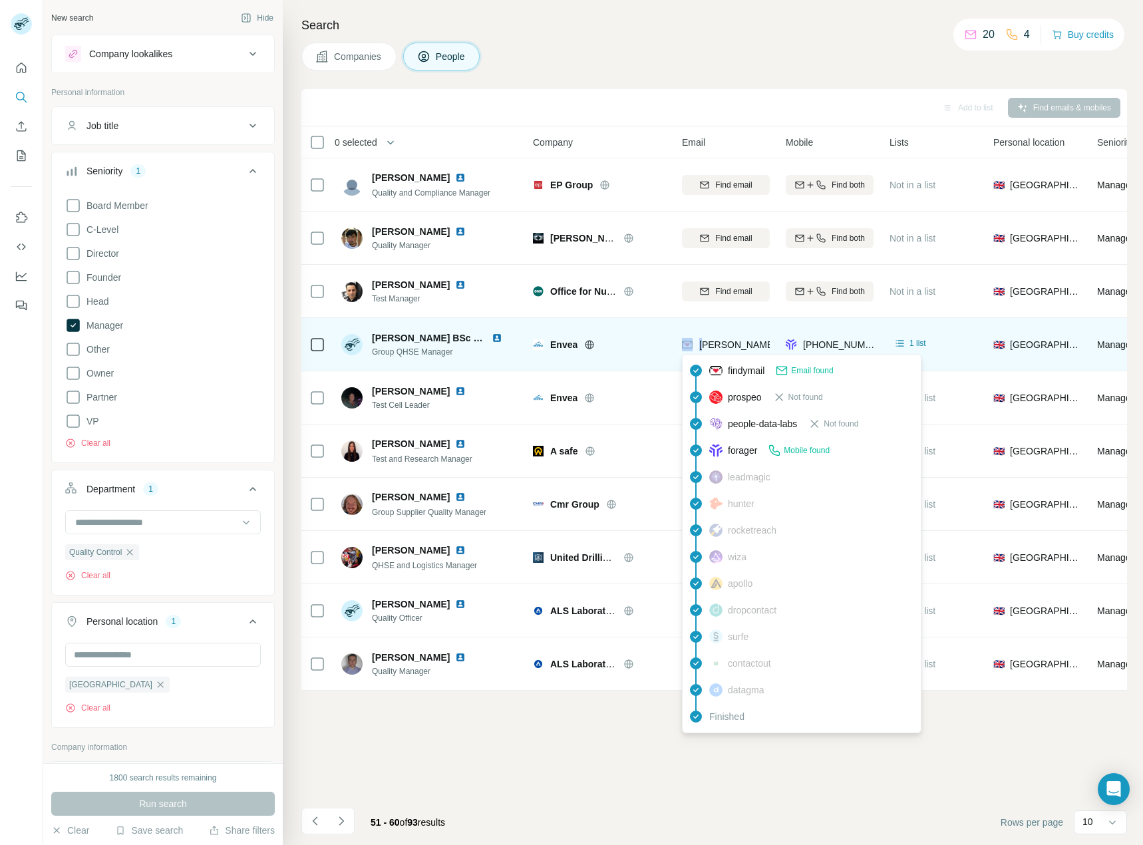
drag, startPoint x: 749, startPoint y: 347, endPoint x: 708, endPoint y: 342, distance: 40.9
click at [708, 342] on div "m.hyde@envea.global" at bounding box center [802, 344] width 241 height 13
click at [708, 342] on span "m.hyde@envea.global" at bounding box center [816, 344] width 234 height 11
click at [699, 343] on span "m.hyde@envea.global" at bounding box center [816, 344] width 234 height 11
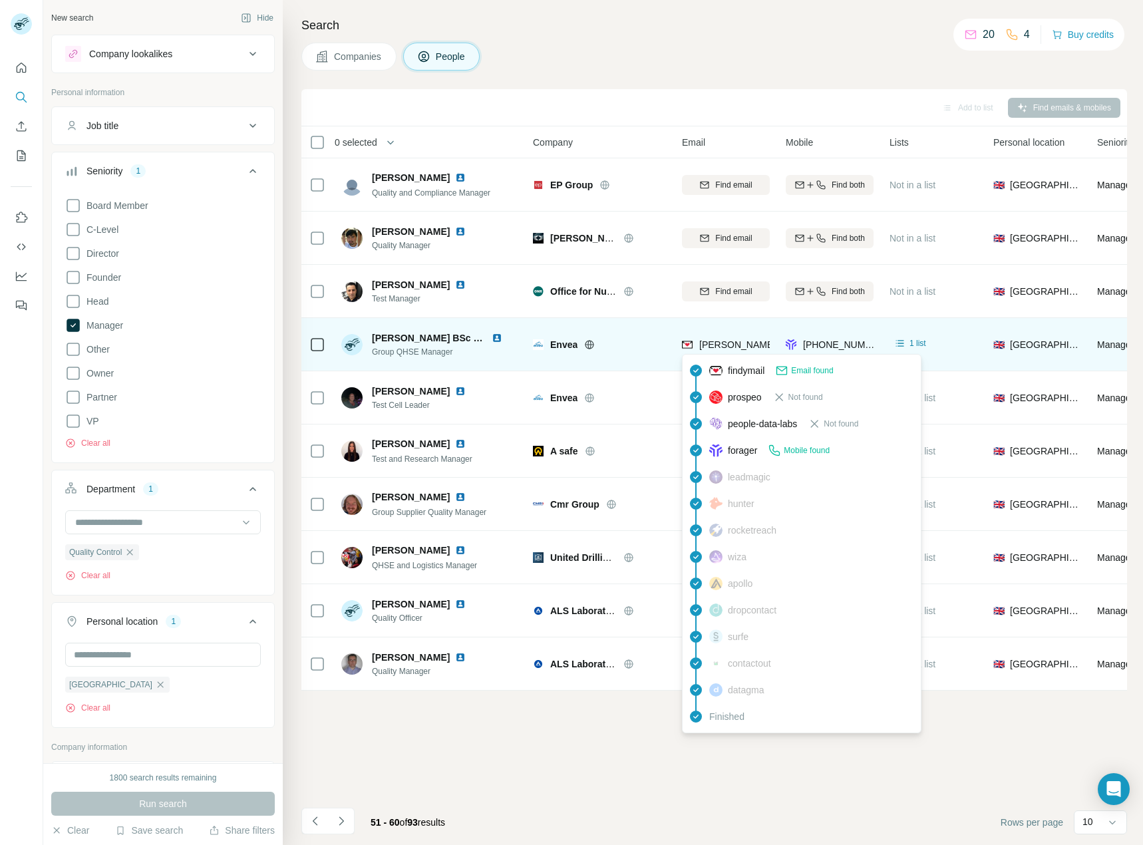
click at [689, 343] on img at bounding box center [687, 344] width 11 height 13
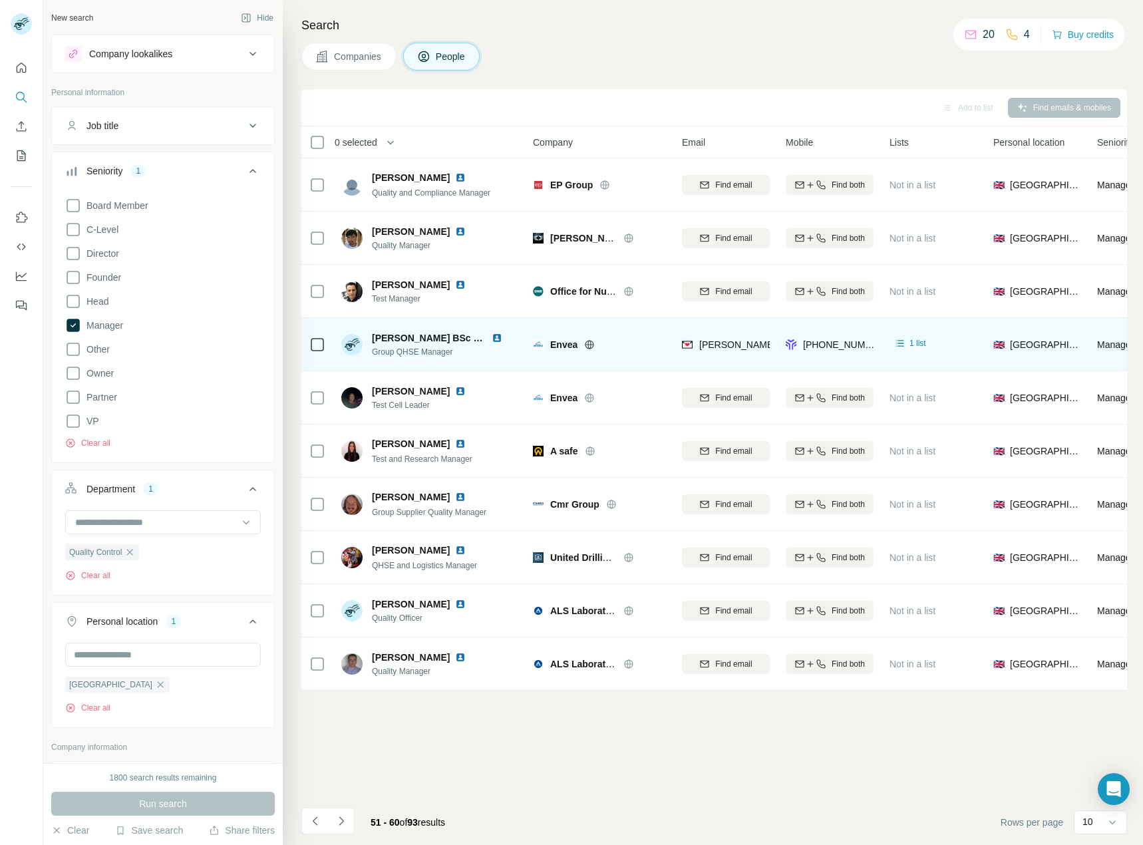
click at [711, 325] on td "m.hyde@envea.global" at bounding box center [726, 344] width 104 height 53
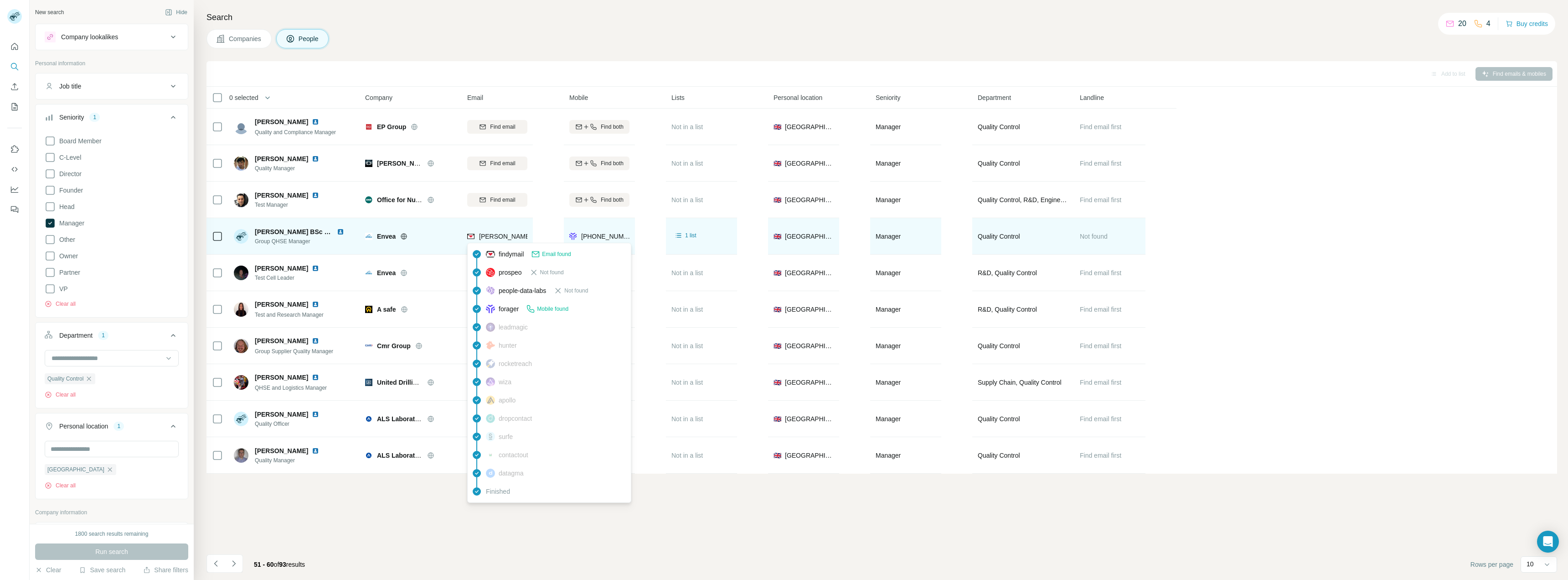
drag, startPoint x: 510, startPoint y: 237, endPoint x: 496, endPoint y: 237, distance: 14.0
click at [495, 236] on span "m.hyde@envea.global" at bounding box center [559, 236] width 160 height 8
click at [488, 236] on span "m.hyde@envea.global" at bounding box center [559, 236] width 160 height 8
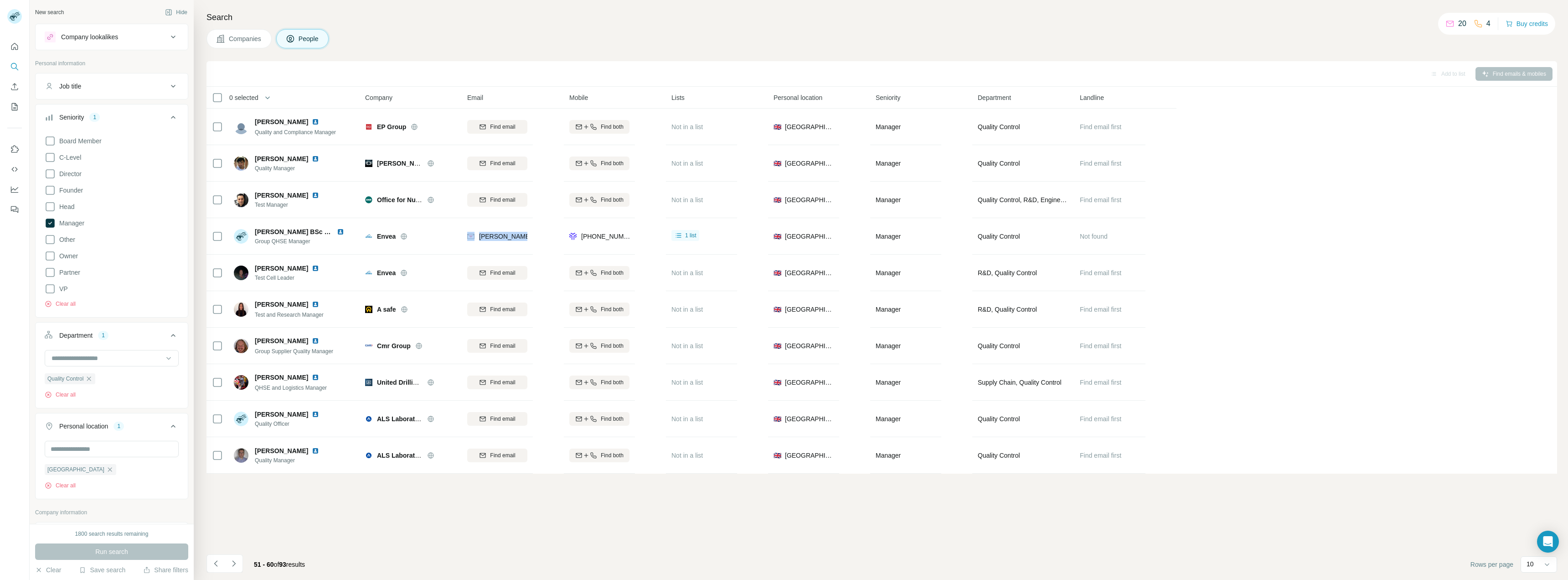
drag, startPoint x: 476, startPoint y: 234, endPoint x: 533, endPoint y: 241, distance: 57.4
click at [535, 239] on table "0 selected People Company Email Mobile Lists Personal location Seniority Depart…" at bounding box center [691, 280] width 970 height 387
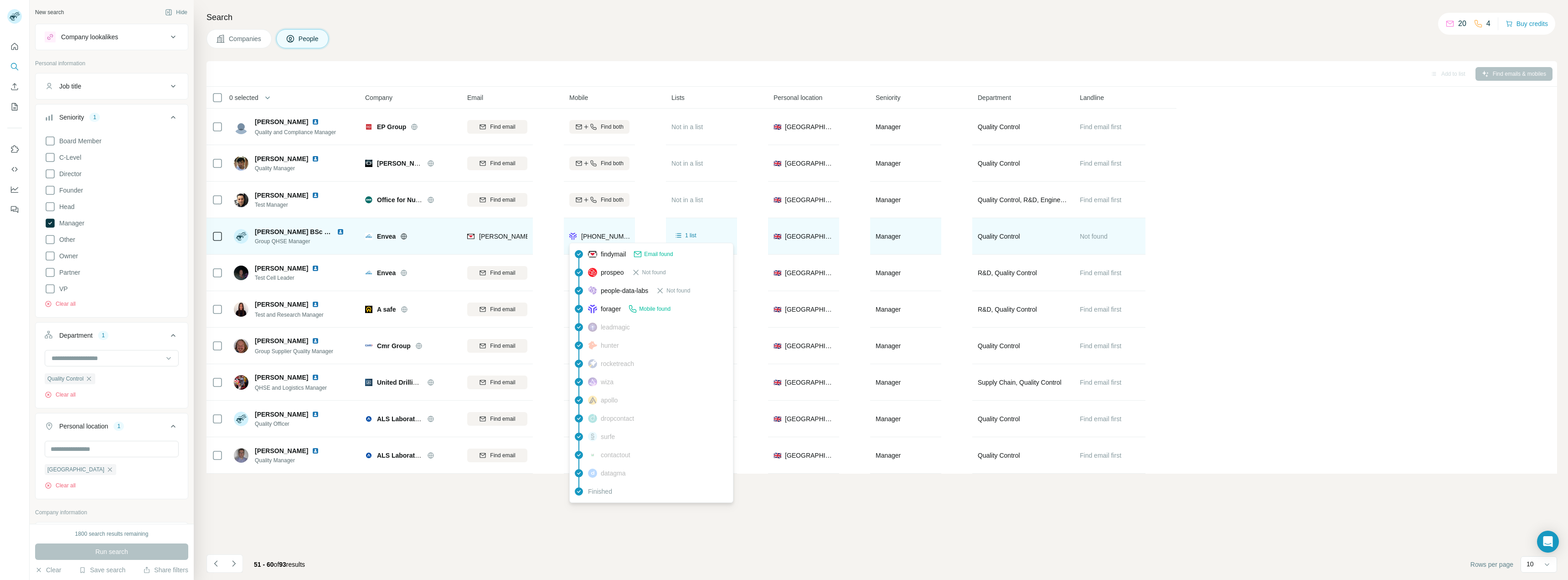
click at [616, 241] on span "+447733233708" at bounding box center [606, 236] width 50 height 9
drag, startPoint x: 627, startPoint y: 235, endPoint x: 580, endPoint y: 235, distance: 47.0
click at [580, 235] on div "+447733233708" at bounding box center [599, 236] width 60 height 25
copy span "+447733233708"
click at [422, 237] on div at bounding box center [414, 236] width 29 height 8
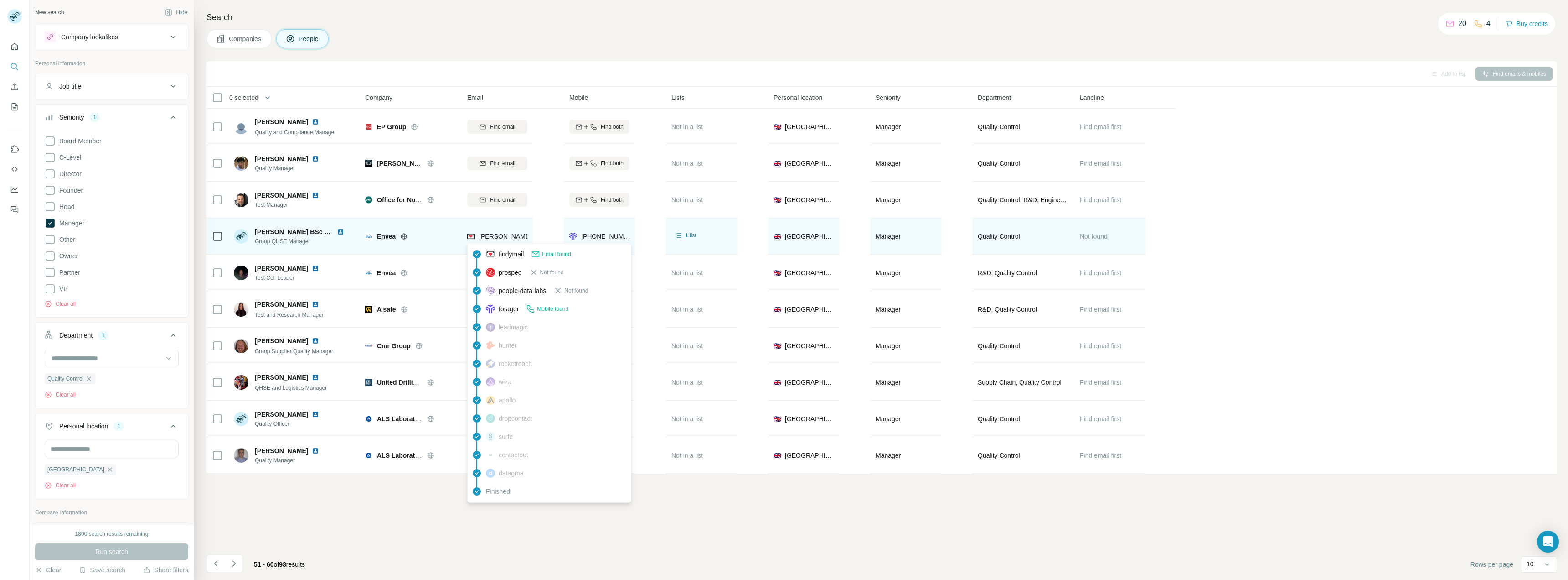
click at [486, 234] on span "m.hyde@envea.global" at bounding box center [559, 236] width 160 height 8
click at [697, 232] on div "1 list" at bounding box center [685, 235] width 28 height 11
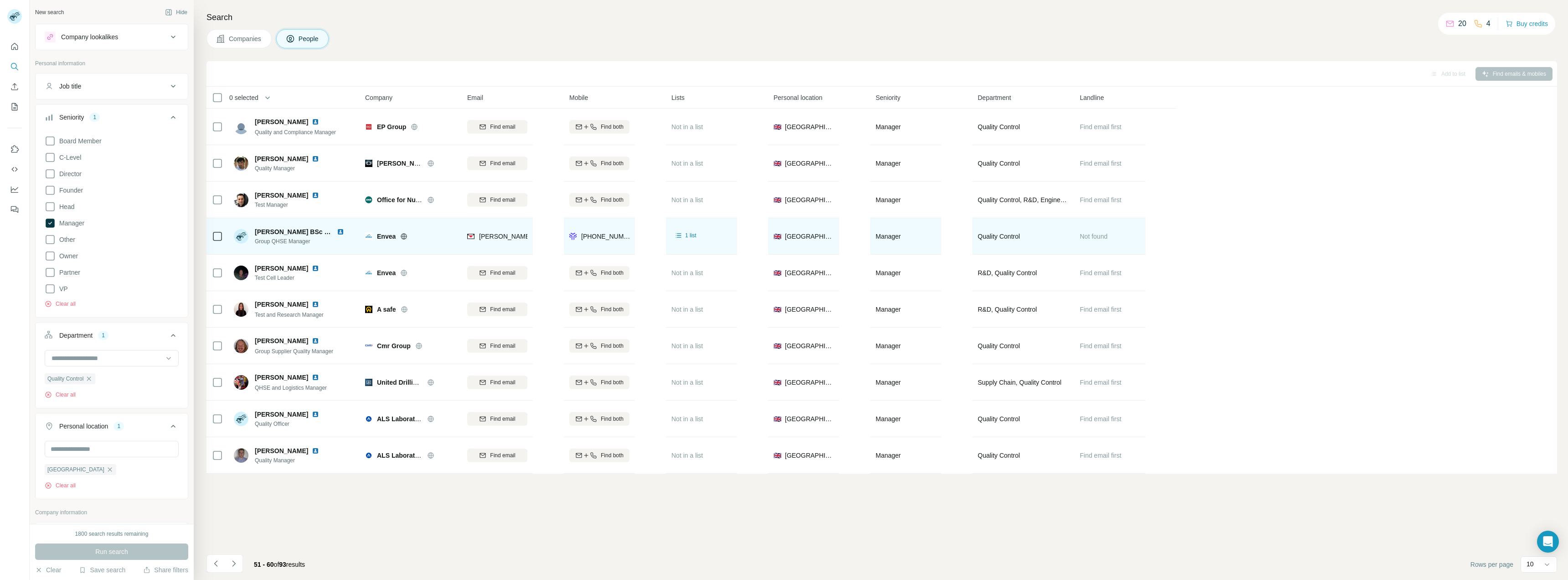
click at [277, 230] on span "Michala Hyde BSc LSSBB" at bounding box center [300, 232] width 91 height 8
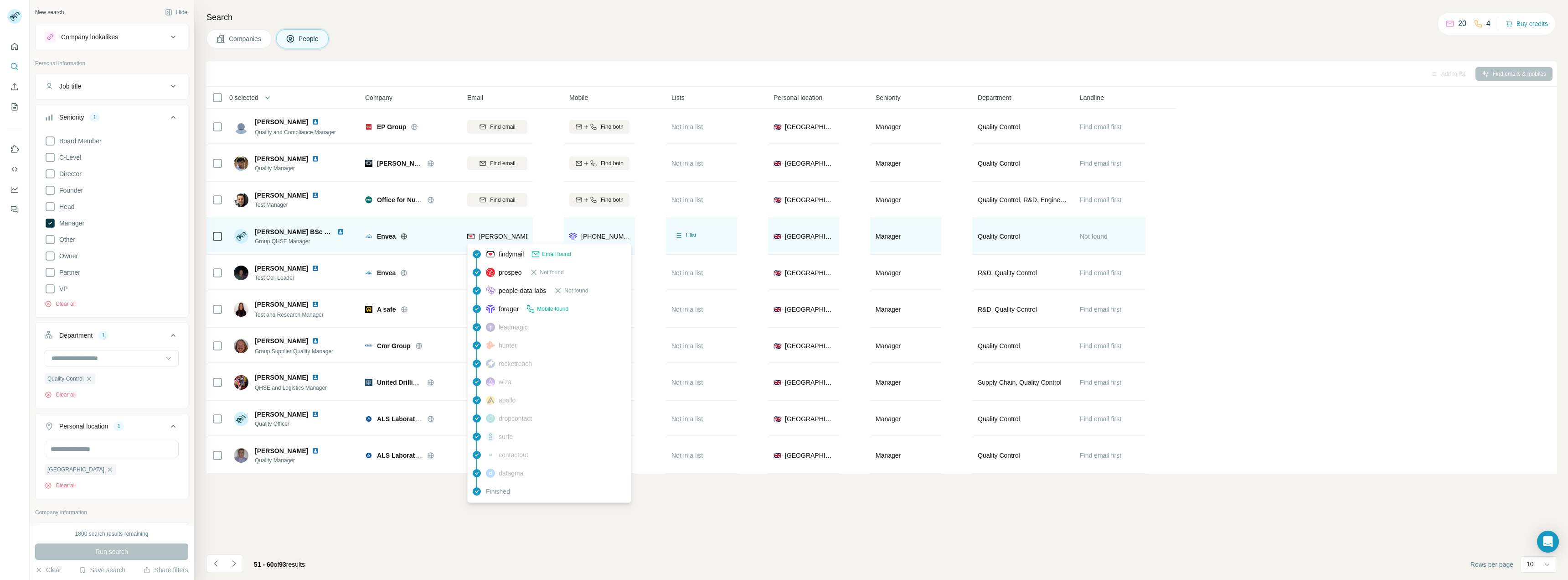
click at [493, 237] on span "m.hyde@envea.global" at bounding box center [559, 236] width 160 height 8
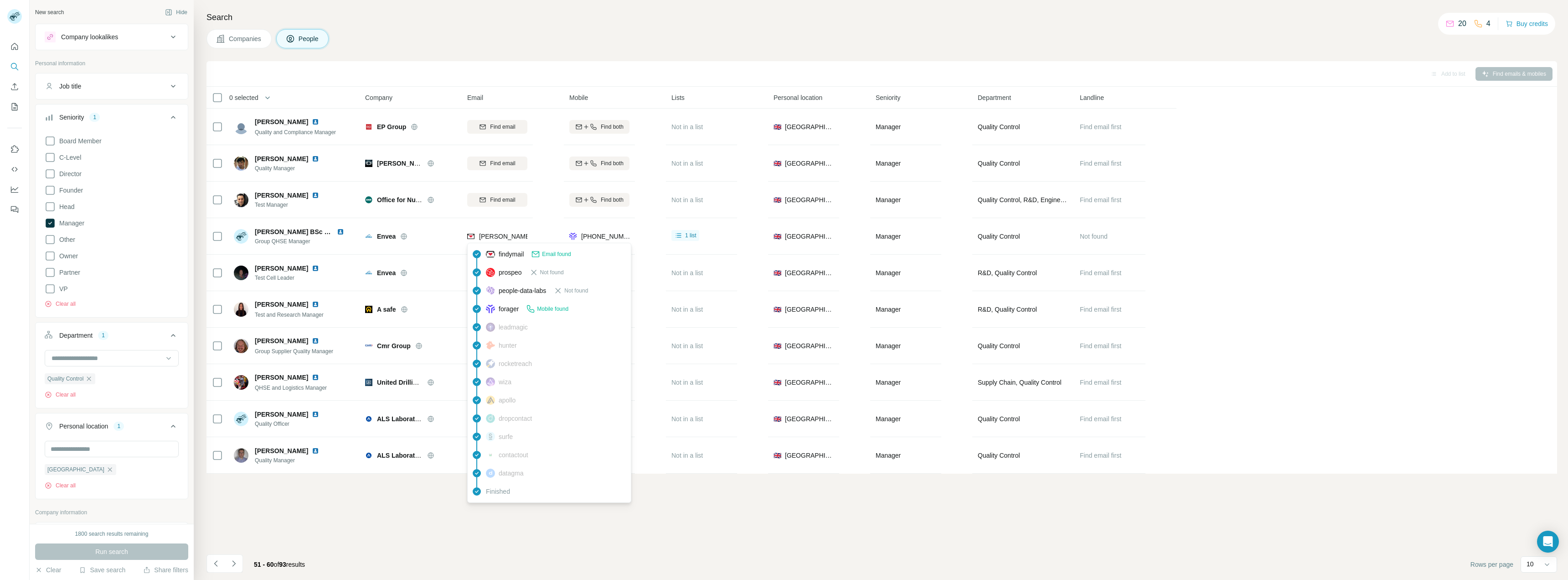
click at [540, 272] on span "Not found" at bounding box center [552, 272] width 24 height 8
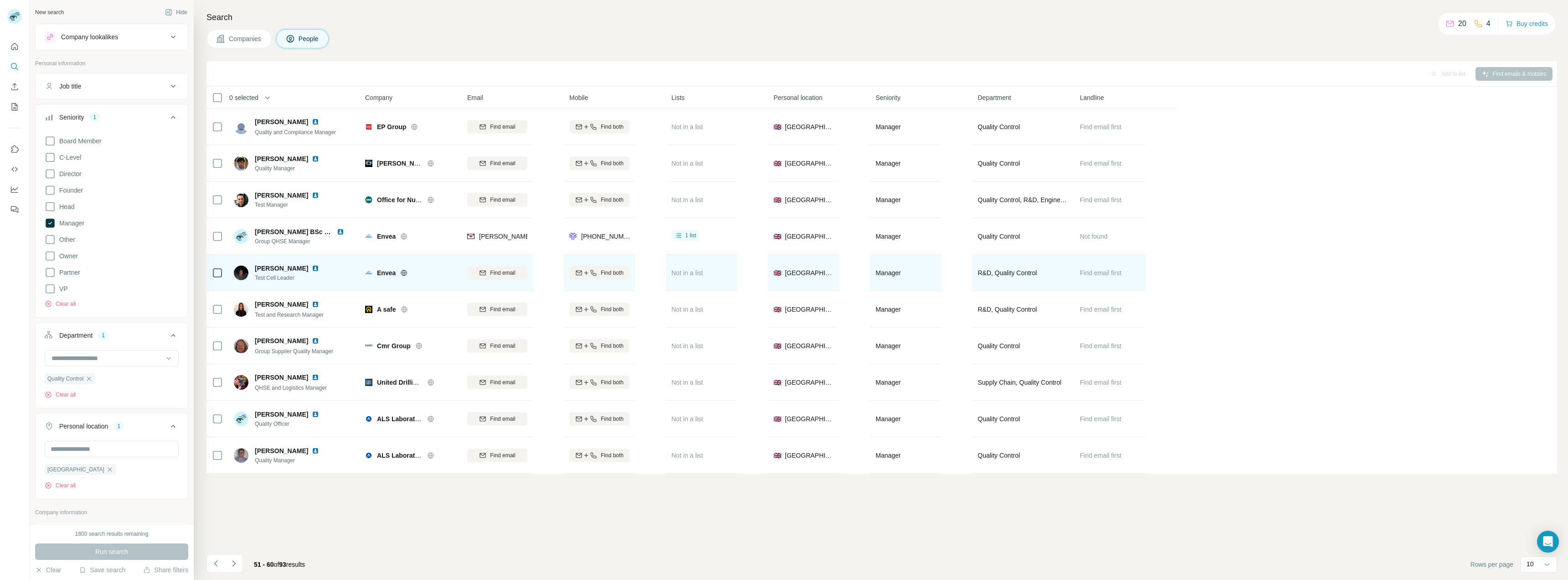
click at [516, 257] on td "Find email" at bounding box center [497, 272] width 71 height 36
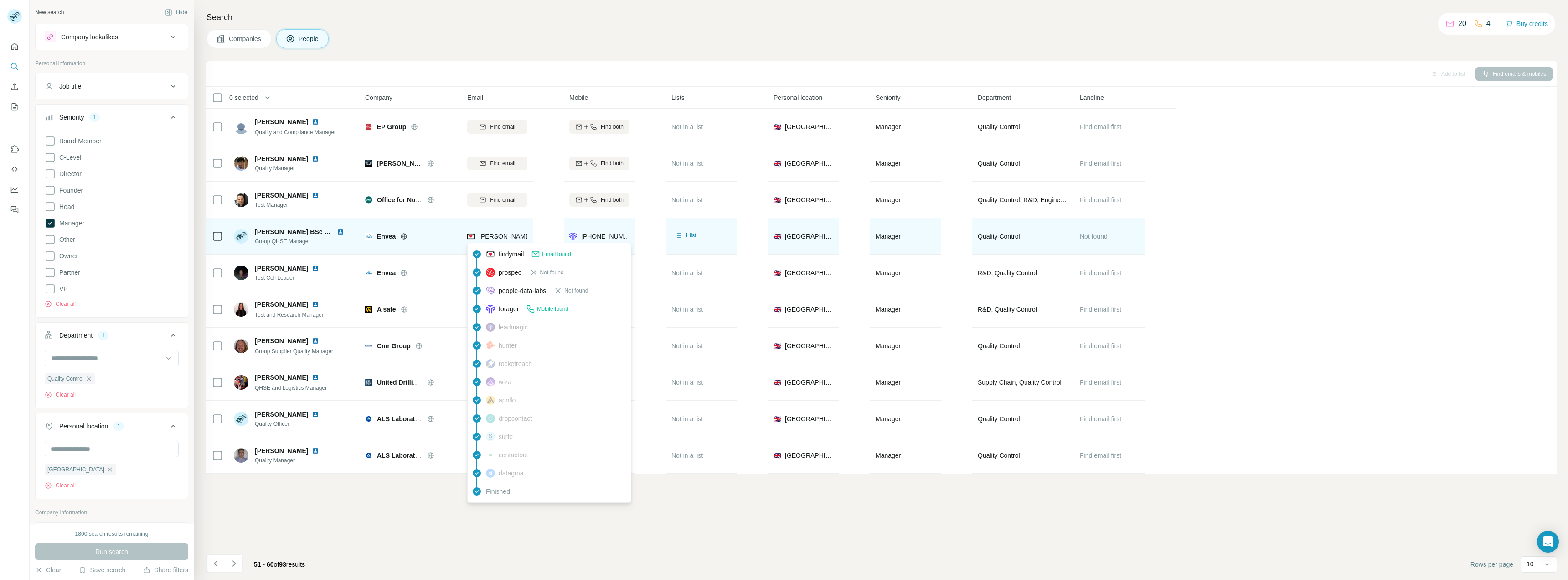
click at [509, 235] on span "m.hyde@envea.global" at bounding box center [559, 236] width 160 height 8
drag, startPoint x: 501, startPoint y: 242, endPoint x: 494, endPoint y: 238, distance: 8.1
click at [493, 237] on span "m.hyde@envea.global" at bounding box center [559, 236] width 160 height 8
click at [487, 235] on span "m.hyde@envea.global" at bounding box center [559, 236] width 160 height 8
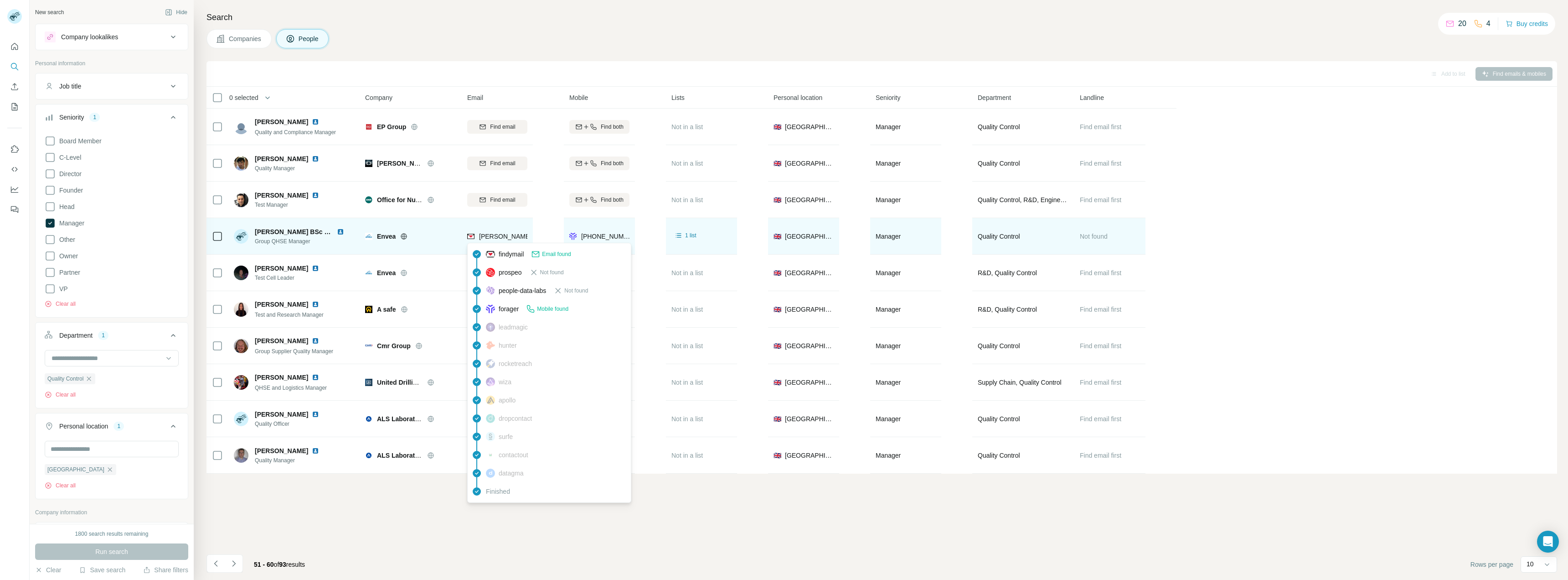
click at [482, 234] on span "m.hyde@envea.global" at bounding box center [559, 236] width 160 height 8
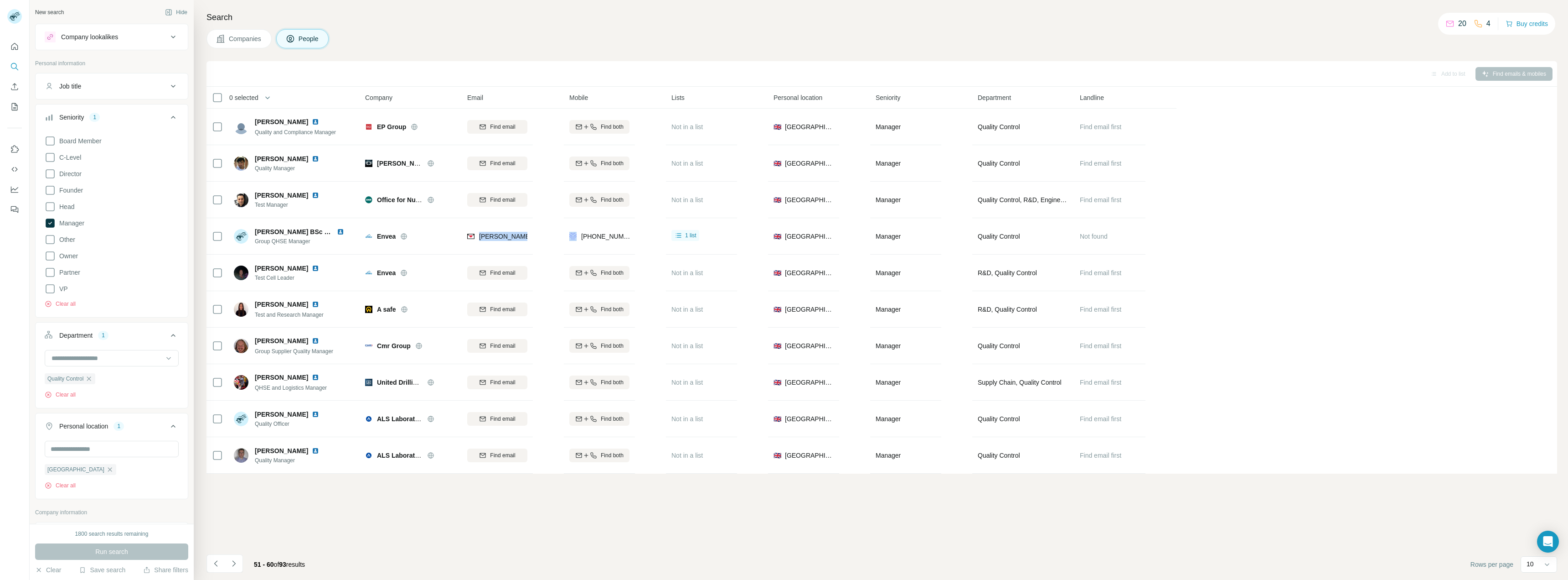
drag, startPoint x: 482, startPoint y: 234, endPoint x: 549, endPoint y: 236, distance: 67.0
click at [549, 236] on table "0 selected People Company Email Mobile Lists Personal location Seniority Depart…" at bounding box center [691, 280] width 970 height 387
copy tr "m.hyde@envea.global"
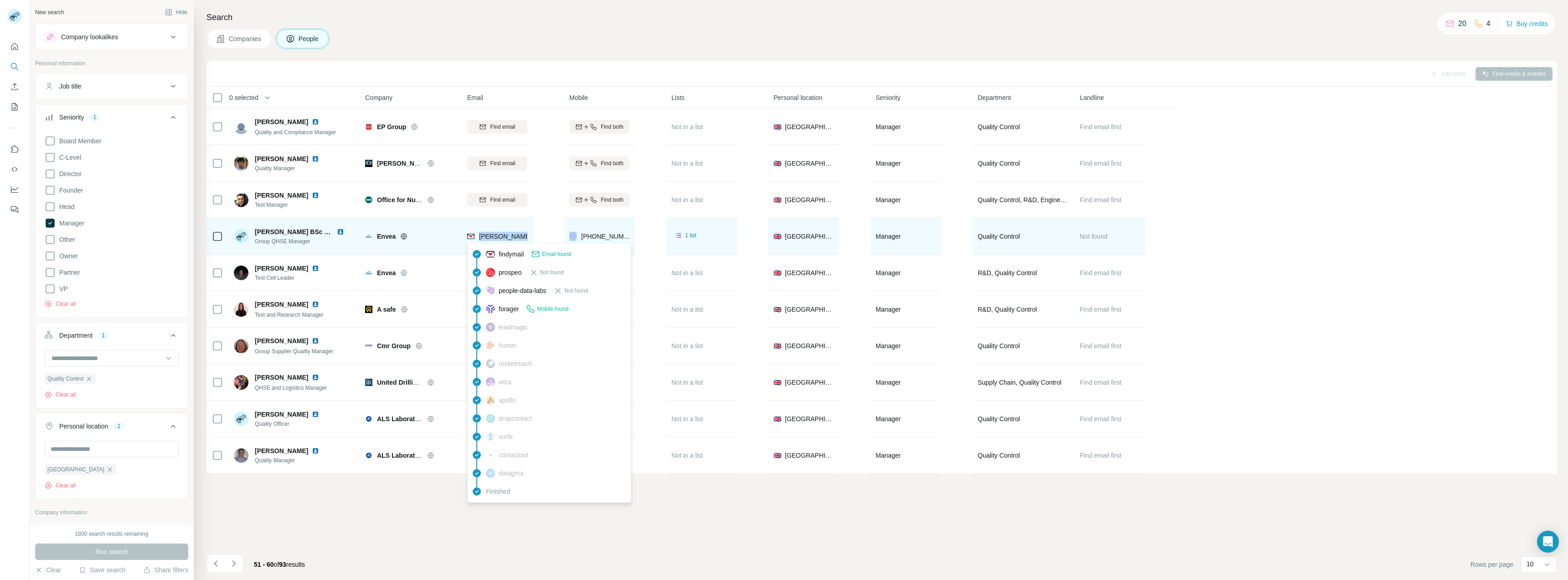
click at [472, 235] on img at bounding box center [471, 236] width 8 height 9
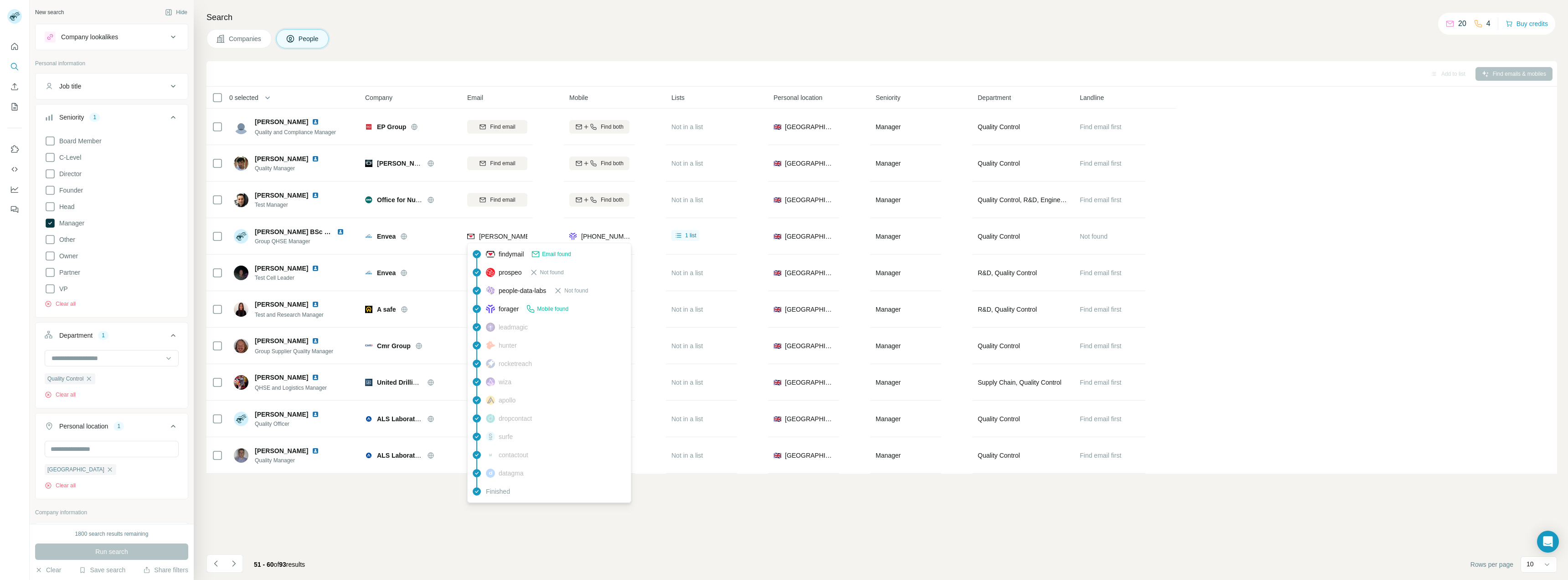
click at [522, 253] on span "findymail" at bounding box center [511, 254] width 25 height 9
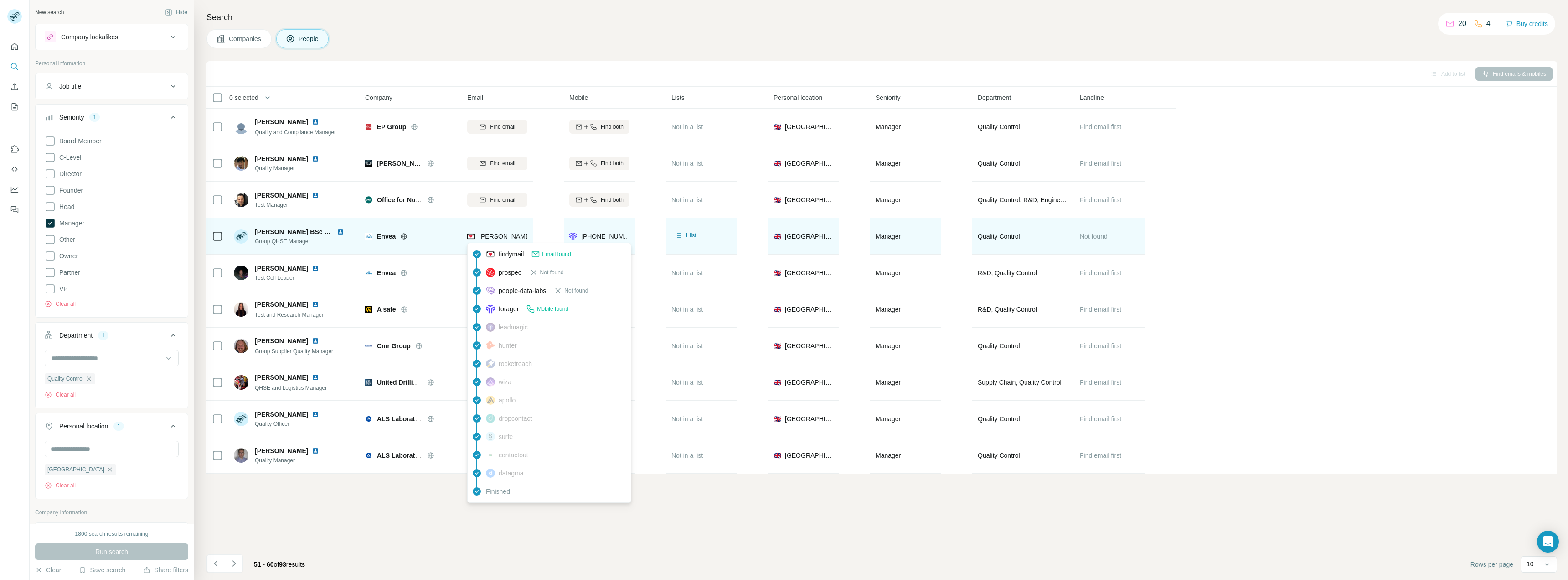
click at [508, 241] on div "m.hyde@envea.global" at bounding box center [549, 237] width 165 height 11
click at [1091, 232] on span "Not found" at bounding box center [1093, 236] width 28 height 9
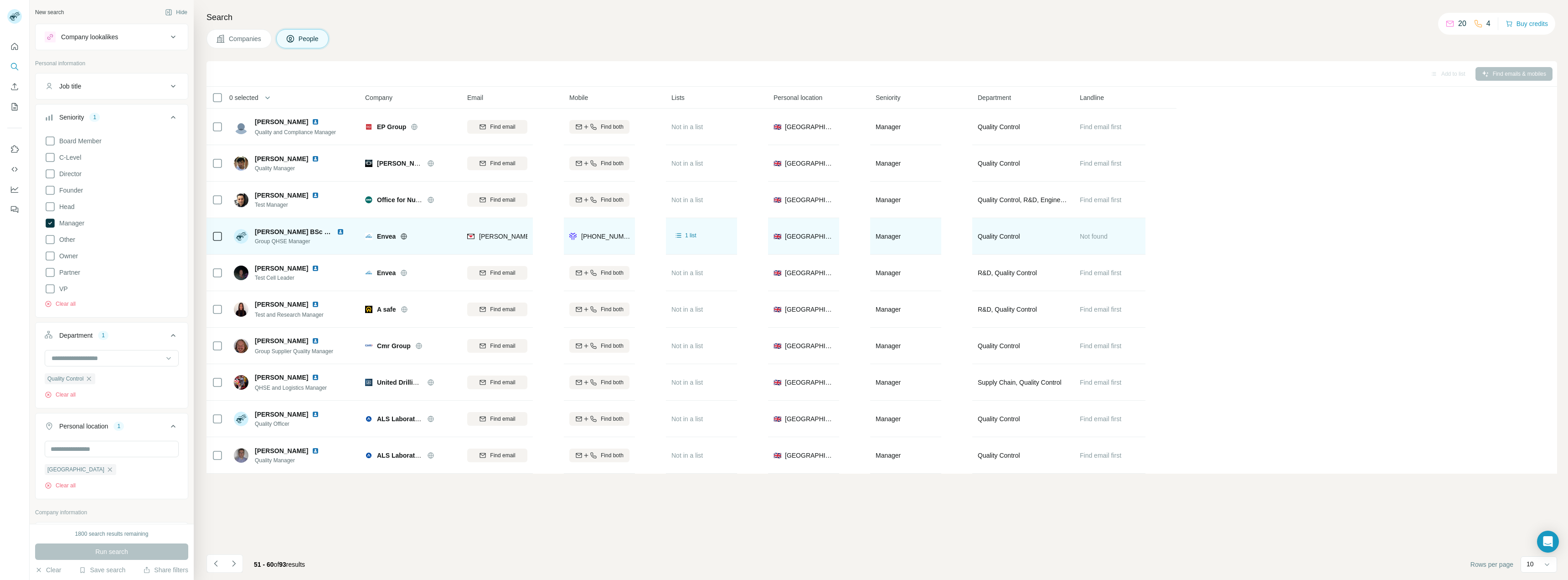
click at [223, 234] on icon at bounding box center [217, 237] width 11 height 11
click at [687, 237] on span "1 list" at bounding box center [690, 235] width 12 height 8
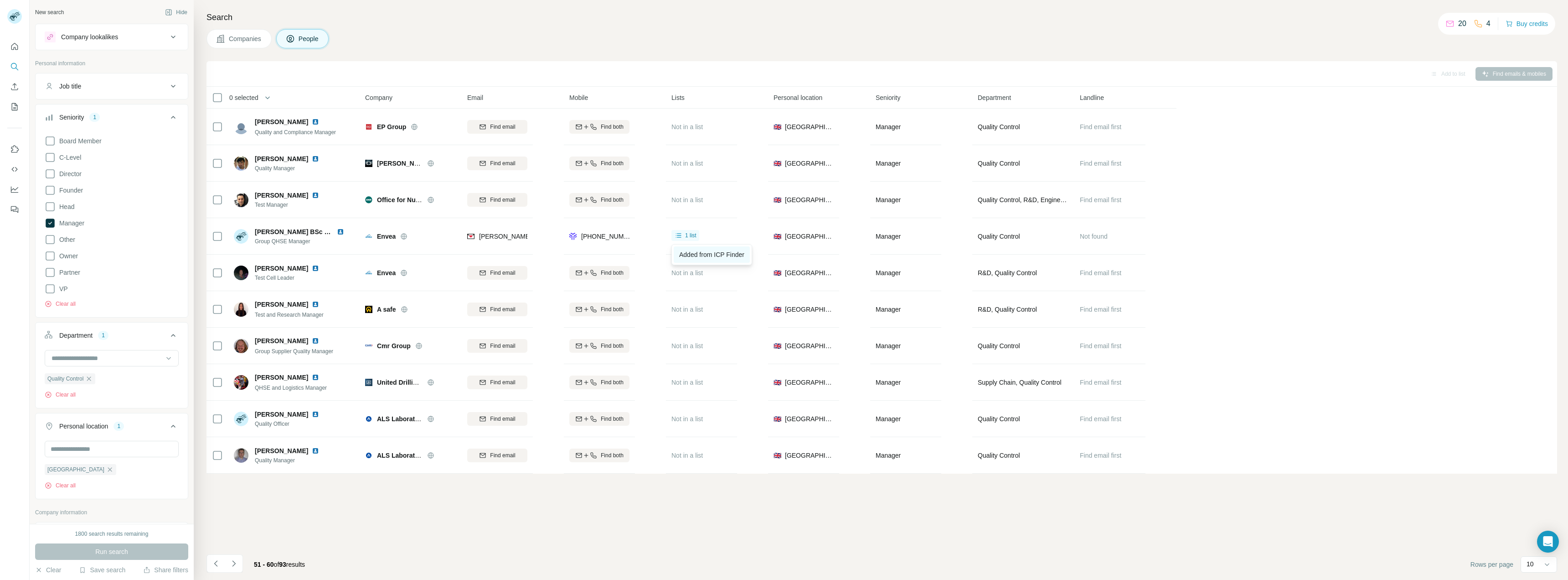
click at [690, 250] on link "Added from ICP Finder" at bounding box center [711, 254] width 76 height 16
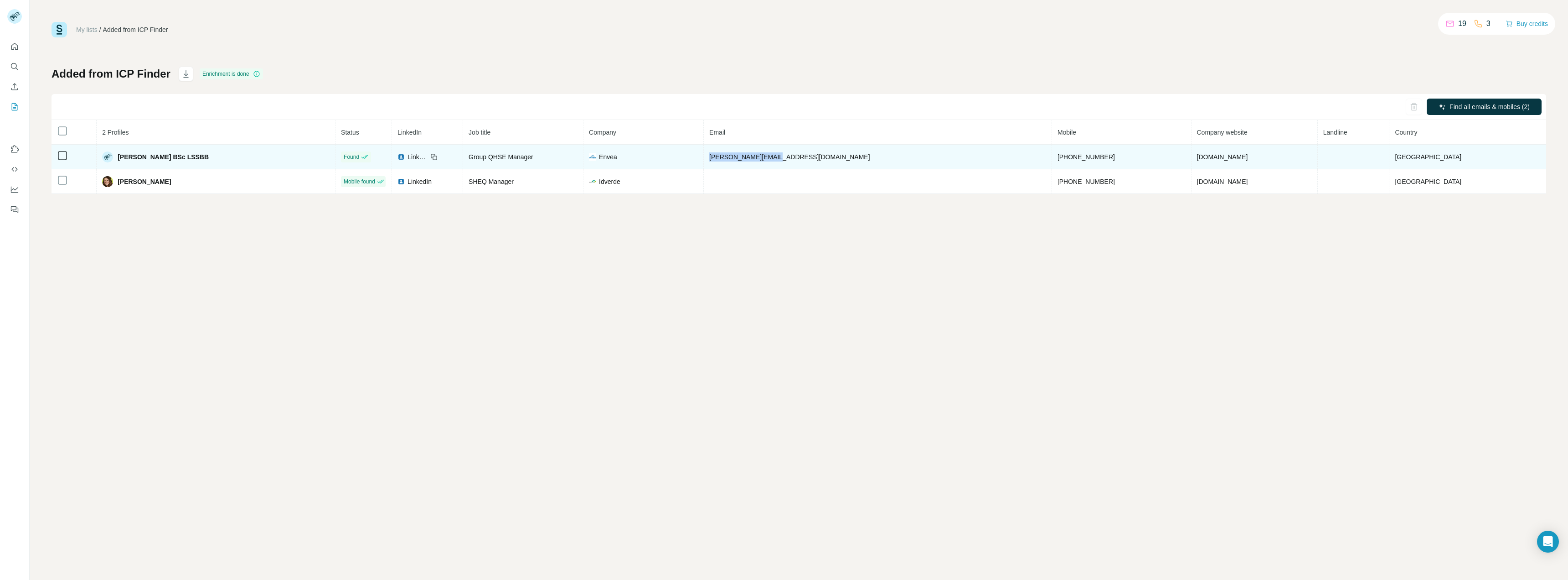
drag, startPoint x: 845, startPoint y: 157, endPoint x: 769, endPoint y: 163, distance: 76.2
click at [769, 163] on td "[PERSON_NAME][EMAIL_ADDRESS][DOMAIN_NAME]" at bounding box center [878, 157] width 348 height 25
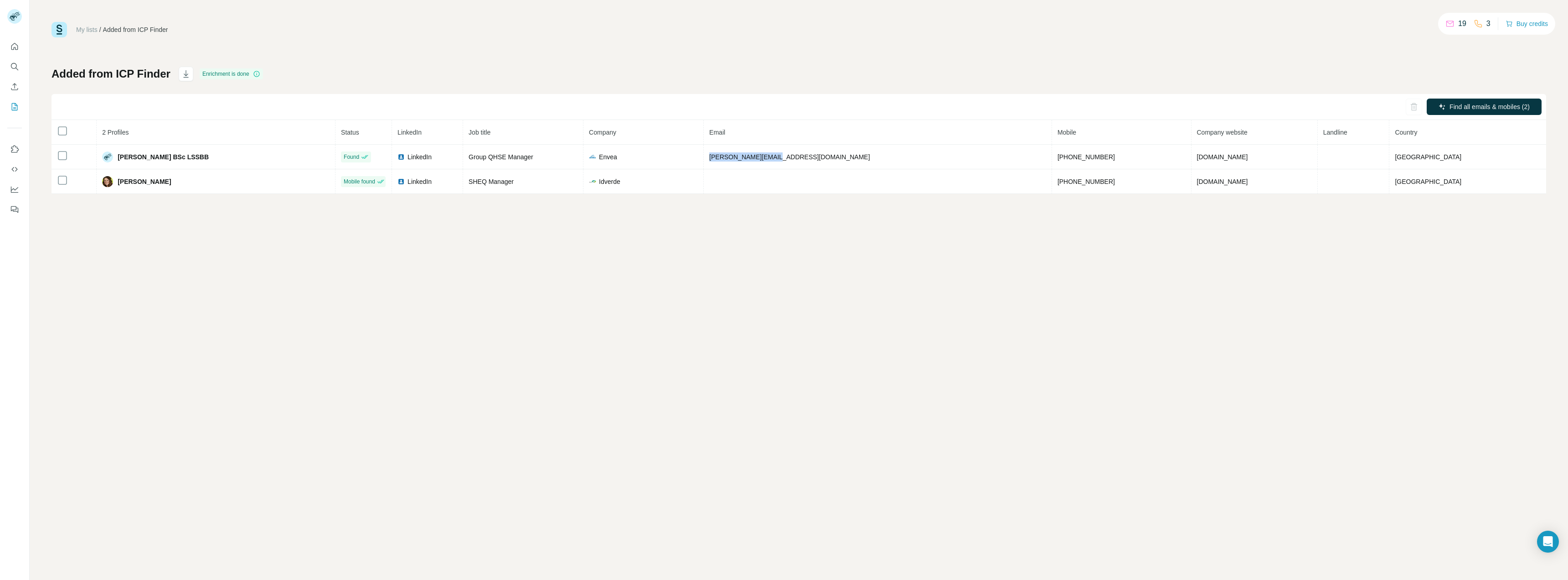
copy span "[PERSON_NAME][EMAIL_ADDRESS][DOMAIN_NAME]"
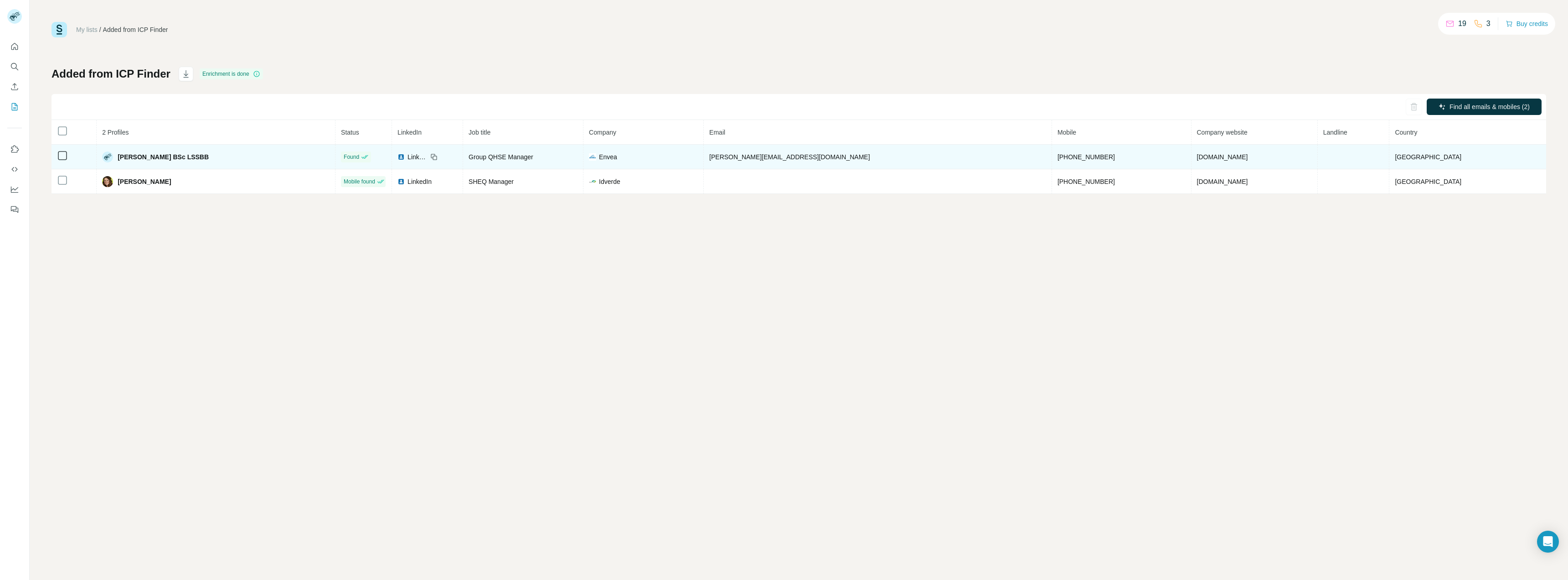
drag, startPoint x: 358, startPoint y: 172, endPoint x: 582, endPoint y: 154, distance: 224.7
click at [336, 171] on td "[PERSON_NAME]" at bounding box center [216, 182] width 239 height 25
drag, startPoint x: 585, startPoint y: 162, endPoint x: 534, endPoint y: 162, distance: 51.0
click at [534, 162] on td "Group QHSE Manager" at bounding box center [523, 157] width 121 height 25
copy span "Group QHSE Manager"
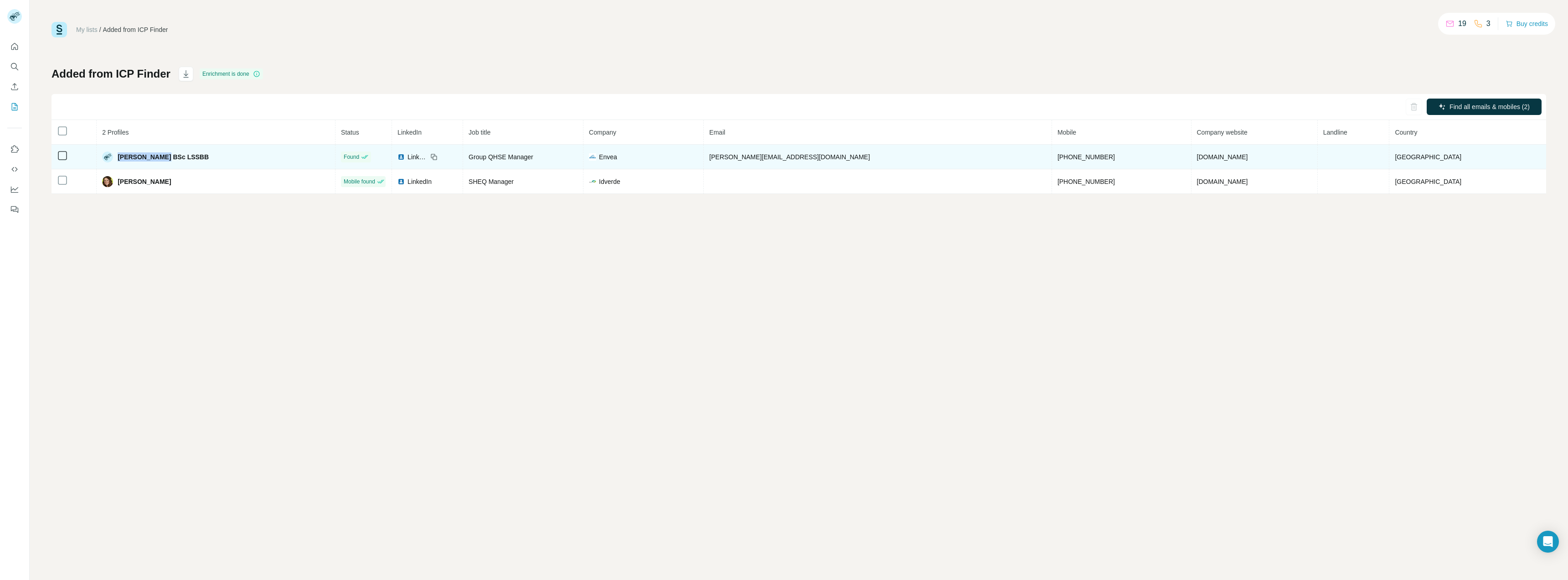
drag, startPoint x: 175, startPoint y: 156, endPoint x: 136, endPoint y: 156, distance: 39.0
click at [136, 156] on span "[PERSON_NAME] BSc LSSBB" at bounding box center [163, 156] width 91 height 9
copy span "Michala Hyde"
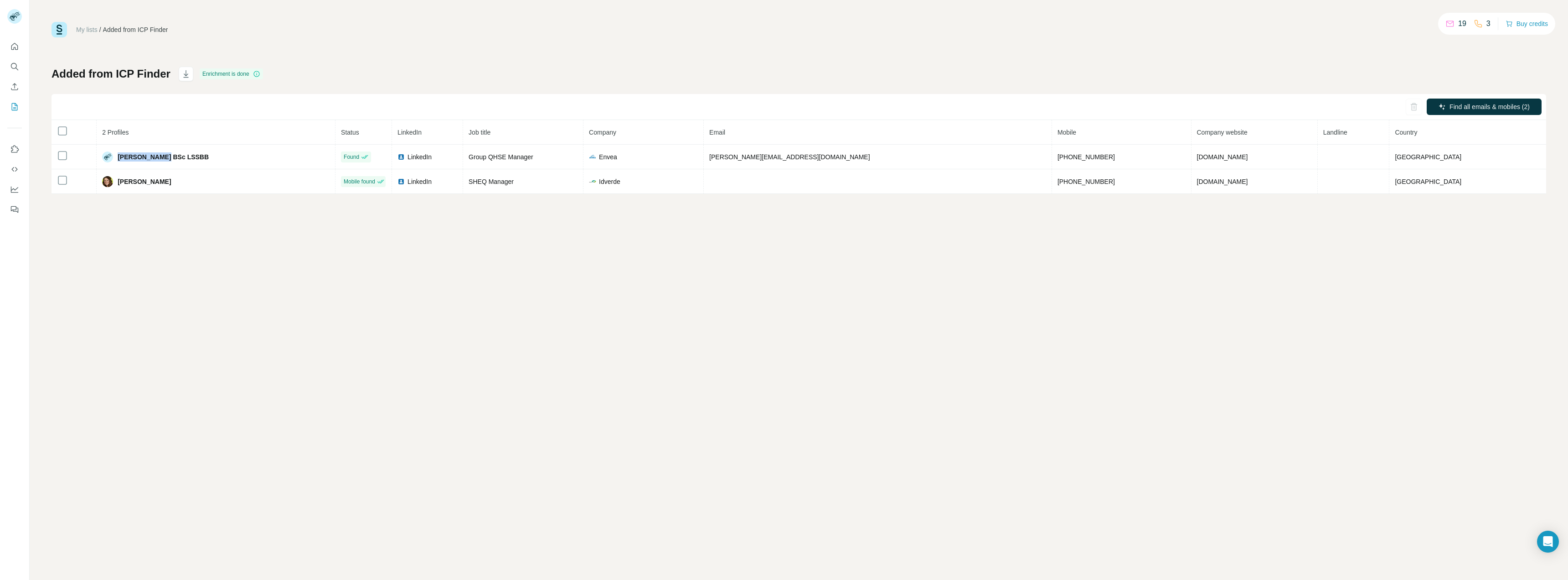
click at [425, 86] on div "Added from ICP Finder Enrichment is done Find all emails & mobiles (2) 2 Profil…" at bounding box center [799, 130] width 1495 height 128
